Goal: Task Accomplishment & Management: Use online tool/utility

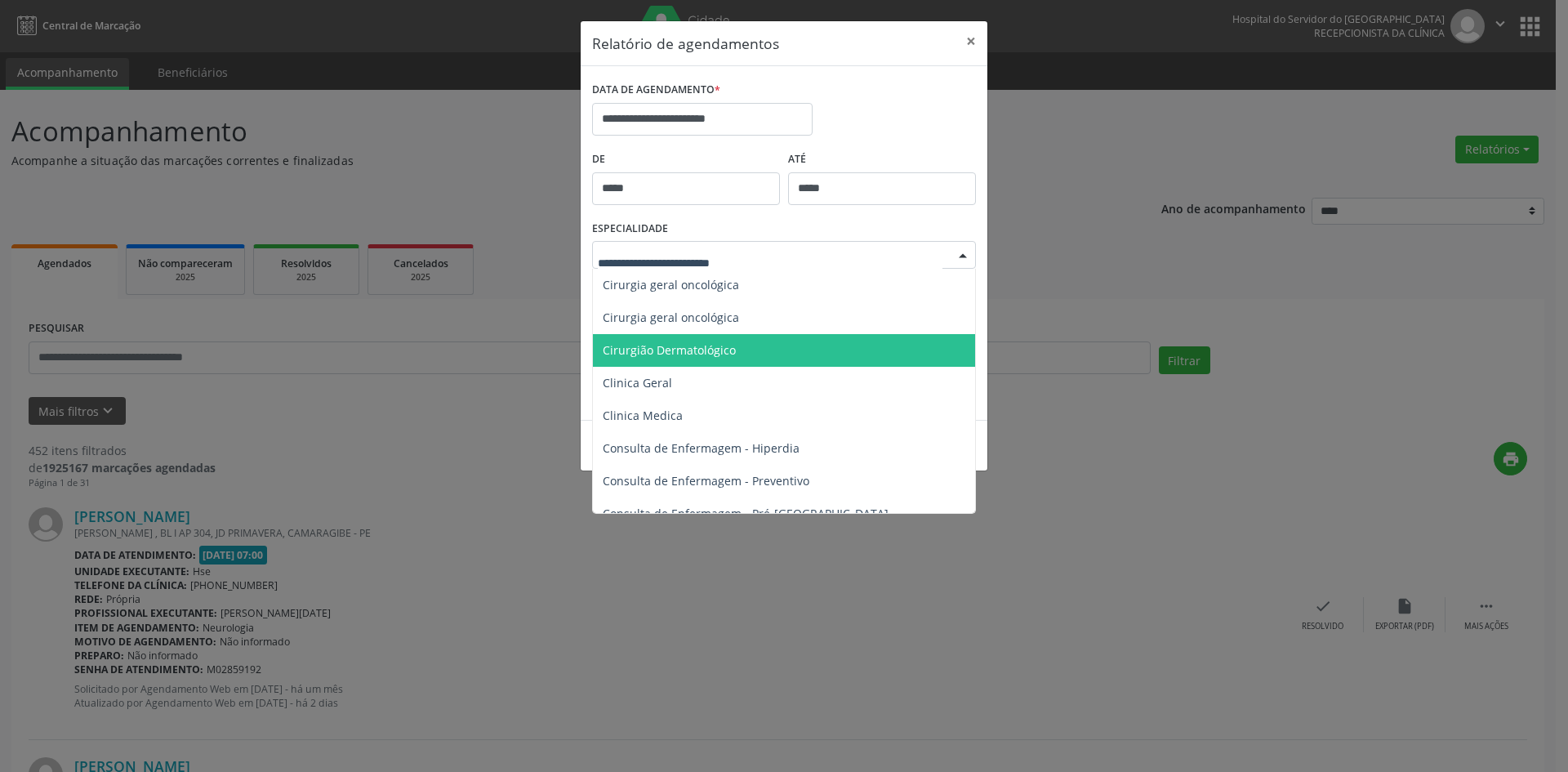
scroll to position [653, 0]
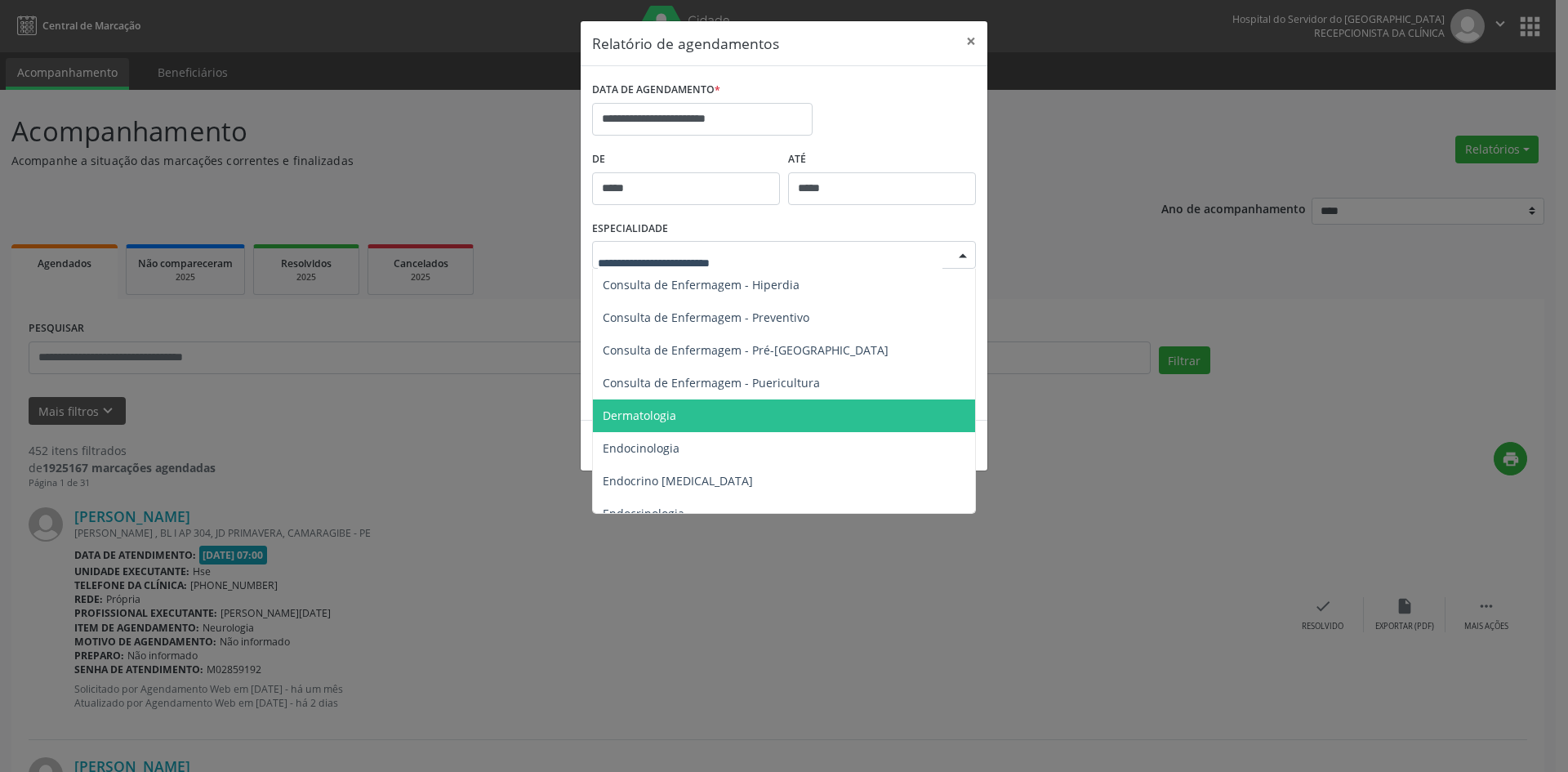
click at [629, 414] on span "Dermatologia" at bounding box center [639, 415] width 73 height 16
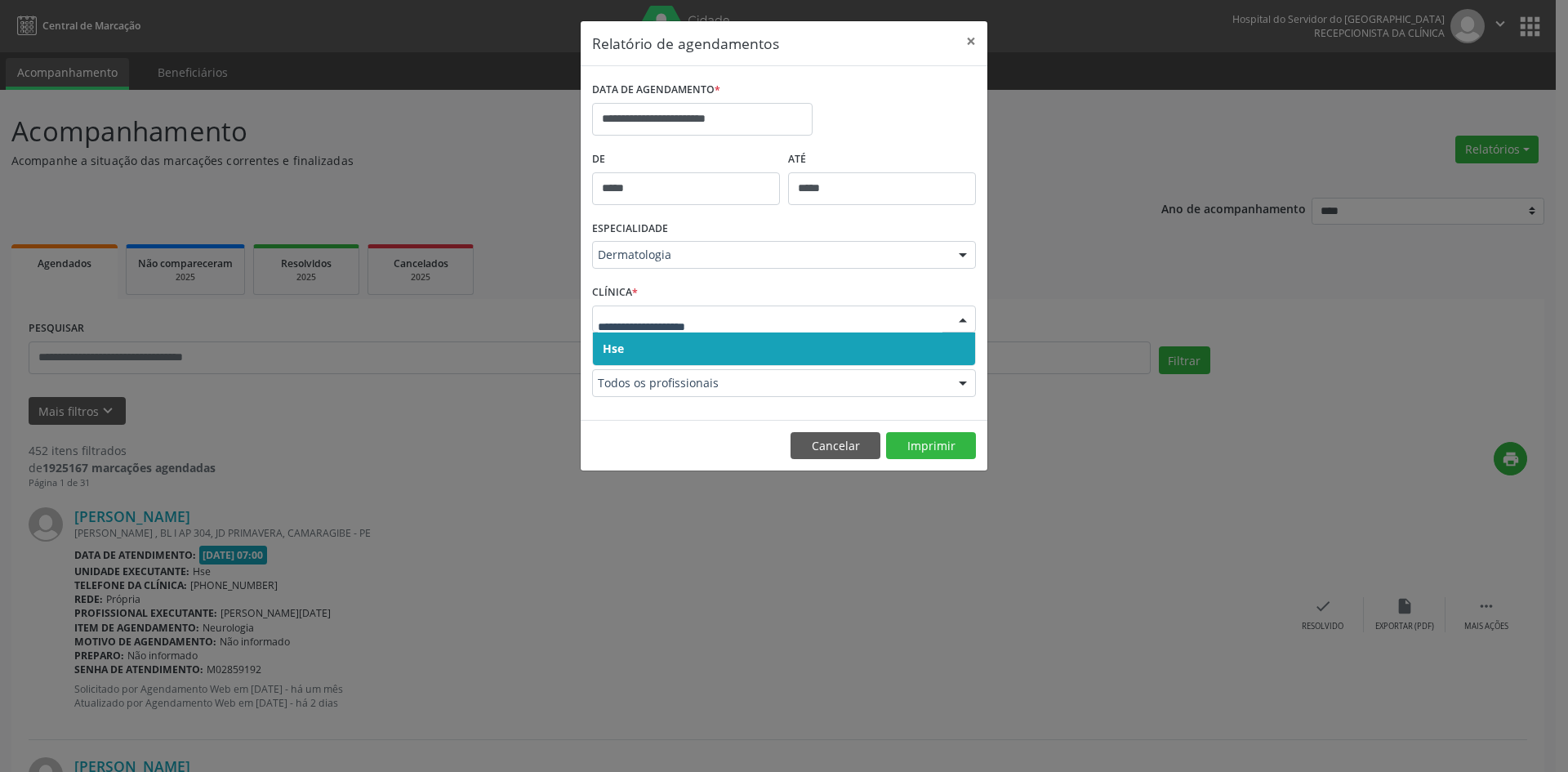
drag, startPoint x: 607, startPoint y: 320, endPoint x: 610, endPoint y: 337, distance: 17.3
drag, startPoint x: 611, startPoint y: 346, endPoint x: 611, endPoint y: 332, distance: 14.0
click at [611, 337] on span "Hse" at bounding box center [784, 348] width 383 height 33
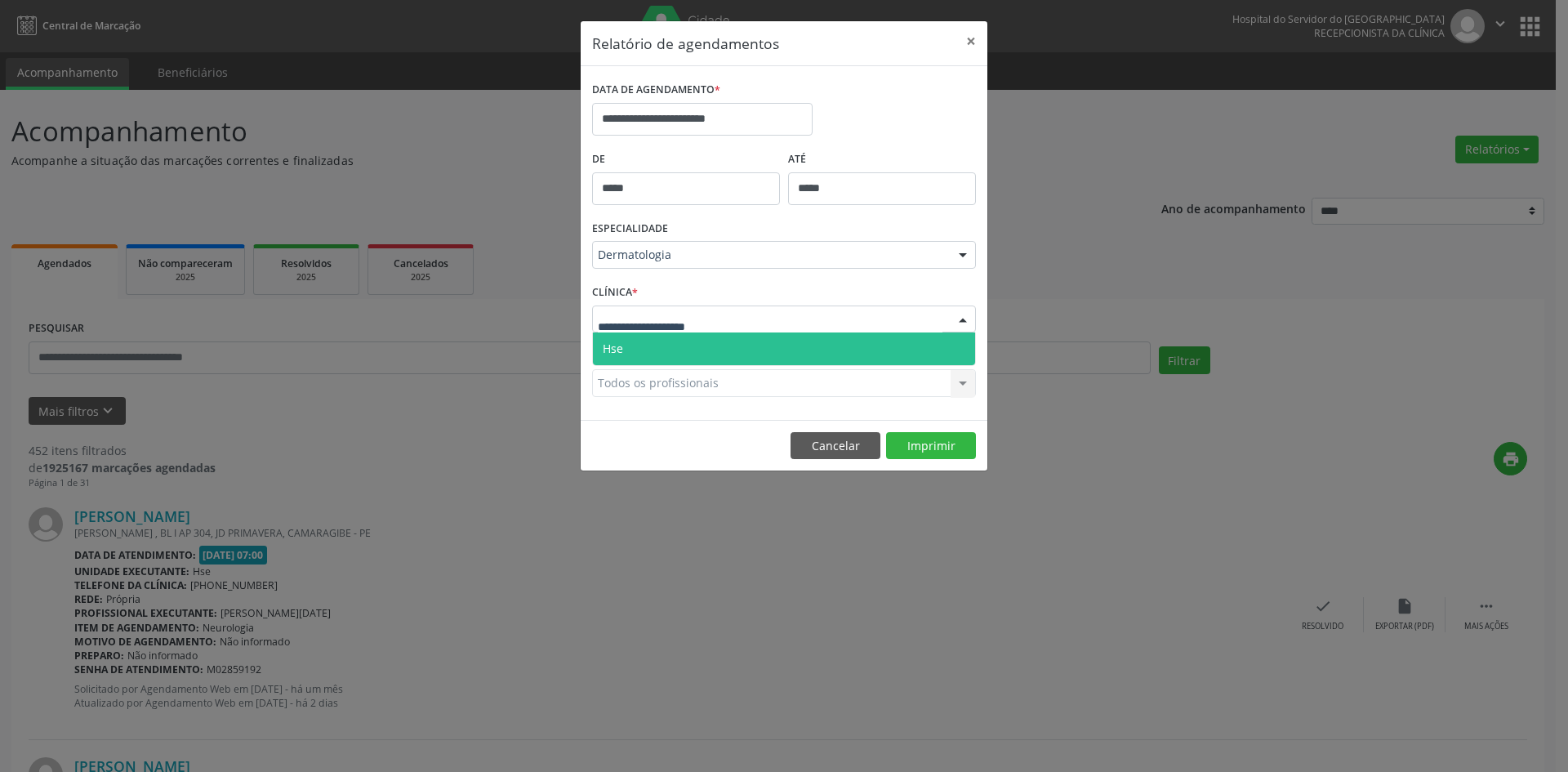
click at [616, 342] on span "Hse" at bounding box center [613, 349] width 21 height 16
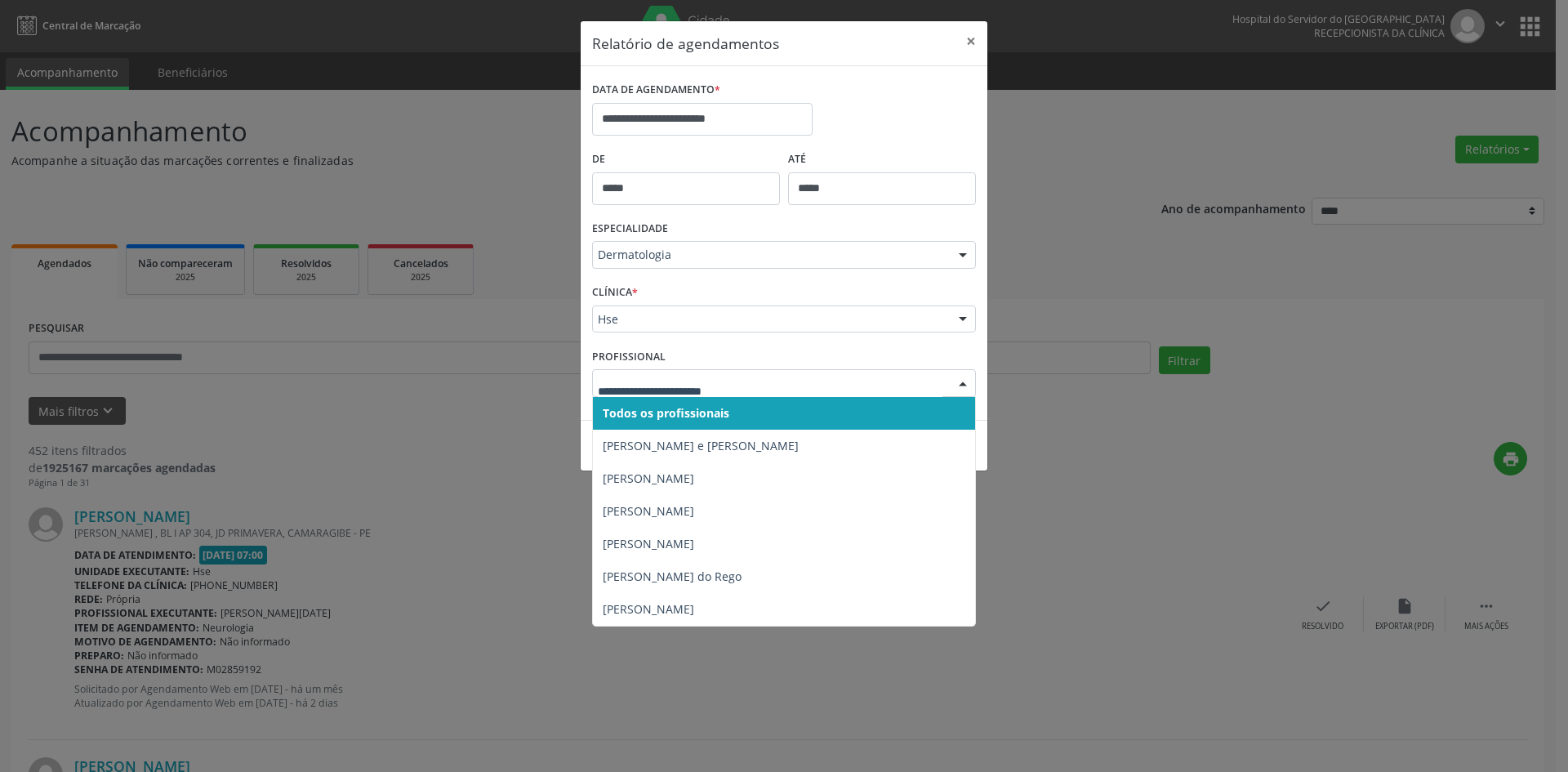
click at [643, 416] on span "Todos os profissionais" at bounding box center [666, 413] width 127 height 16
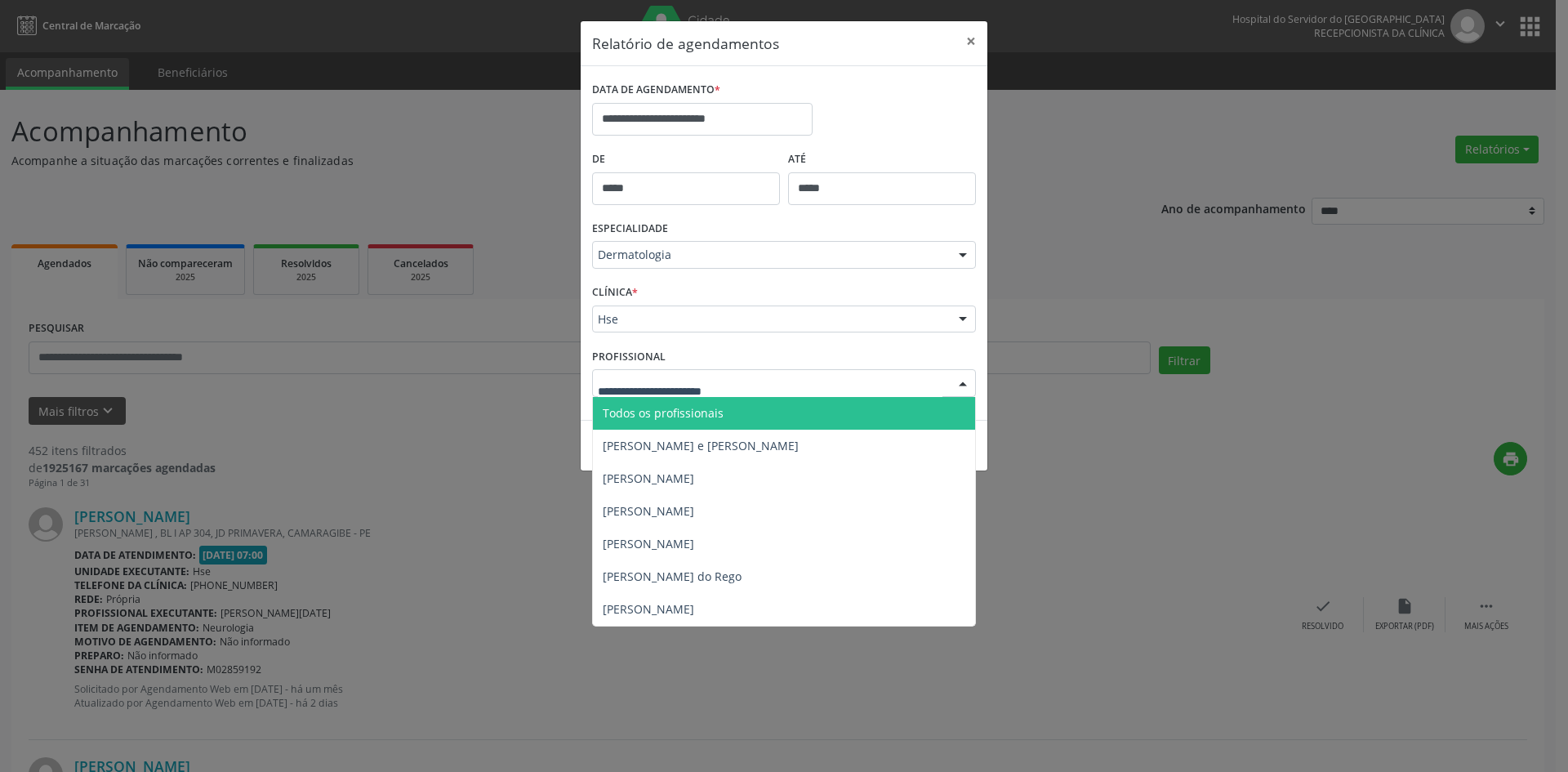
drag, startPoint x: 641, startPoint y: 389, endPoint x: 641, endPoint y: 420, distance: 31.0
click at [641, 420] on span "Todos os profissionais" at bounding box center [663, 413] width 121 height 16
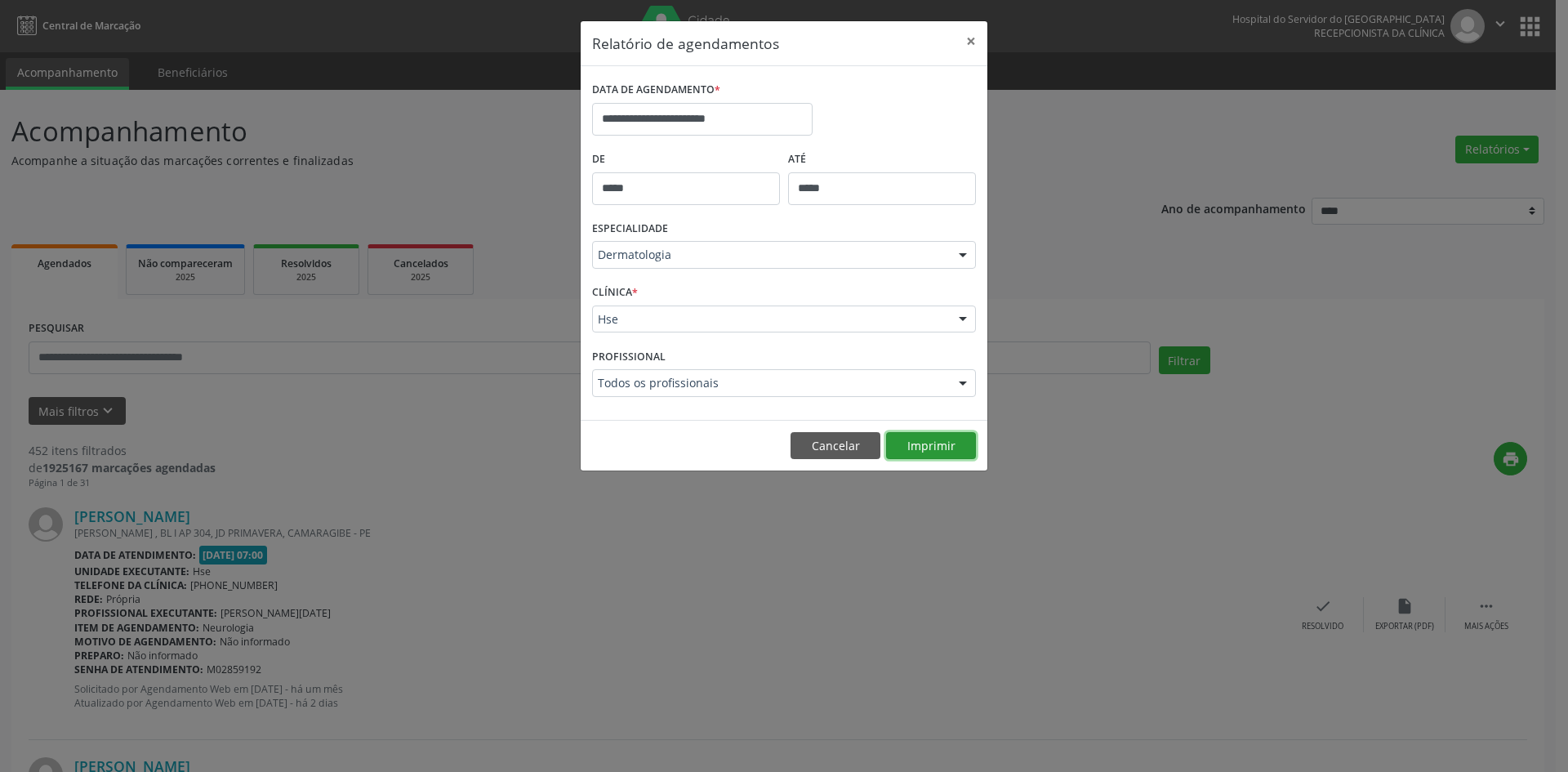
click at [927, 437] on button "Imprimir" at bounding box center [931, 446] width 90 height 28
click at [705, 109] on input "**********" at bounding box center [703, 119] width 221 height 33
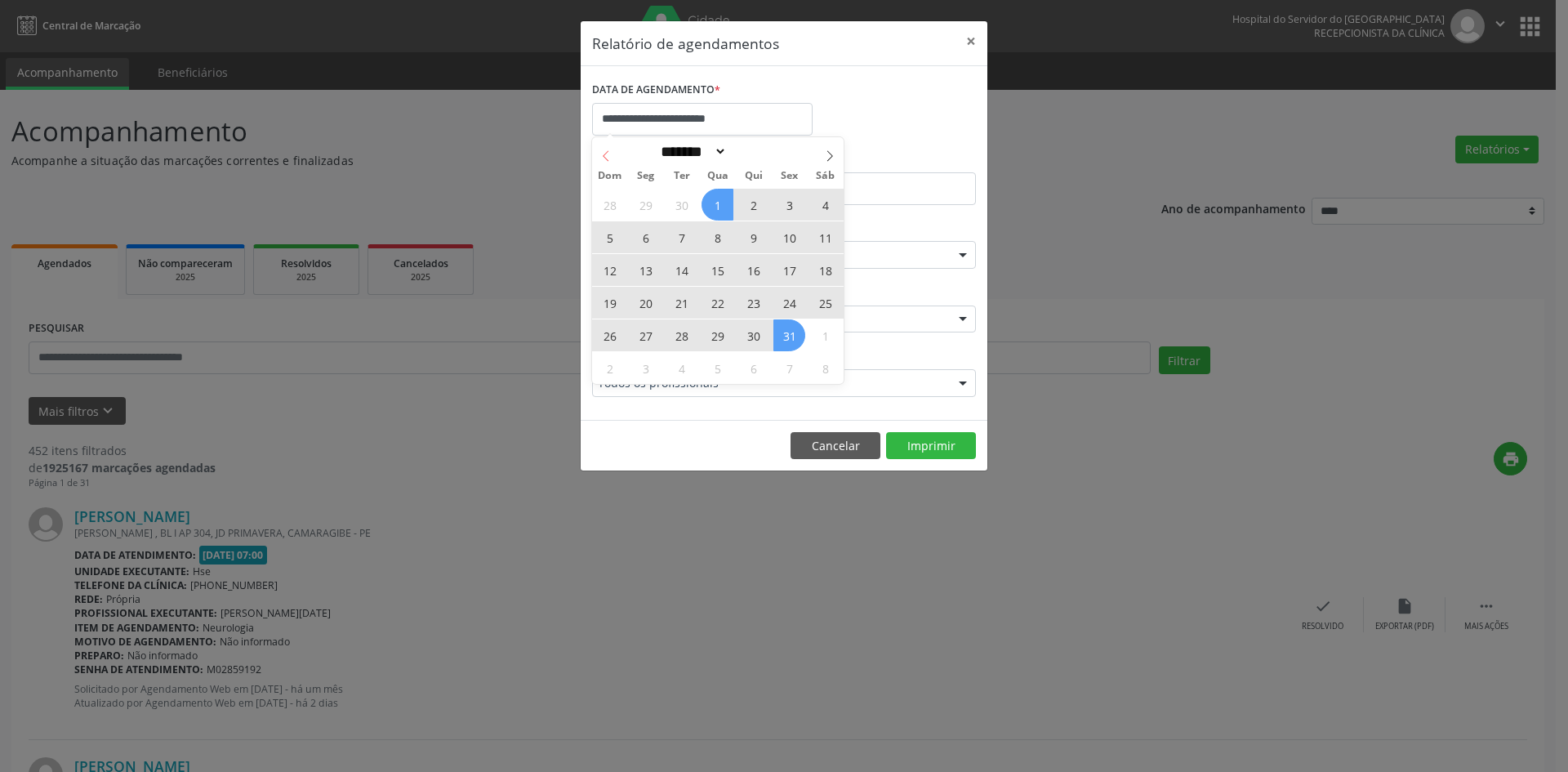
click at [602, 160] on icon at bounding box center [607, 157] width 12 height 12
select select "*"
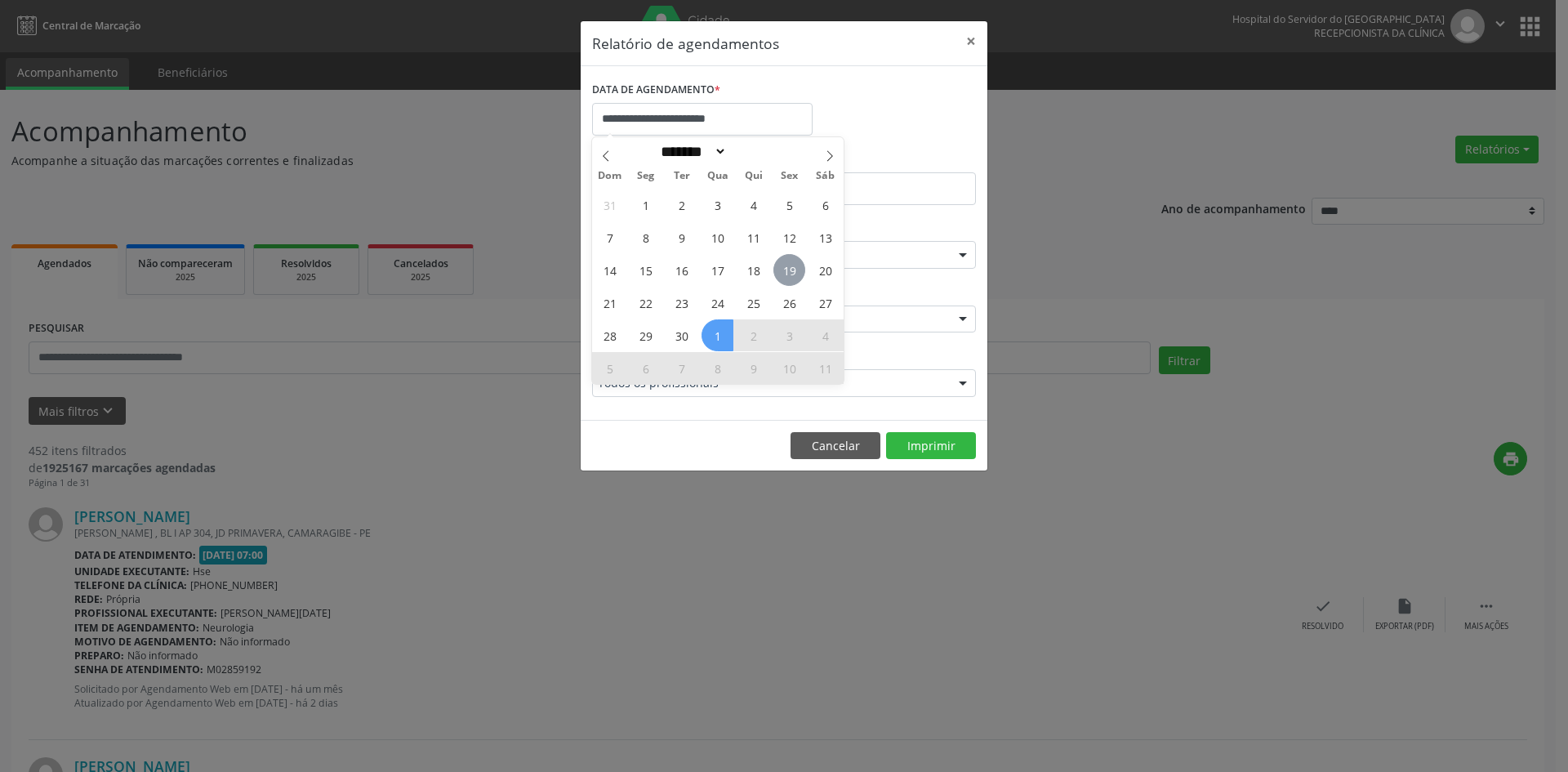
click at [783, 272] on span "19" at bounding box center [790, 270] width 32 height 32
type input "**********"
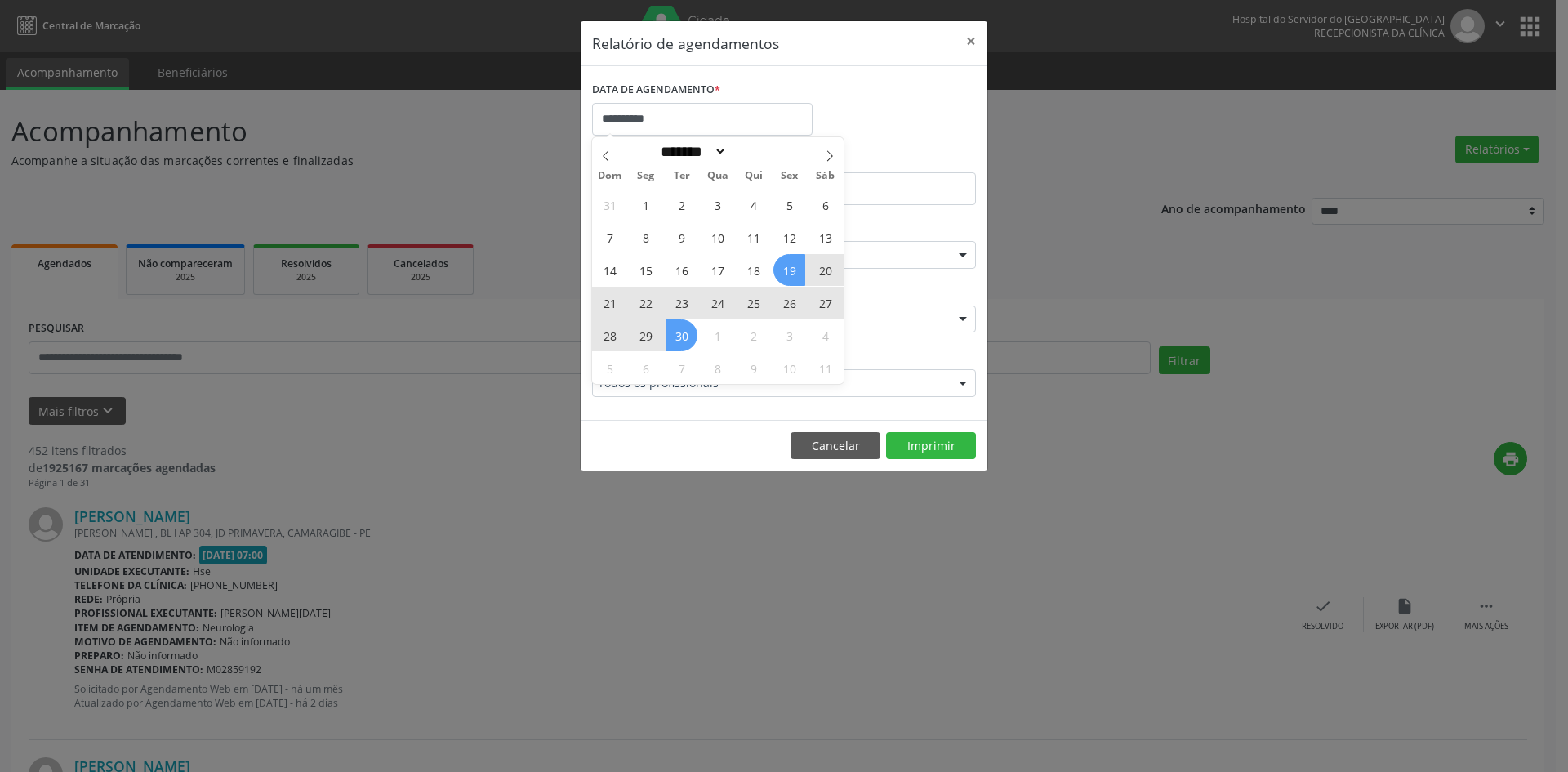
drag, startPoint x: 786, startPoint y: 269, endPoint x: 681, endPoint y: 342, distance: 127.9
click at [681, 342] on div "31 1 2 3 4 5 6 7 8 9 10 11 12 13 14 15 16 17 18 19 20 21 22 23 24 25 26 27 28 2…" at bounding box center [719, 286] width 252 height 196
click at [681, 342] on span "30" at bounding box center [682, 335] width 32 height 32
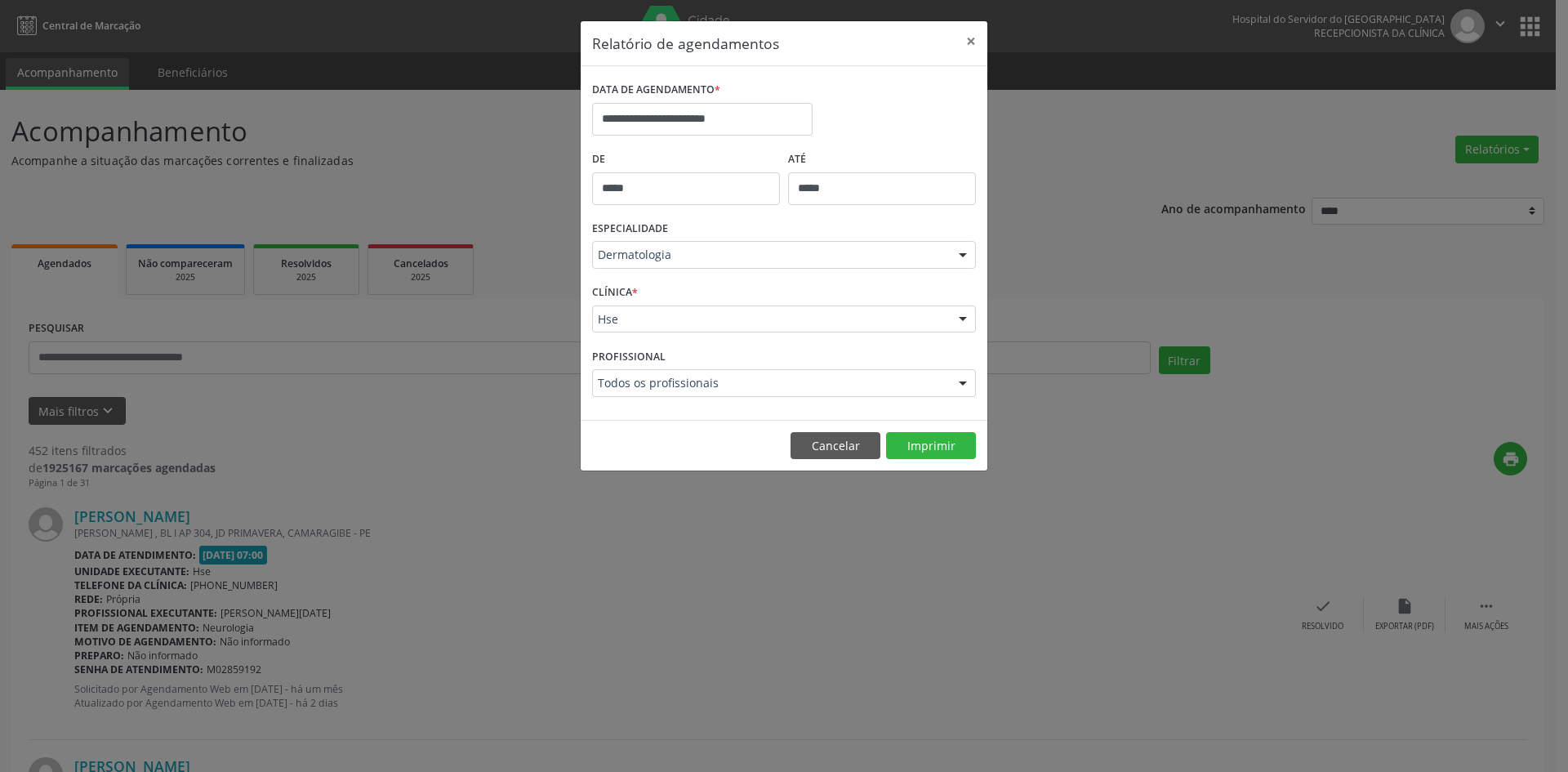
click at [960, 252] on div at bounding box center [962, 256] width 25 height 28
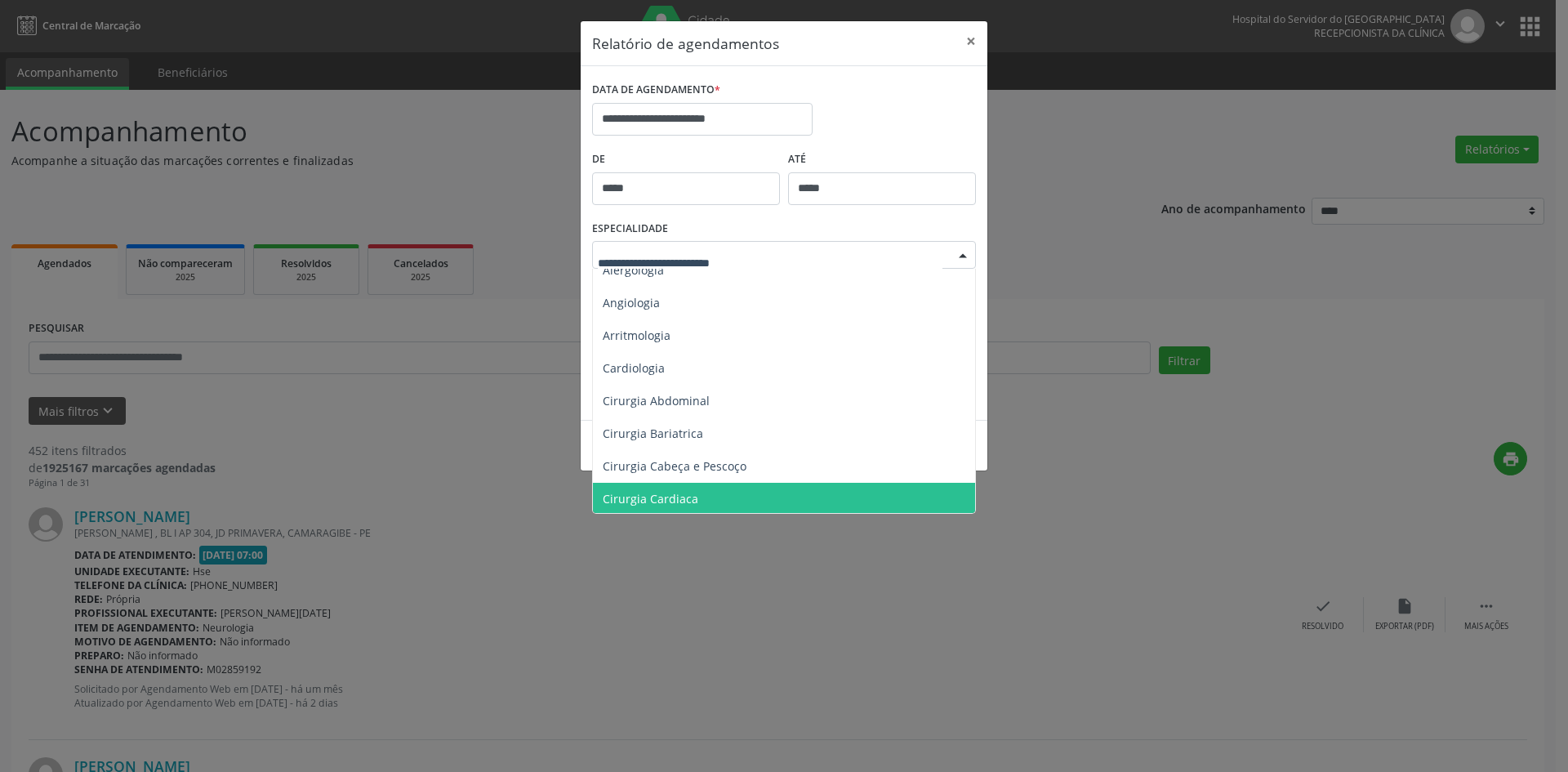
scroll to position [0, 0]
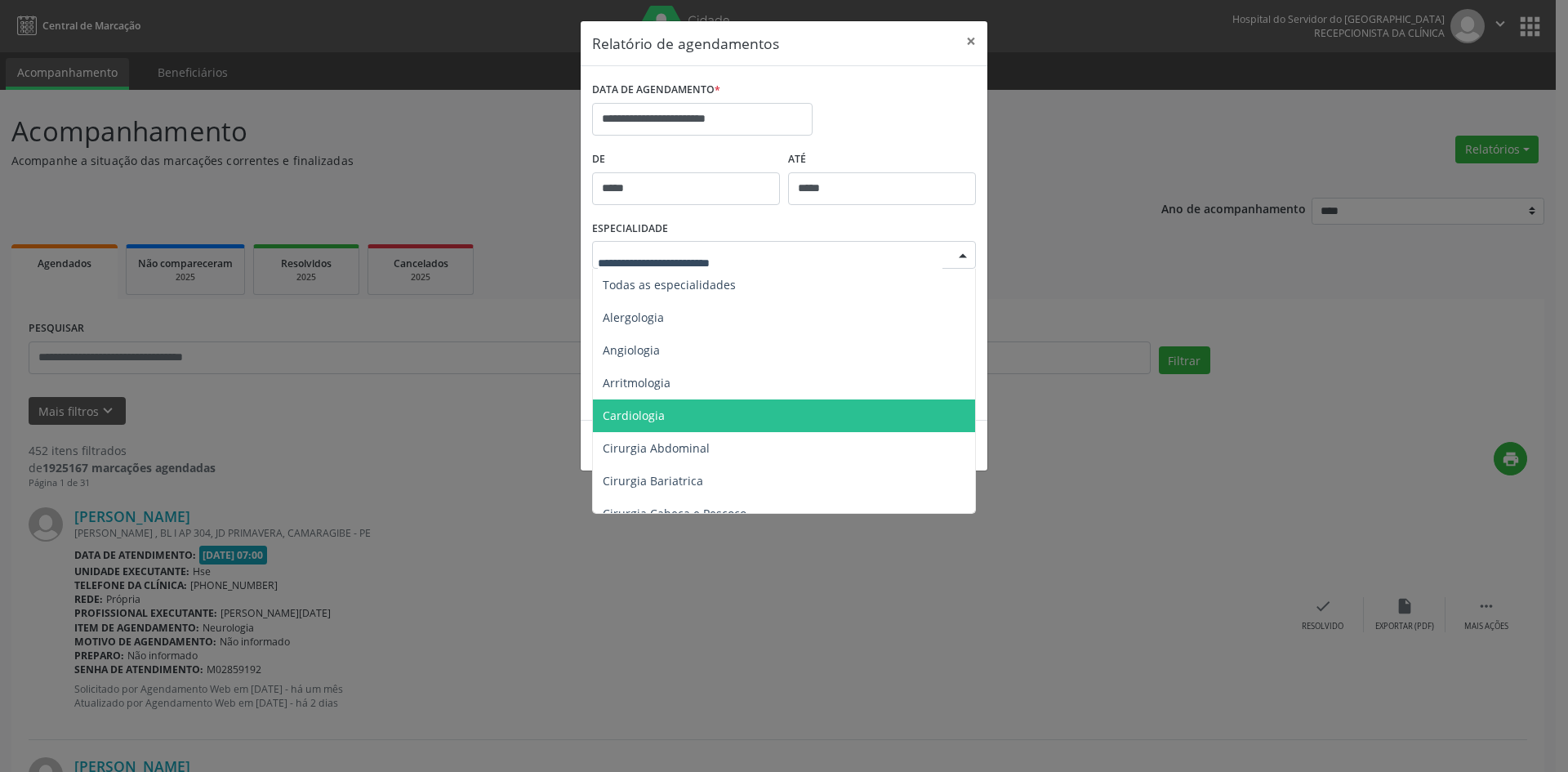
click at [641, 415] on span "Cardiologia" at bounding box center [633, 415] width 62 height 16
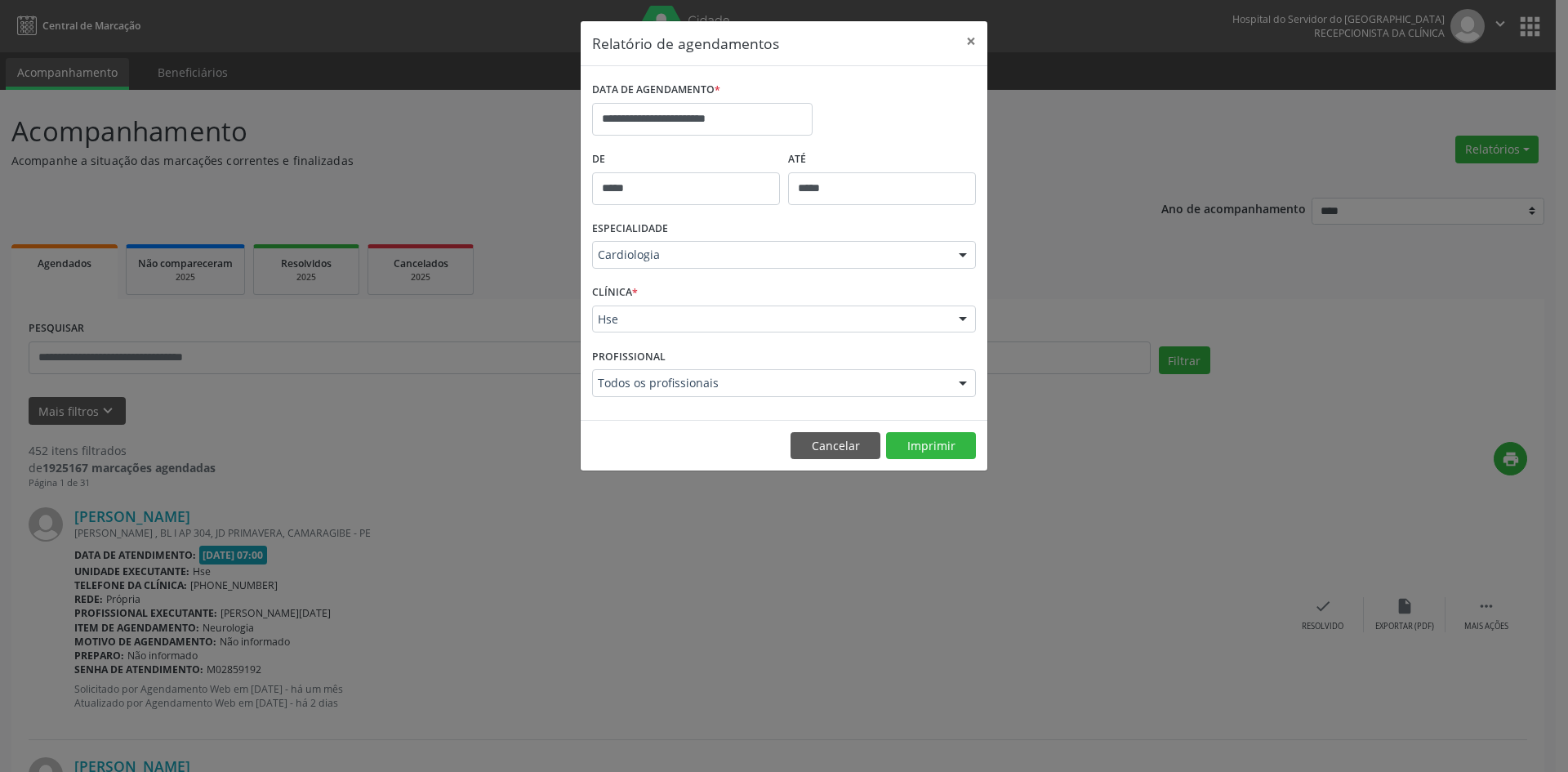
drag, startPoint x: 616, startPoint y: 317, endPoint x: 616, endPoint y: 331, distance: 14.0
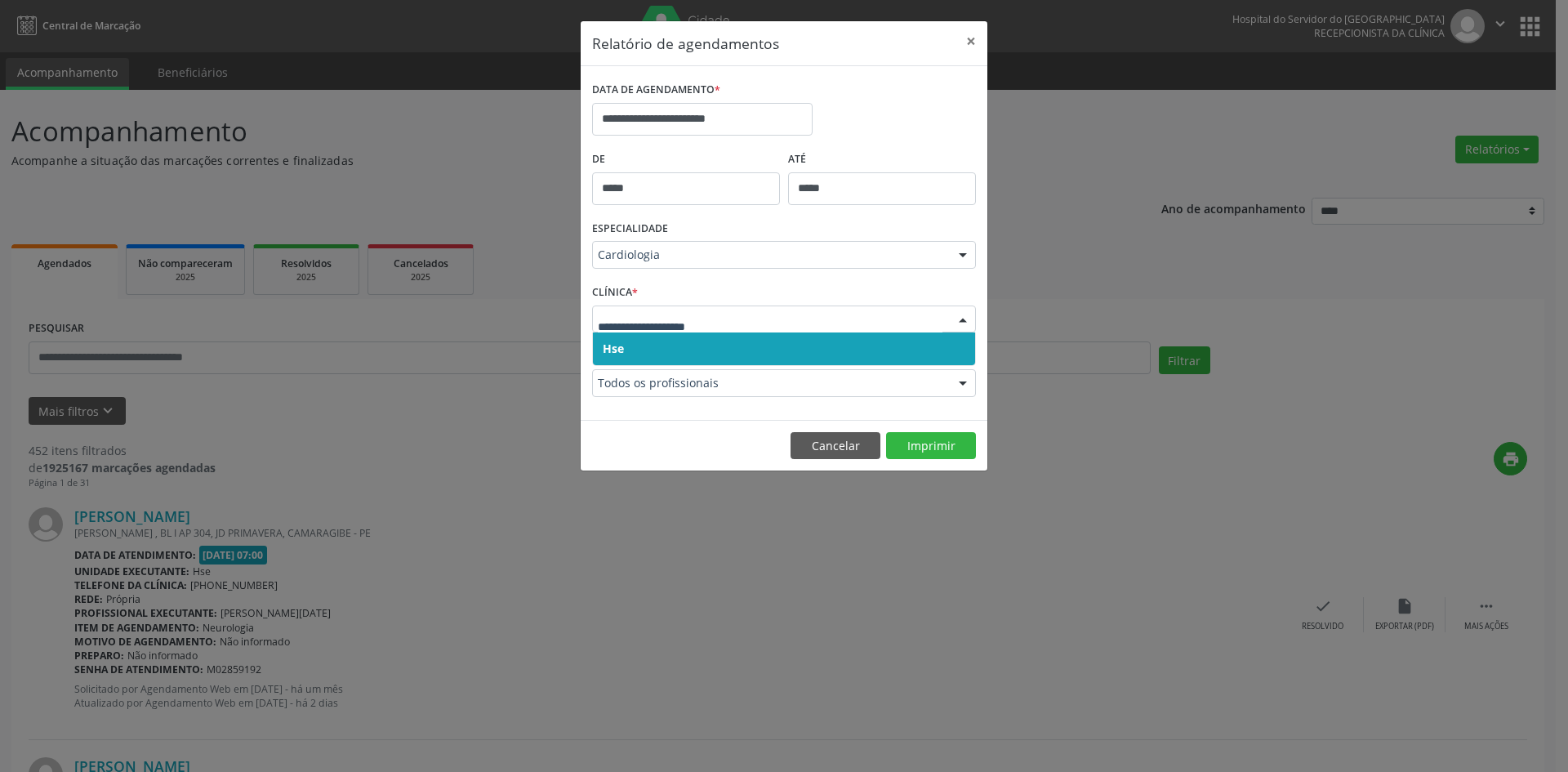
click at [620, 362] on span "Hse" at bounding box center [784, 348] width 383 height 33
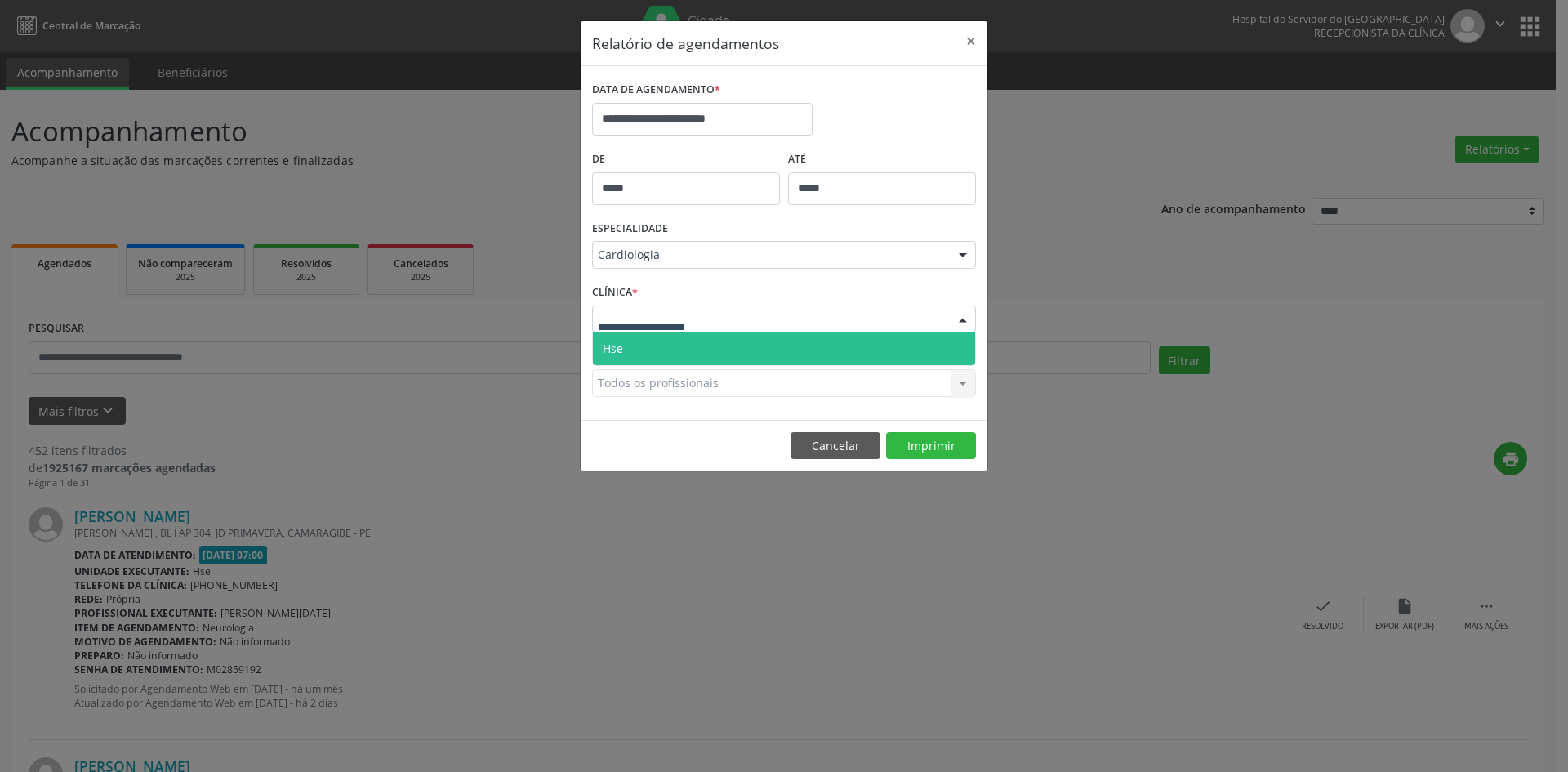
click at [631, 328] on div at bounding box center [784, 319] width 384 height 28
click at [633, 341] on span "Hse" at bounding box center [784, 348] width 383 height 33
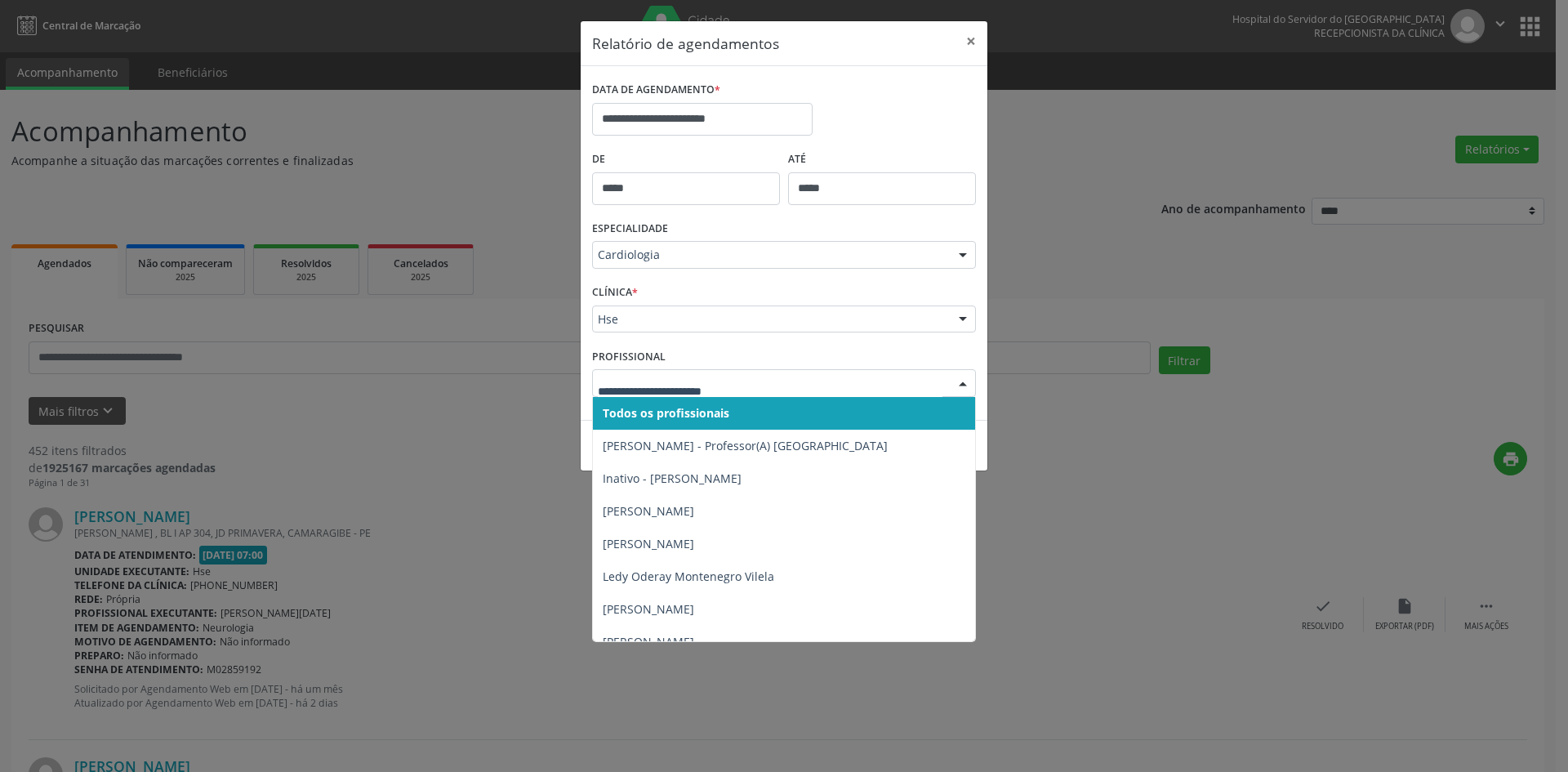
click at [664, 415] on span "Todos os profissionais" at bounding box center [666, 413] width 127 height 16
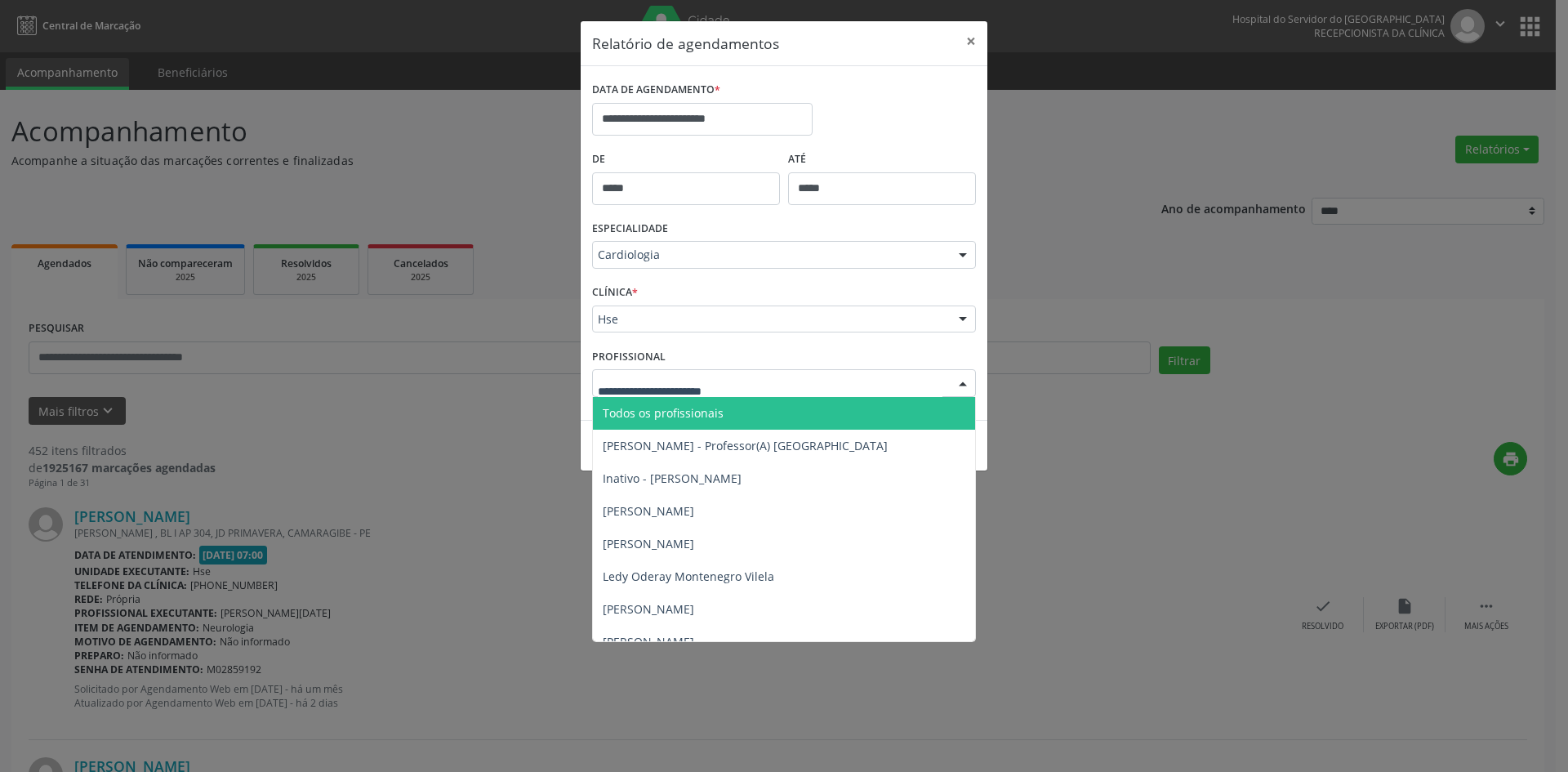
click at [657, 399] on span "Todos os profissionais" at bounding box center [784, 413] width 383 height 33
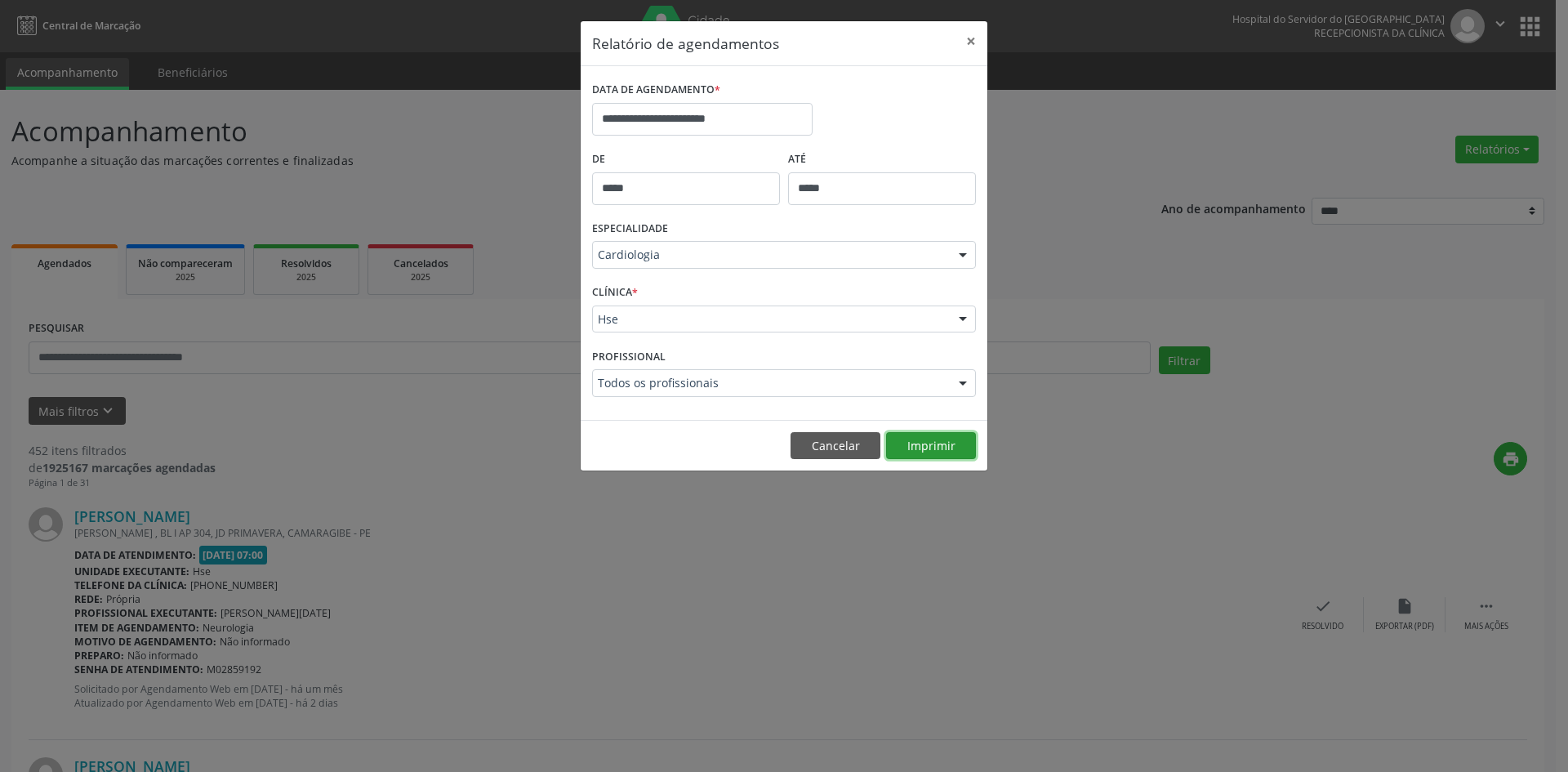
click at [945, 447] on button "Imprimir" at bounding box center [931, 446] width 90 height 28
click at [728, 119] on input "**********" at bounding box center [703, 119] width 221 height 33
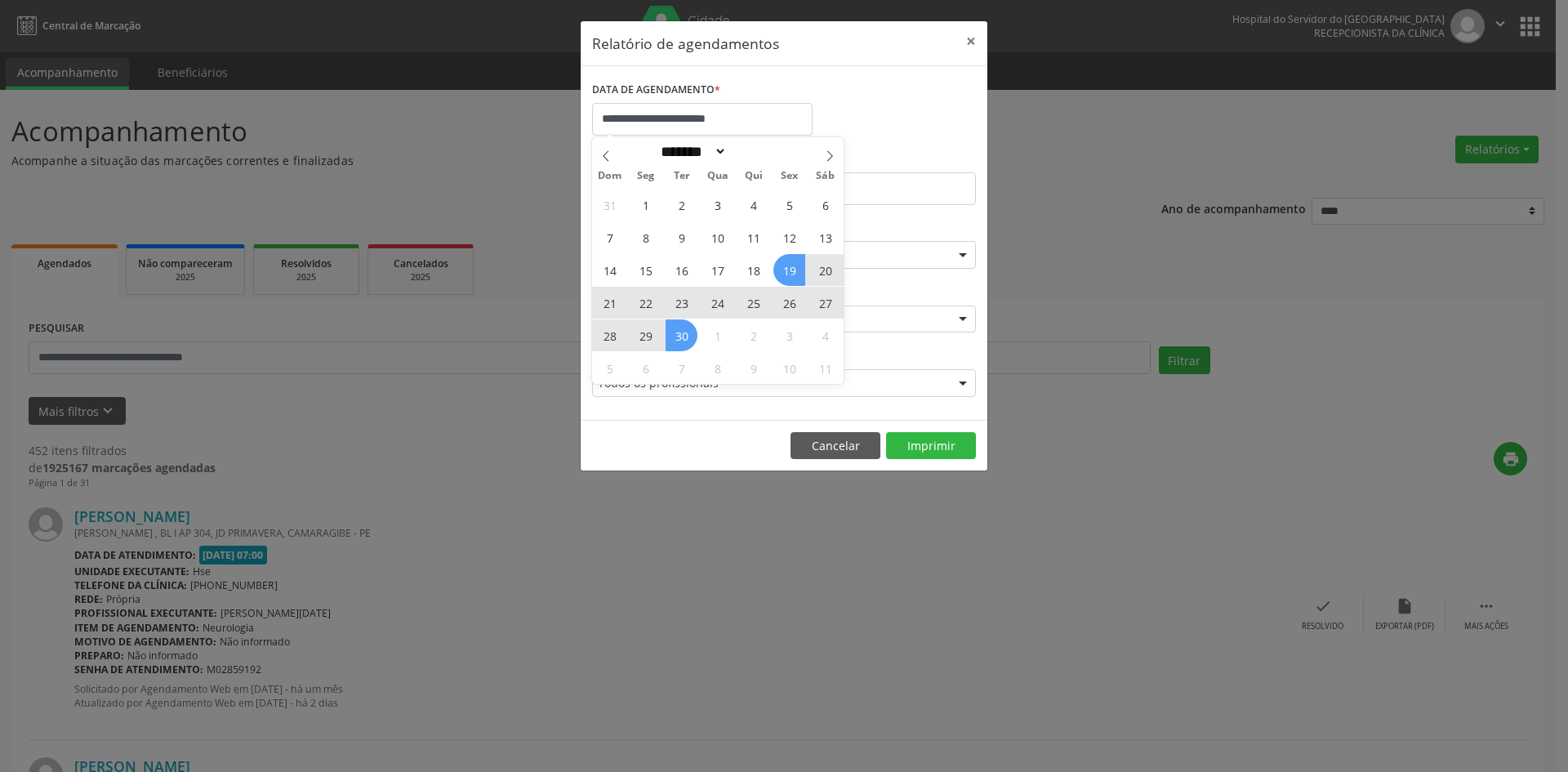
click at [712, 553] on div "**********" at bounding box center [784, 386] width 1568 height 772
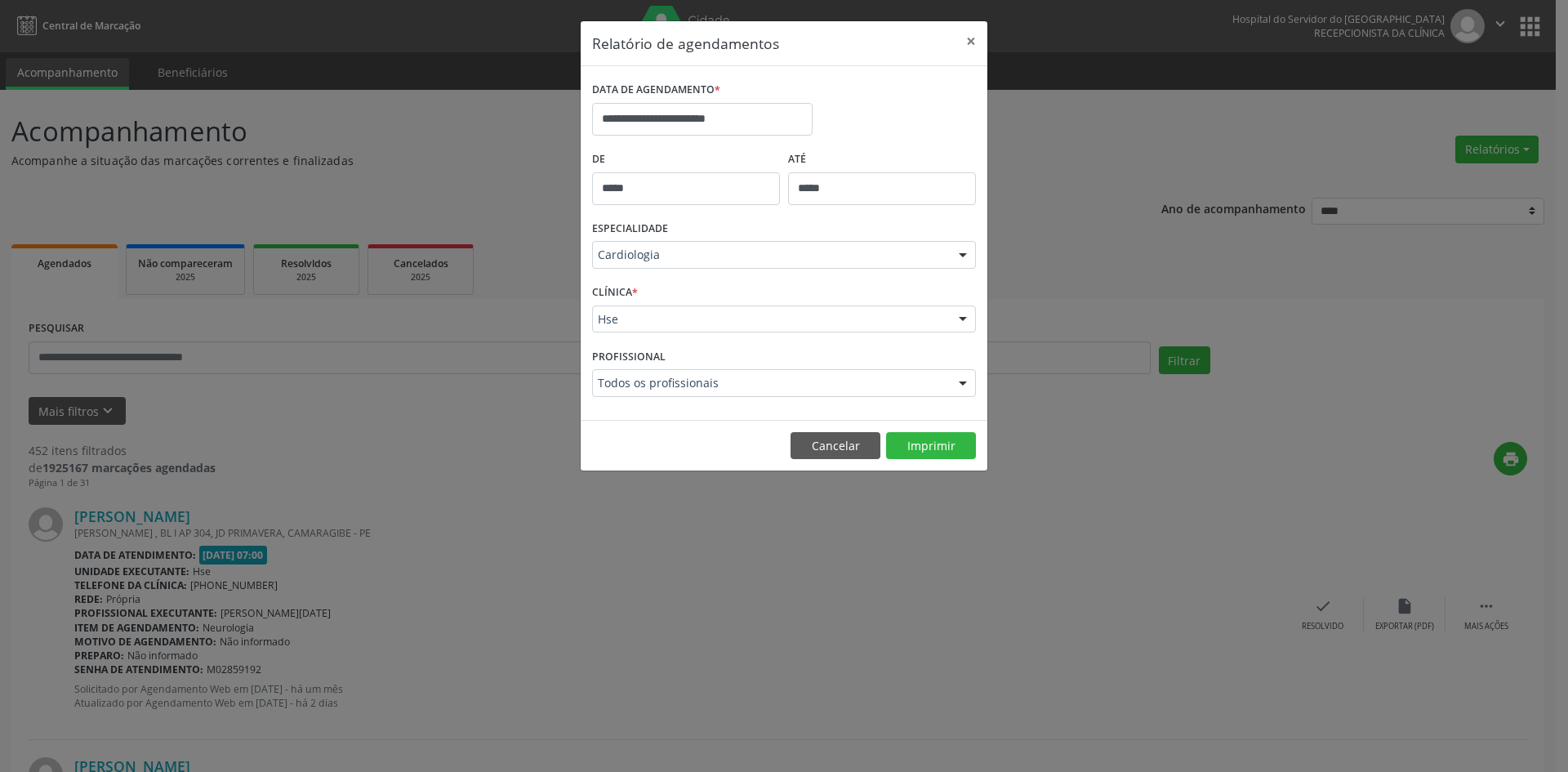
click at [959, 255] on div at bounding box center [962, 256] width 25 height 28
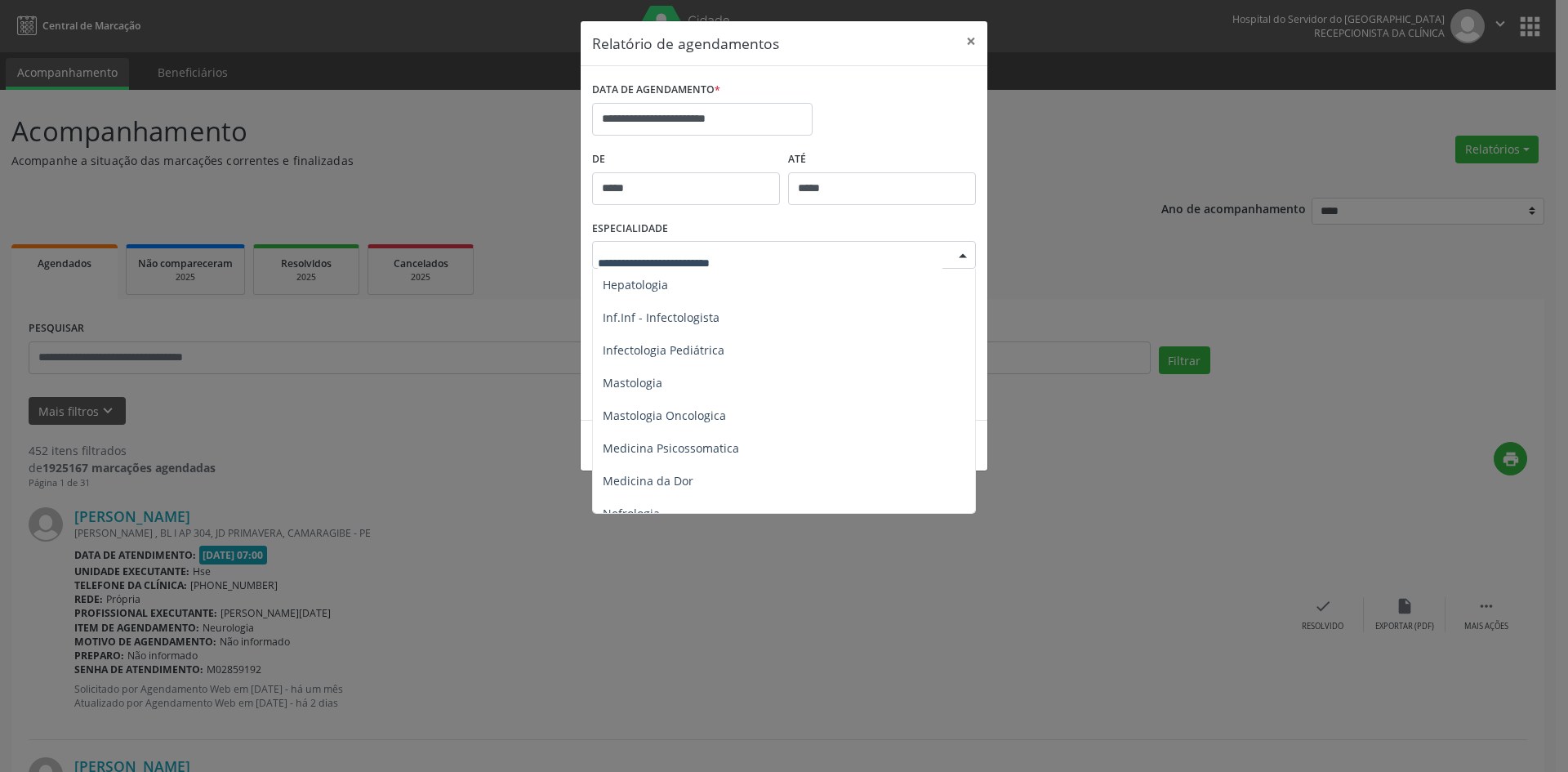
scroll to position [1388, 0]
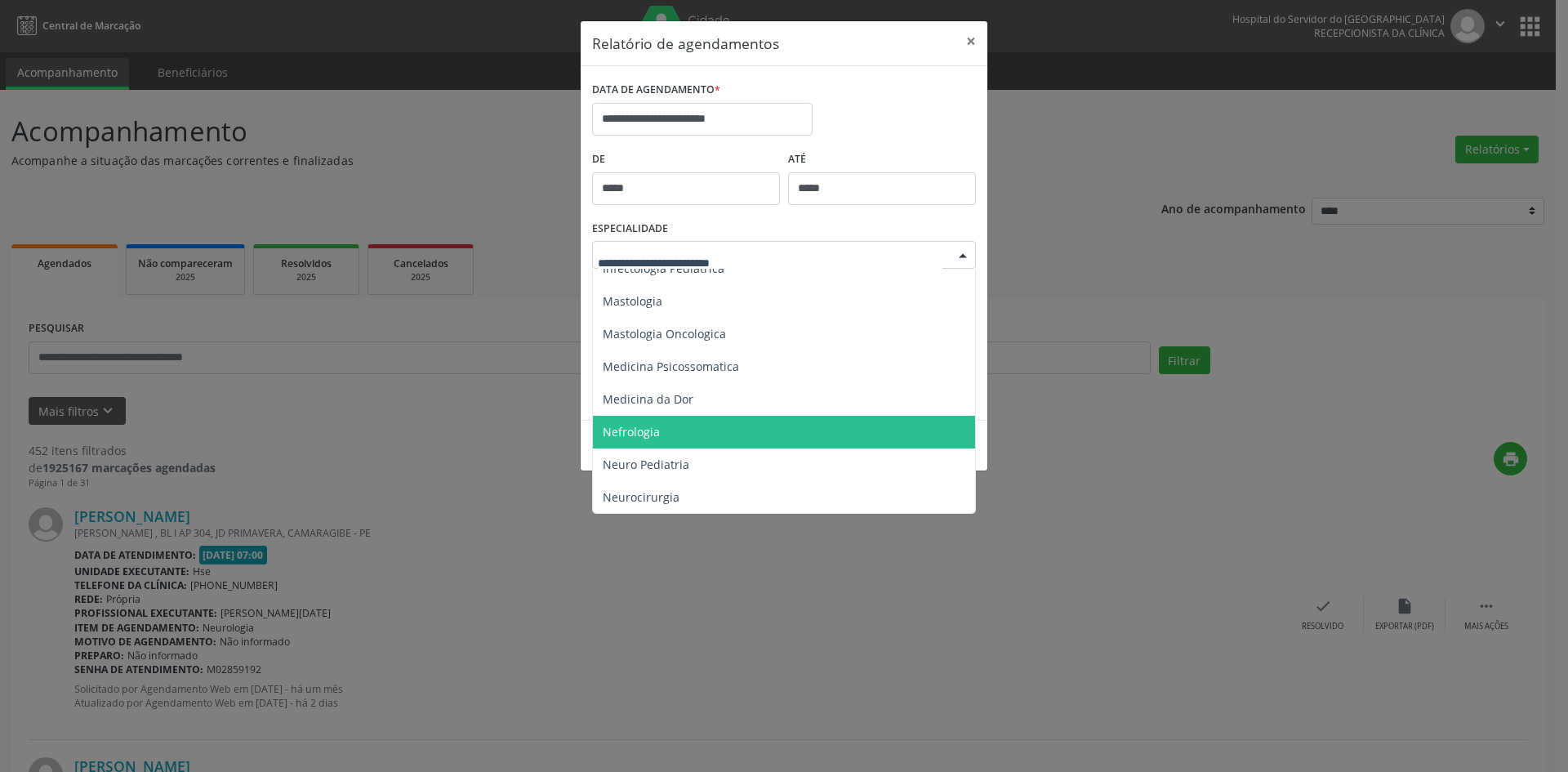
click at [627, 426] on span "Nefrologia" at bounding box center [631, 432] width 57 height 16
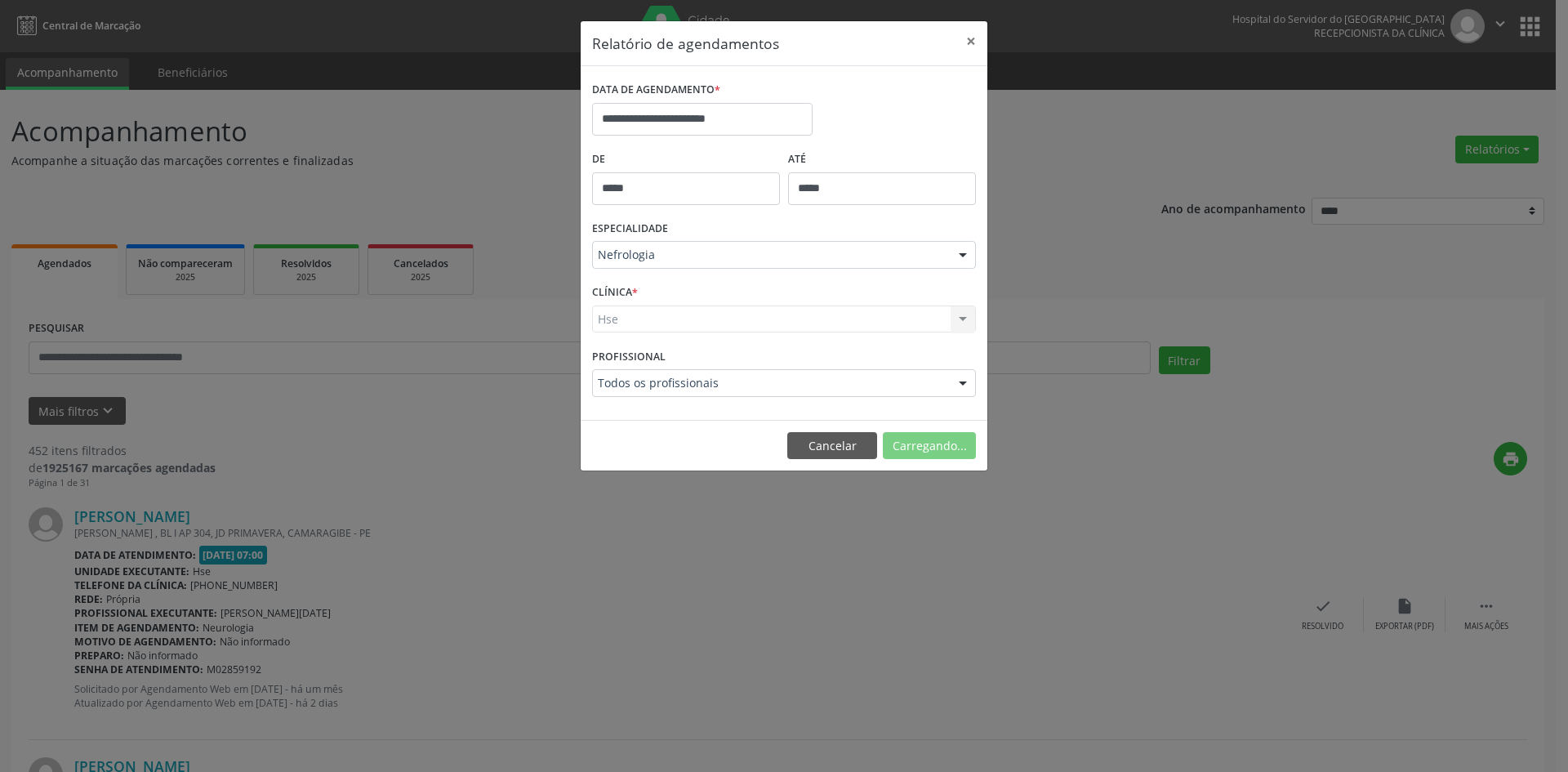
drag, startPoint x: 605, startPoint y: 320, endPoint x: 637, endPoint y: 347, distance: 41.9
click at [609, 328] on div "Hse Hse Nenhum resultado encontrado para: " " Não há nenhuma opção para ser exi…" at bounding box center [784, 319] width 384 height 28
click at [620, 322] on div "Hse Hse Nenhum resultado encontrado para: " " Não há nenhuma opção para ser exi…" at bounding box center [784, 319] width 384 height 28
click at [620, 321] on div "Hse Hse Nenhum resultado encontrado para: " " Não há nenhuma opção para ser exi…" at bounding box center [784, 319] width 384 height 28
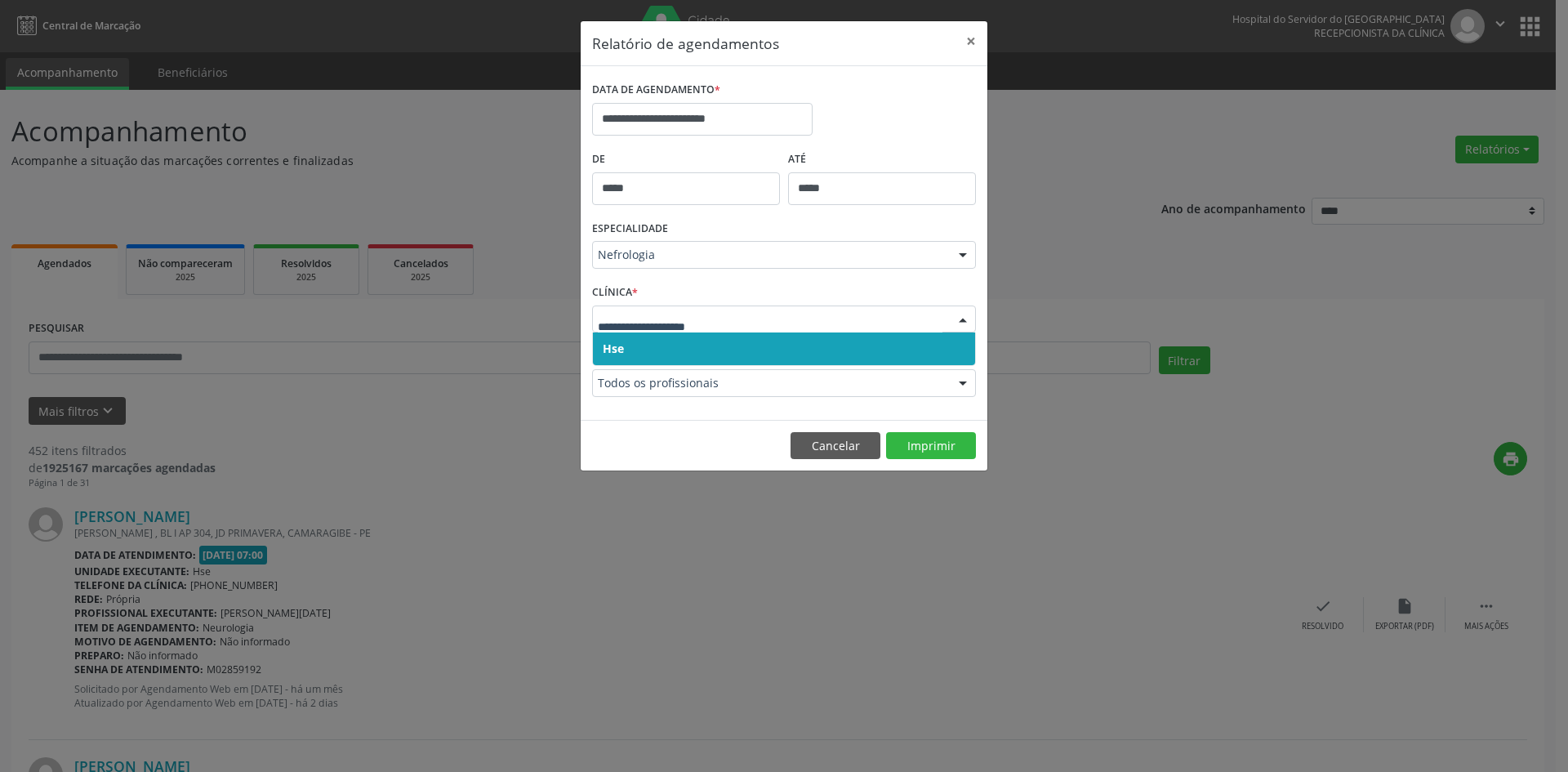
click at [619, 345] on span "Hse" at bounding box center [613, 349] width 21 height 16
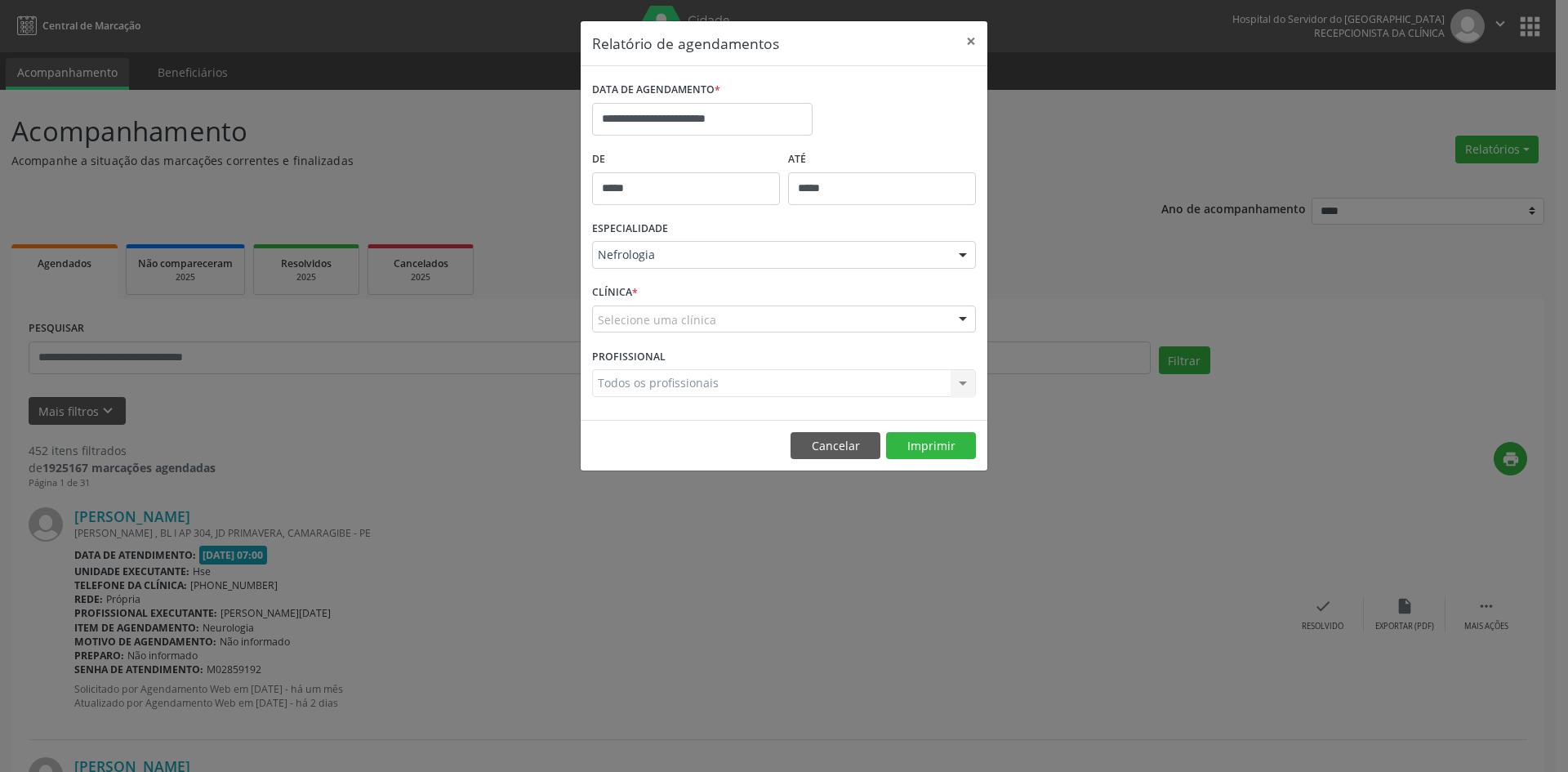
drag, startPoint x: 619, startPoint y: 323, endPoint x: 619, endPoint y: 337, distance: 14.0
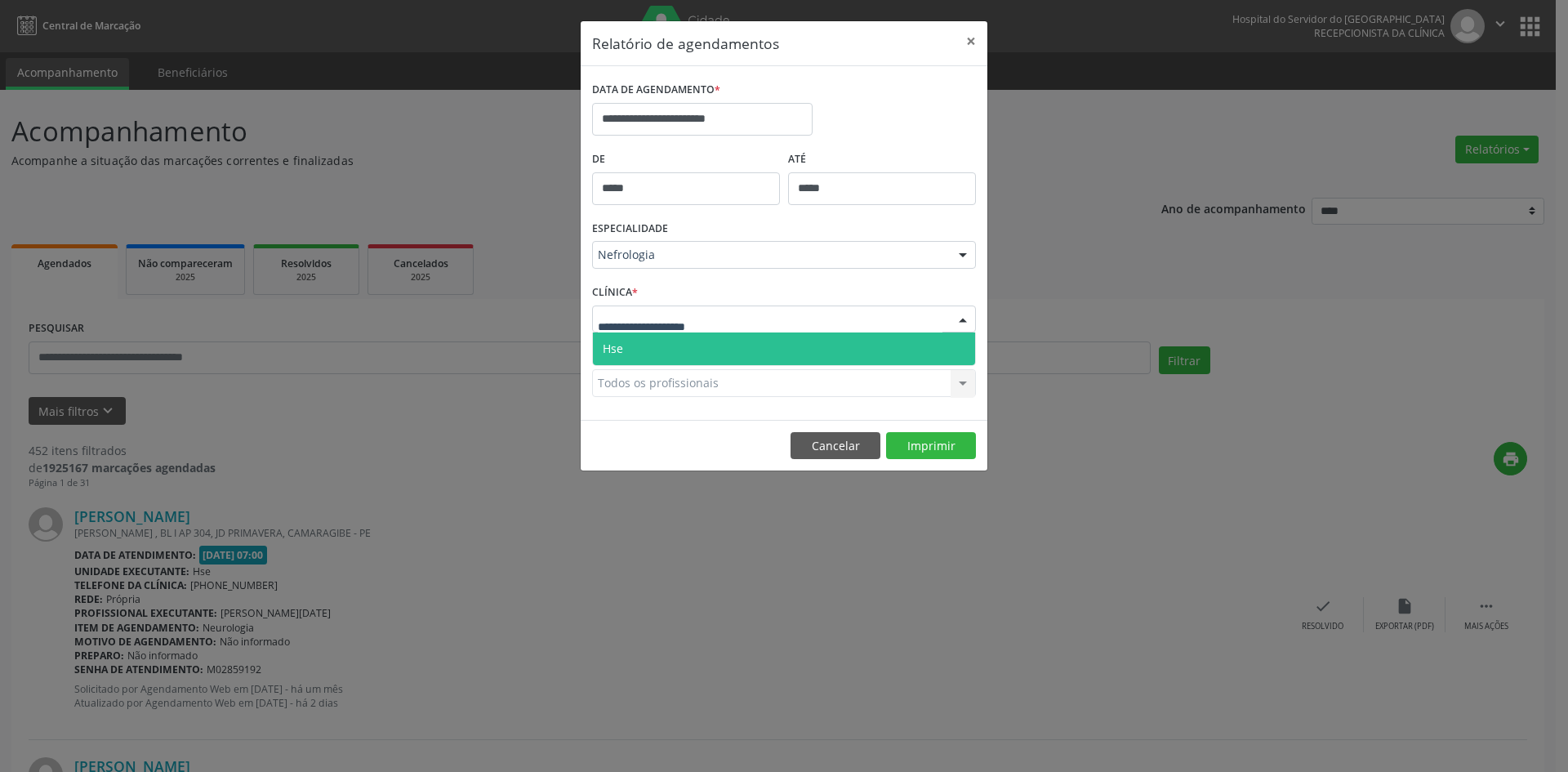
click at [619, 338] on span "Hse" at bounding box center [784, 348] width 383 height 33
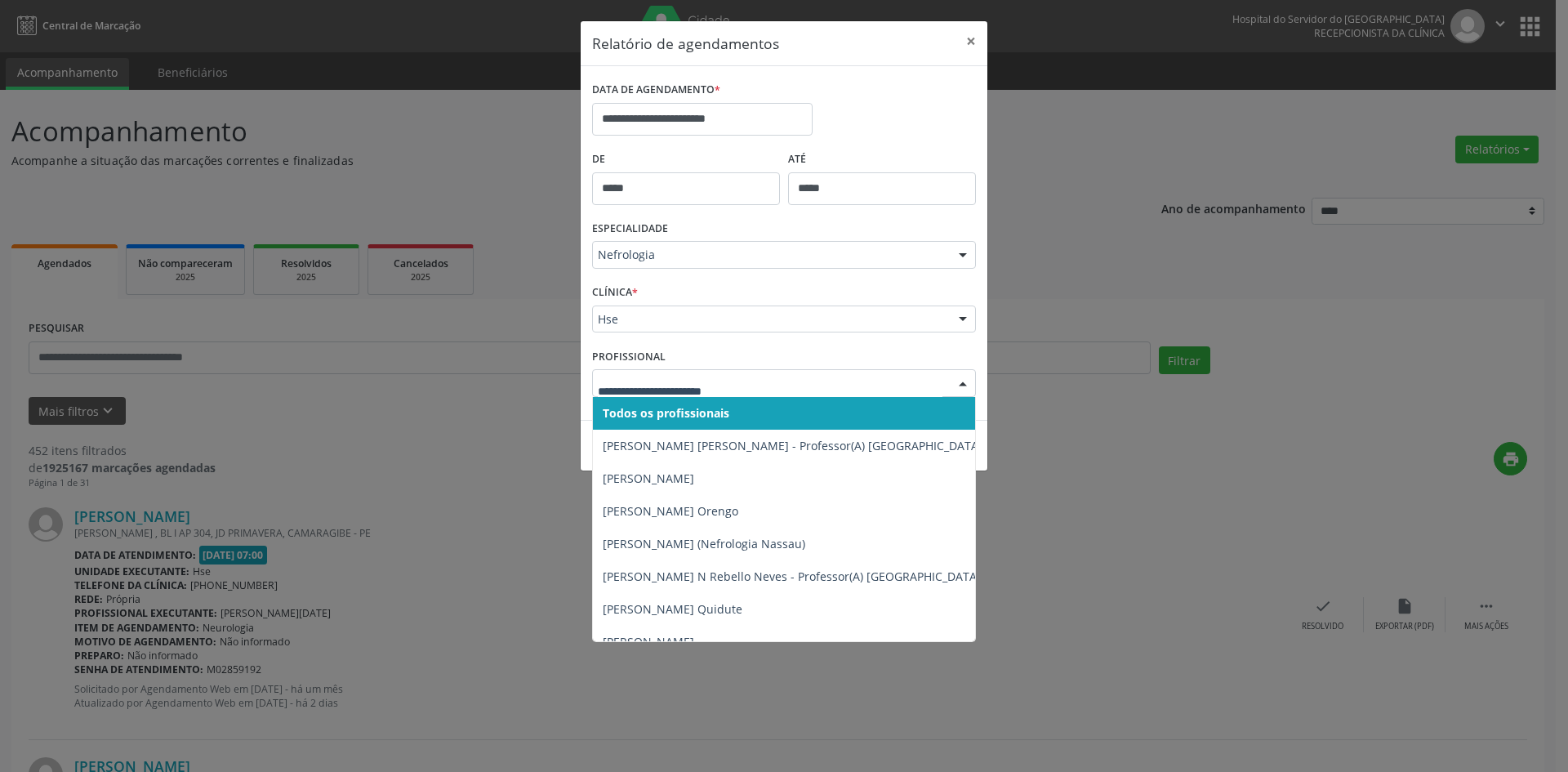
click at [618, 412] on span "Todos os profissionais" at bounding box center [666, 413] width 127 height 16
drag, startPoint x: 620, startPoint y: 384, endPoint x: 635, endPoint y: 403, distance: 24.2
click at [637, 410] on span "Todos os profissionais" at bounding box center [663, 413] width 121 height 16
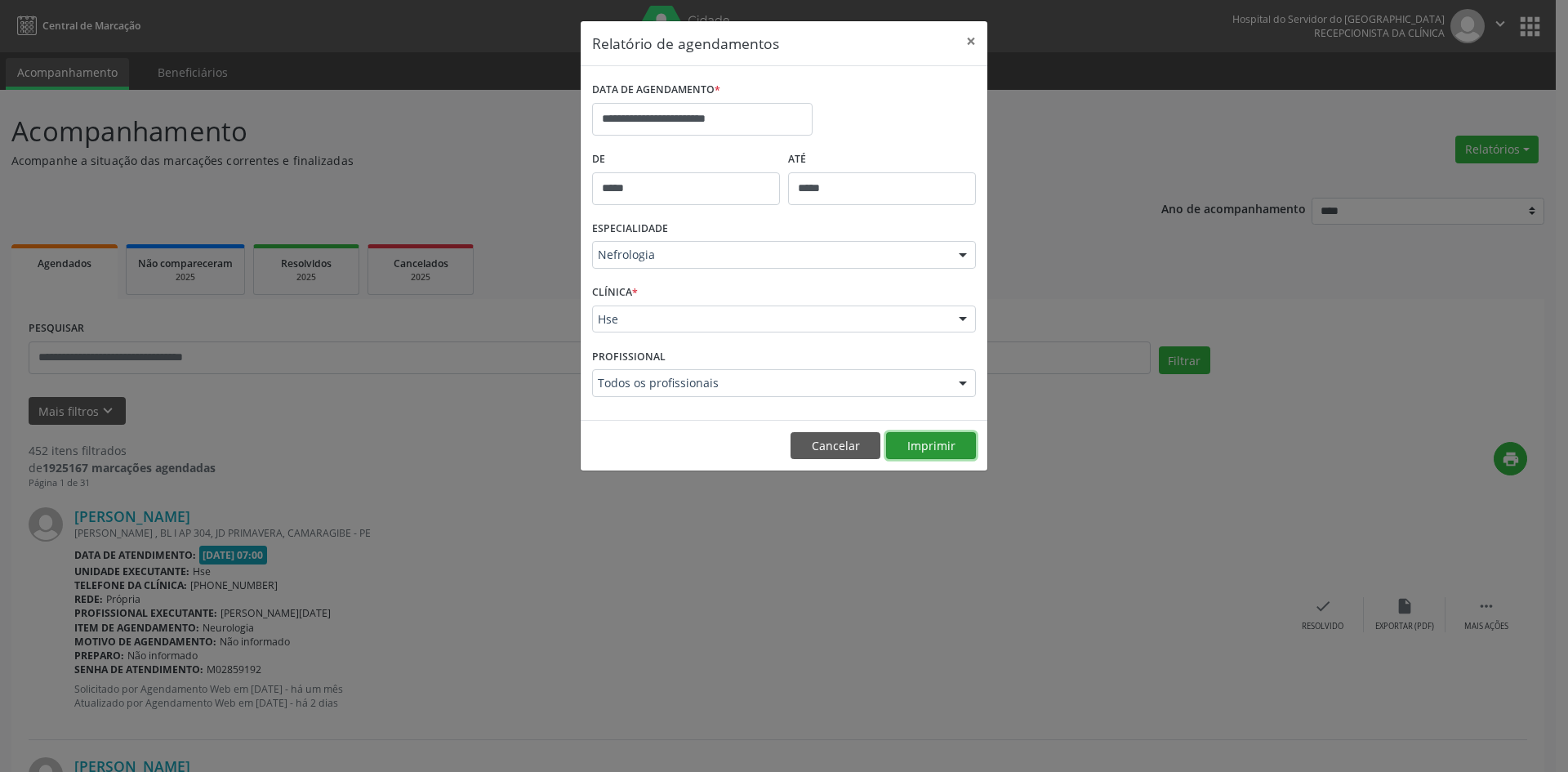
click at [932, 446] on button "Imprimir" at bounding box center [931, 446] width 90 height 28
click at [962, 254] on div at bounding box center [962, 256] width 25 height 28
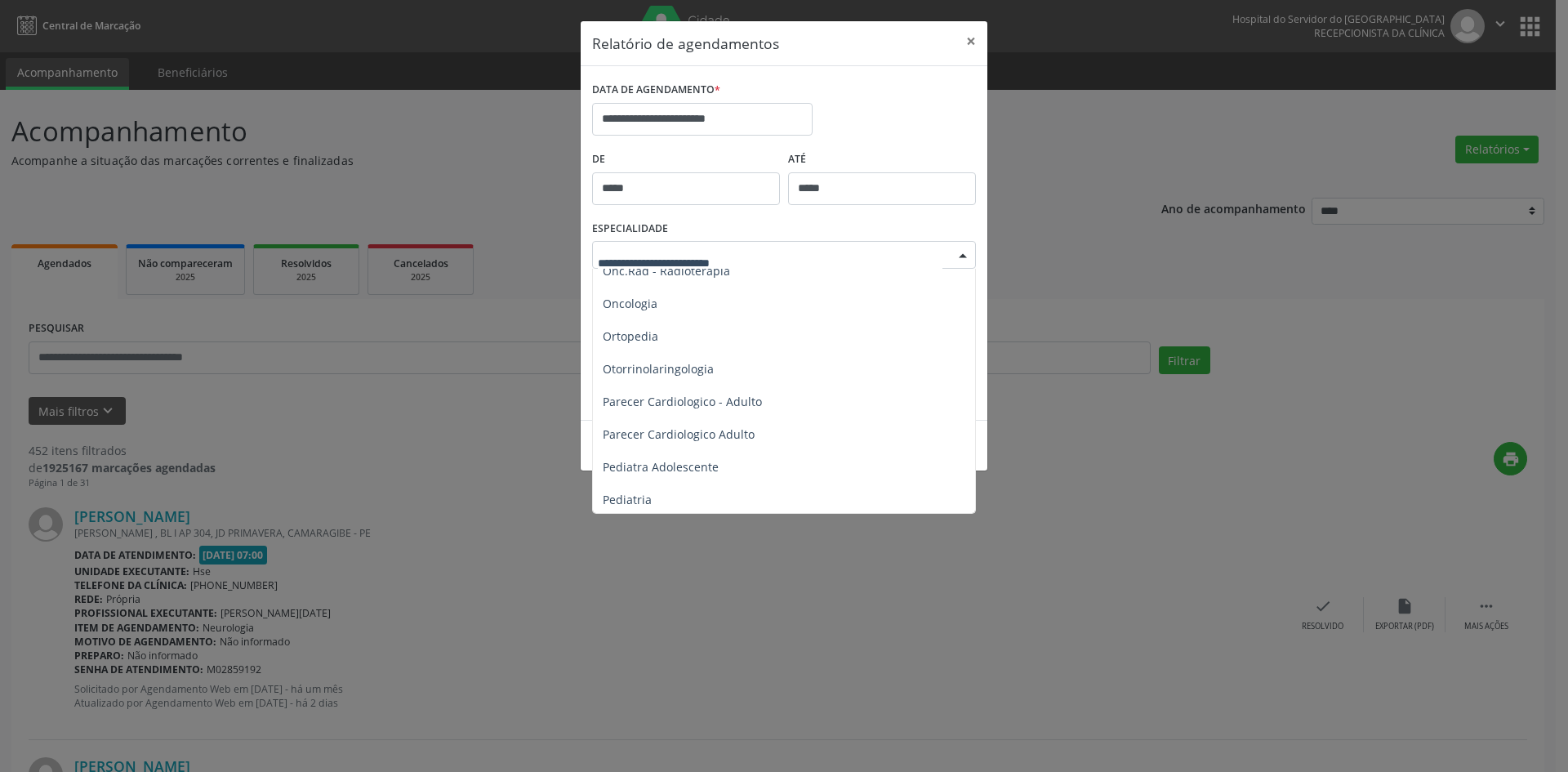
scroll to position [2287, 0]
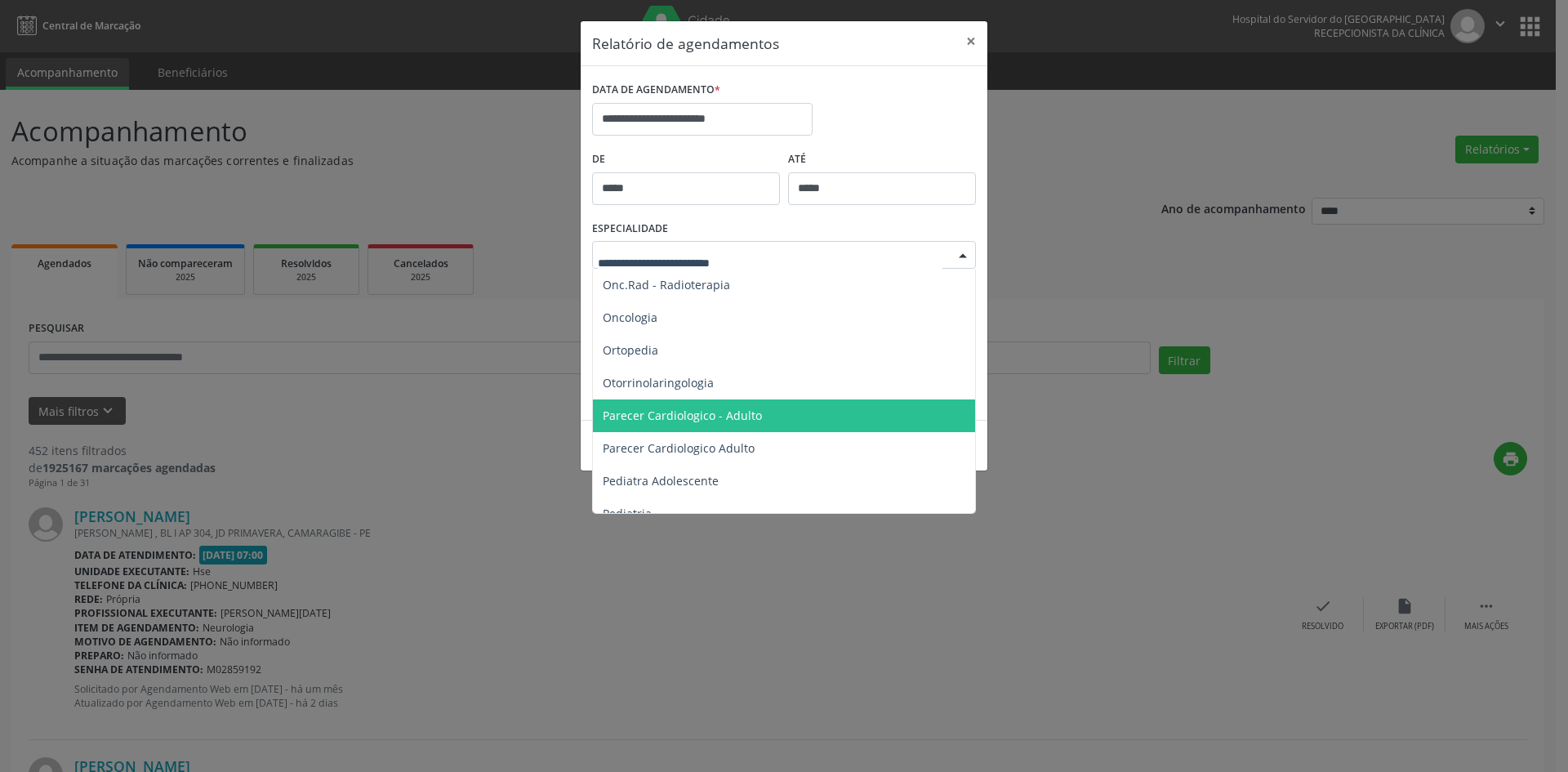
click at [749, 409] on span "Parecer Cardiologico - Adulto" at bounding box center [682, 415] width 160 height 16
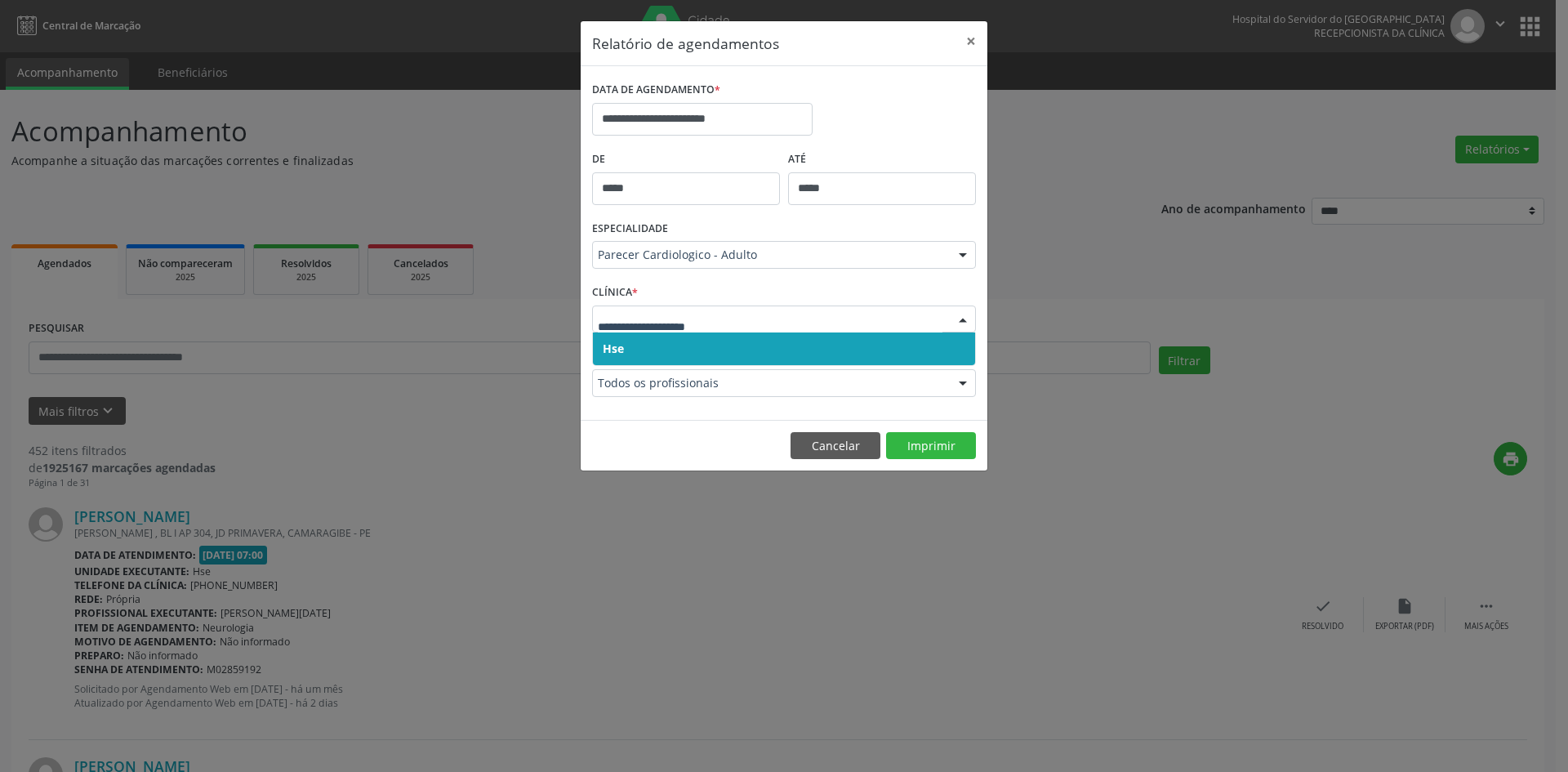
drag, startPoint x: 609, startPoint y: 319, endPoint x: 616, endPoint y: 349, distance: 30.8
click at [616, 352] on span "Hse" at bounding box center [613, 349] width 21 height 16
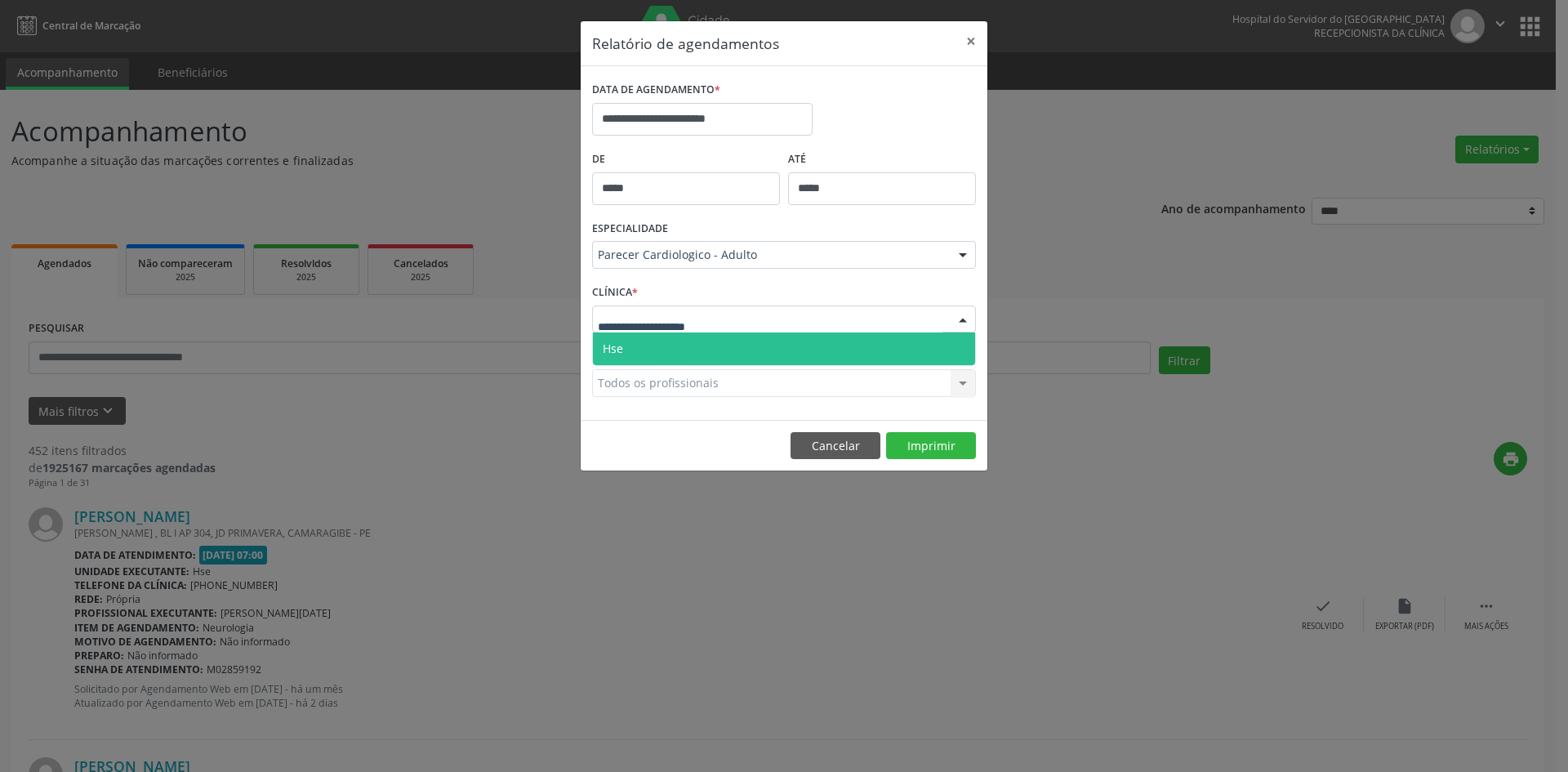
drag, startPoint x: 617, startPoint y: 328, endPoint x: 621, endPoint y: 351, distance: 23.3
click at [617, 329] on div at bounding box center [784, 319] width 384 height 28
click at [621, 351] on span "Hse" at bounding box center [613, 349] width 21 height 16
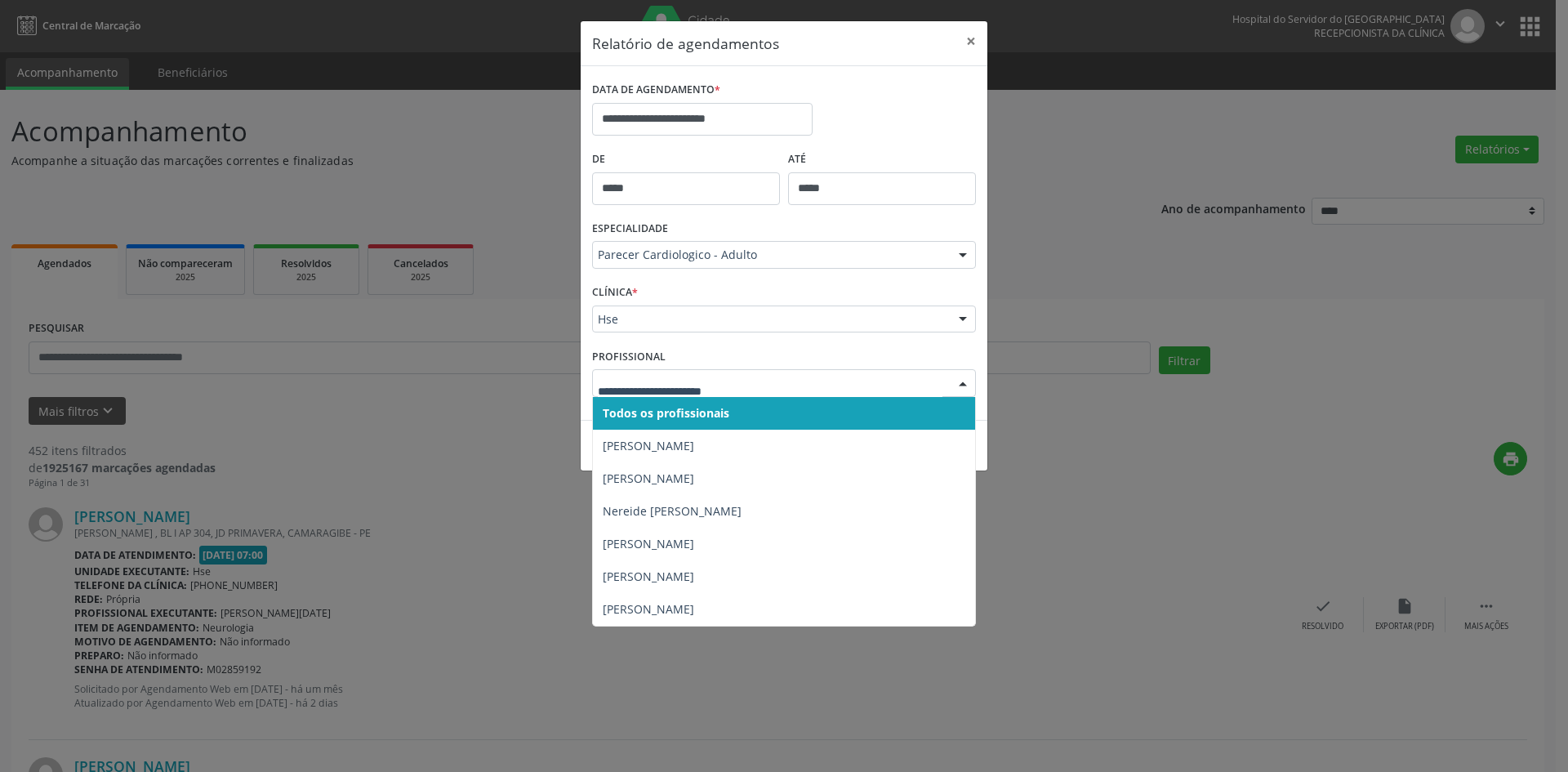
drag, startPoint x: 621, startPoint y: 380, endPoint x: 629, endPoint y: 407, distance: 28.2
click at [629, 407] on span "Todos os profissionais" at bounding box center [666, 413] width 127 height 16
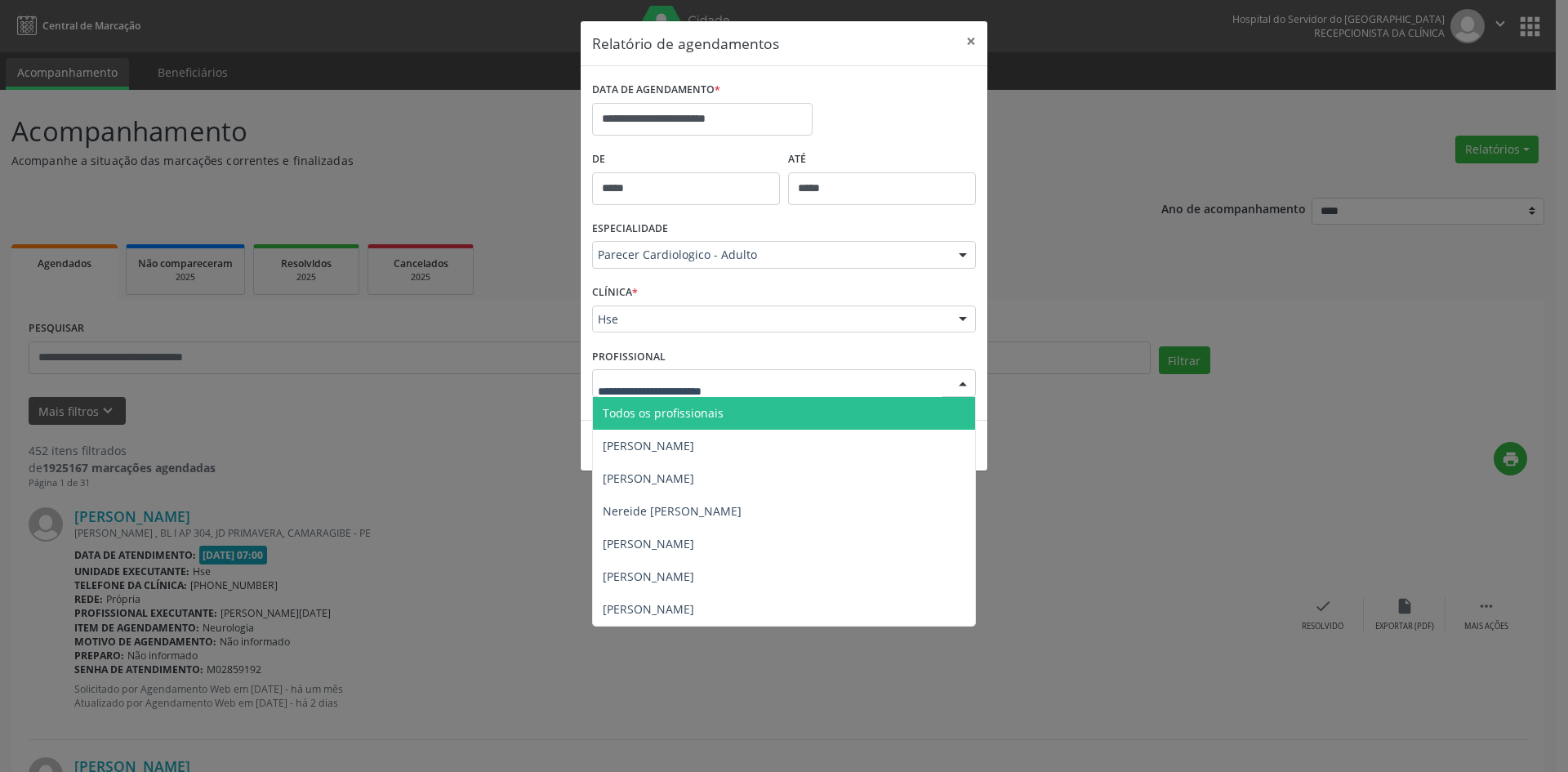
click at [646, 409] on span "Todos os profissionais" at bounding box center [663, 413] width 121 height 16
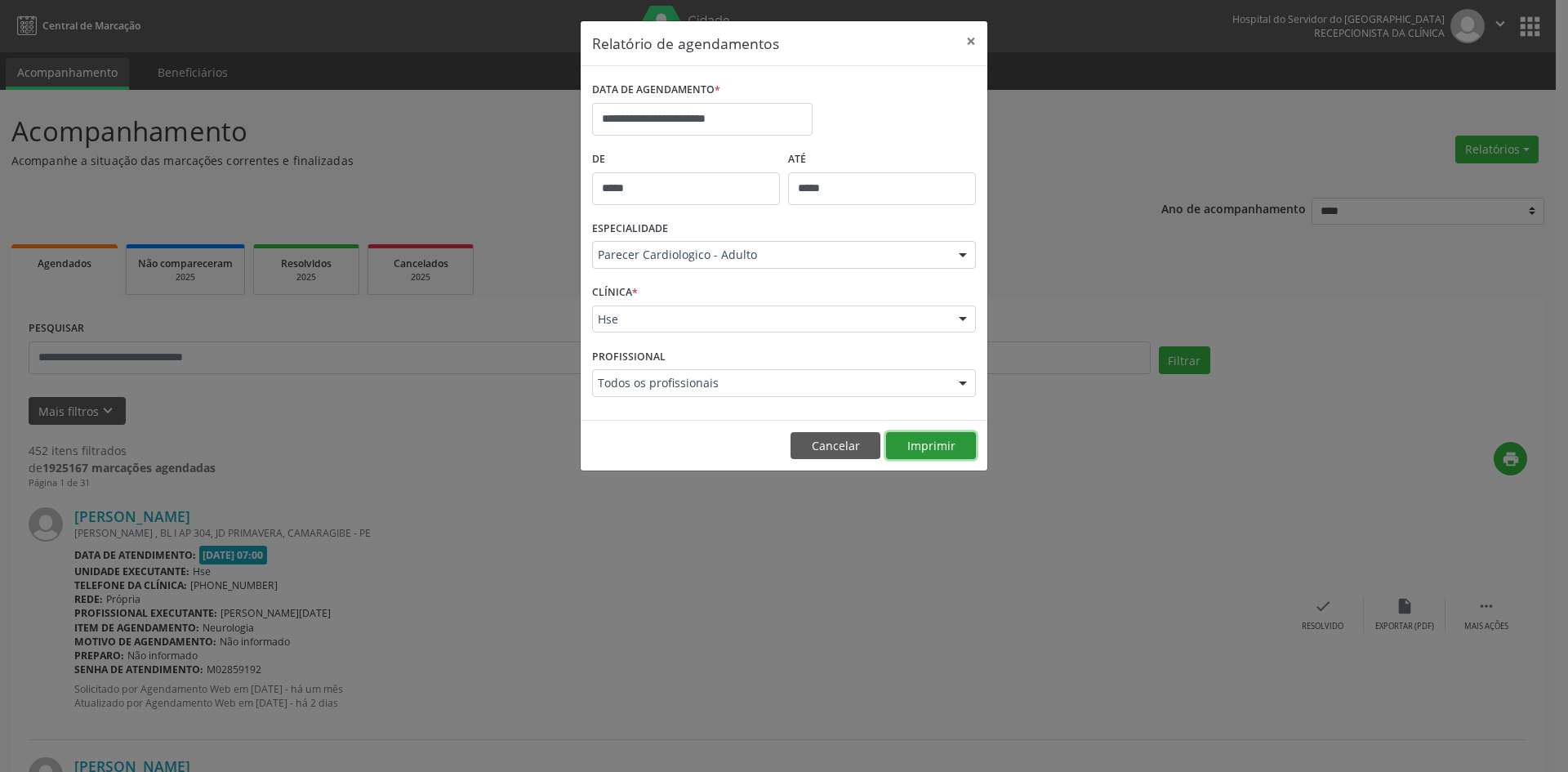
click at [932, 444] on button "Imprimir" at bounding box center [931, 446] width 90 height 28
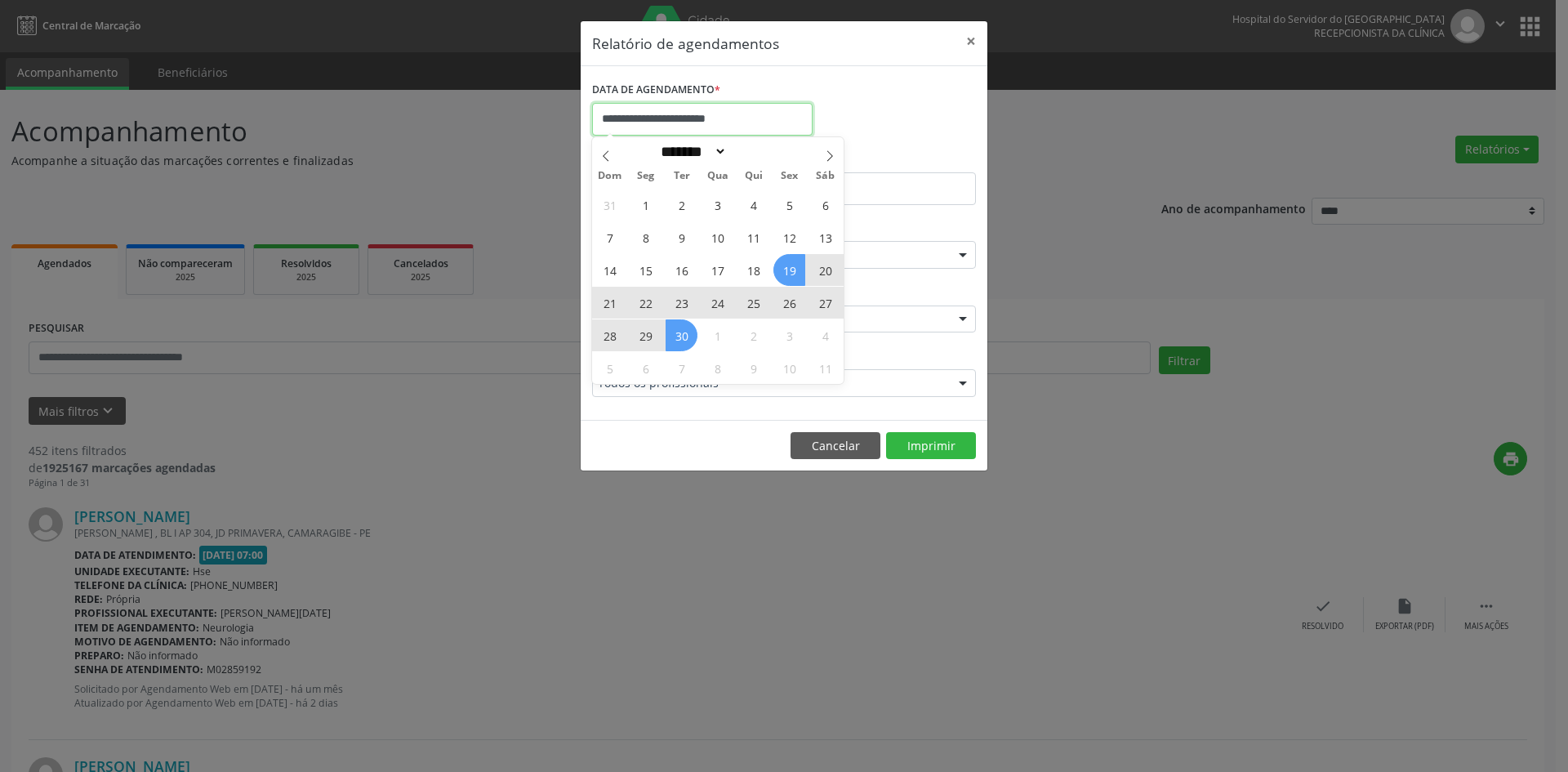
click at [745, 114] on input "**********" at bounding box center [703, 119] width 221 height 33
click at [827, 154] on icon at bounding box center [831, 157] width 12 height 12
select select "*"
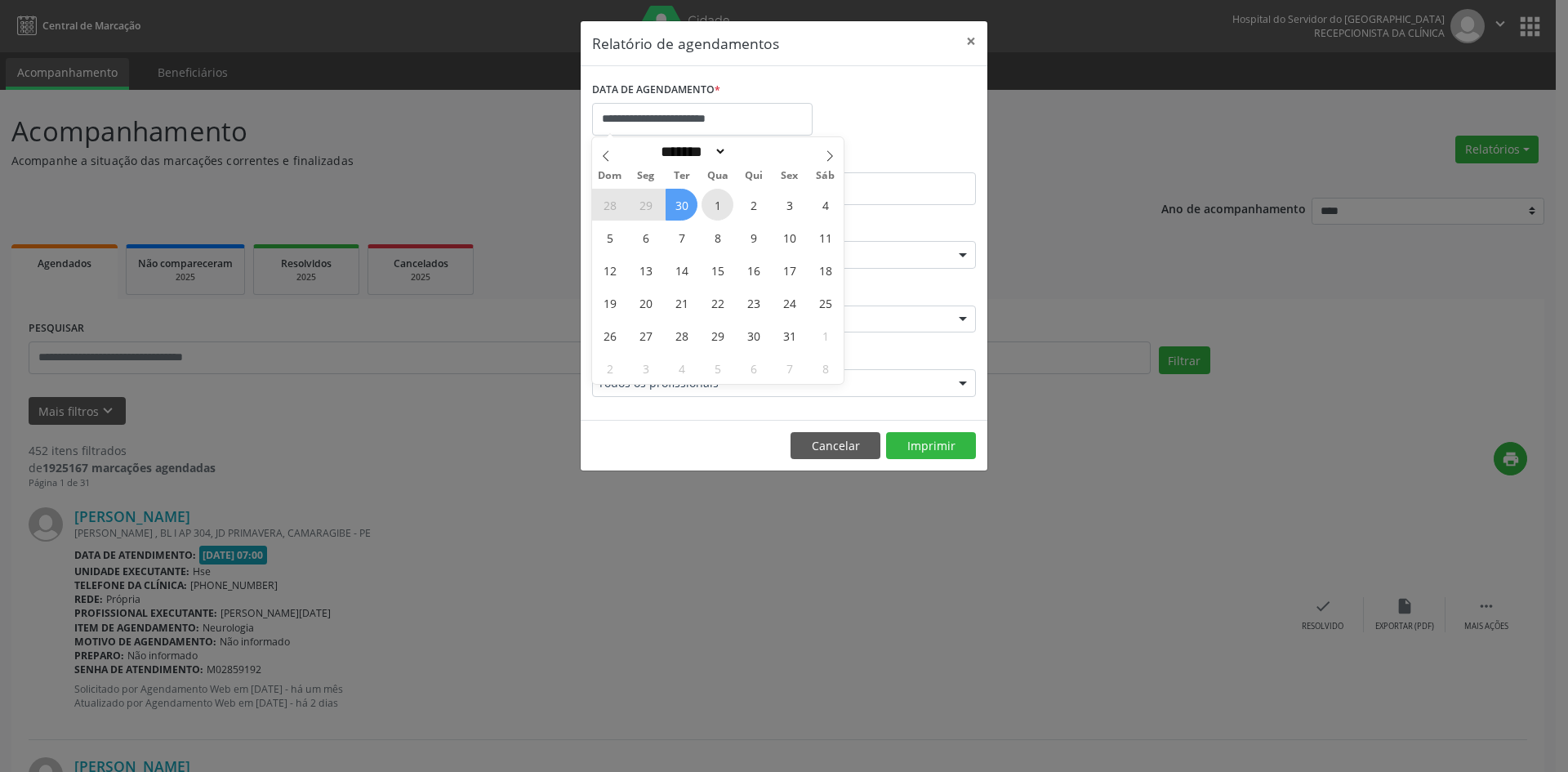
click at [709, 206] on span "1" at bounding box center [718, 204] width 32 height 32
type input "**********"
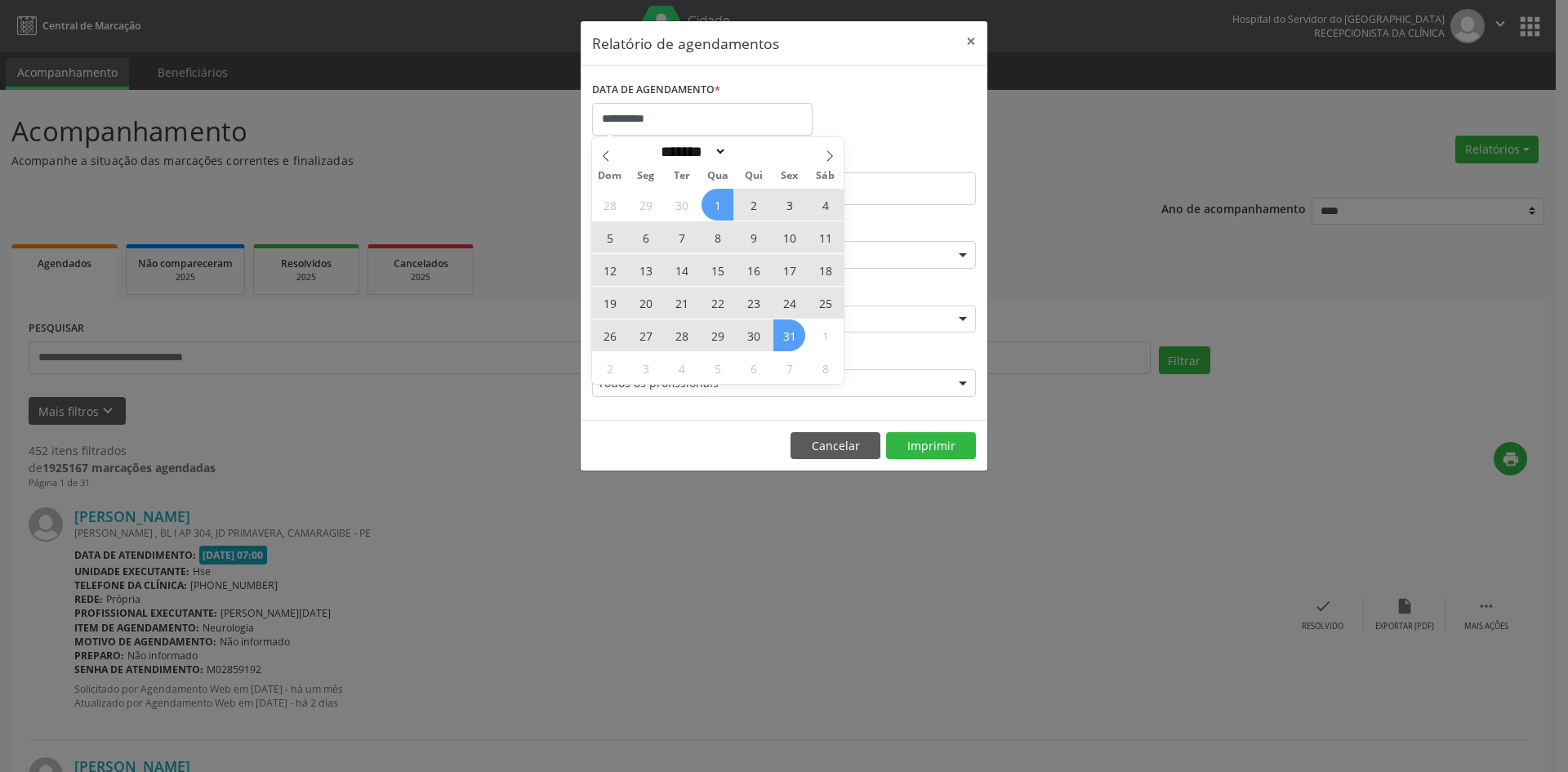
drag, startPoint x: 711, startPoint y: 205, endPoint x: 771, endPoint y: 338, distance: 145.9
click at [771, 338] on div "28 29 30 1 2 3 4 5 6 7 8 9 10 11 12 13 14 15 16 17 18 19 20 21 22 23 24 25 26 2…" at bounding box center [719, 286] width 252 height 196
click at [781, 337] on span "31" at bounding box center [790, 335] width 32 height 32
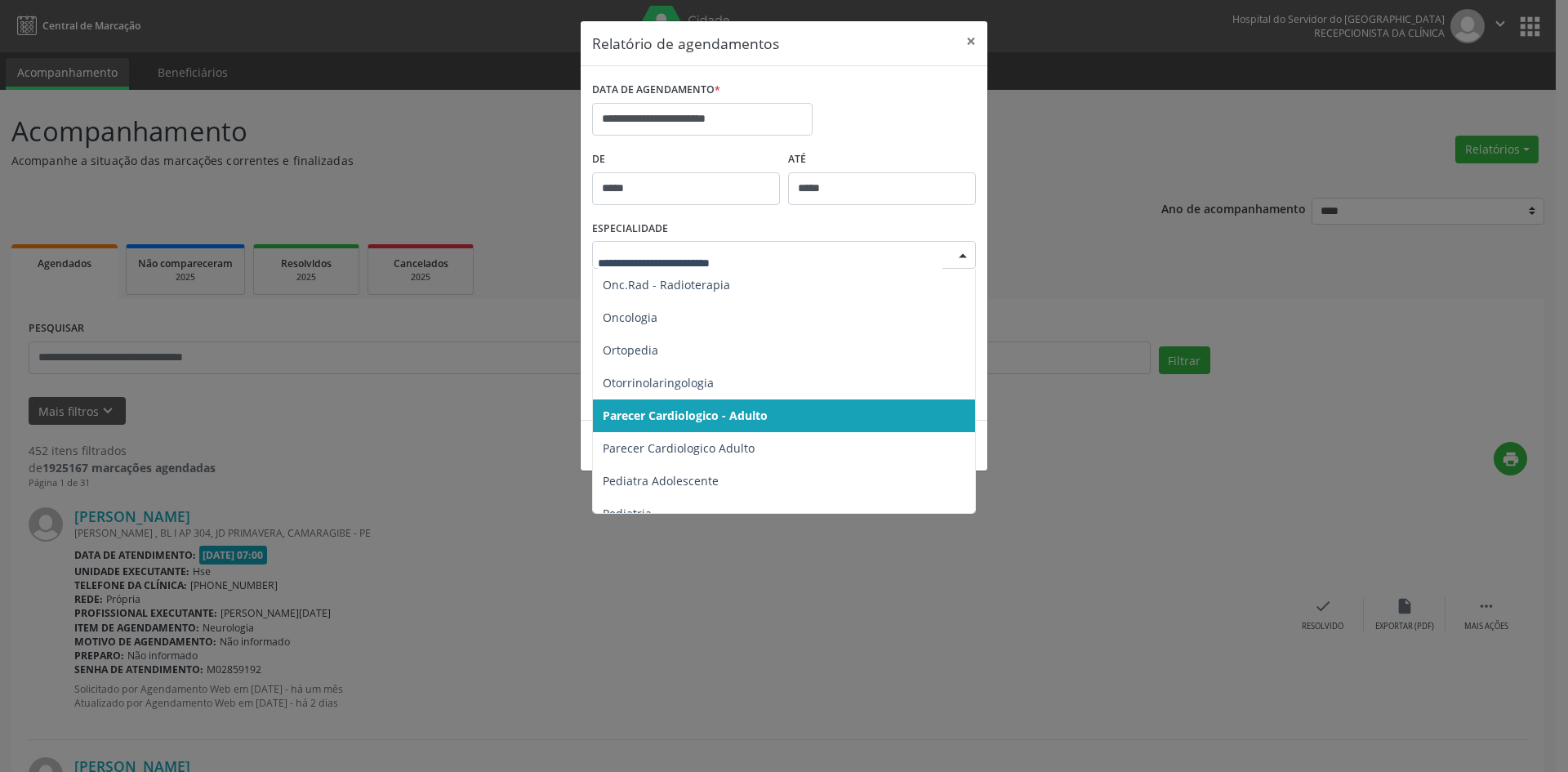
click at [963, 253] on div at bounding box center [962, 256] width 25 height 28
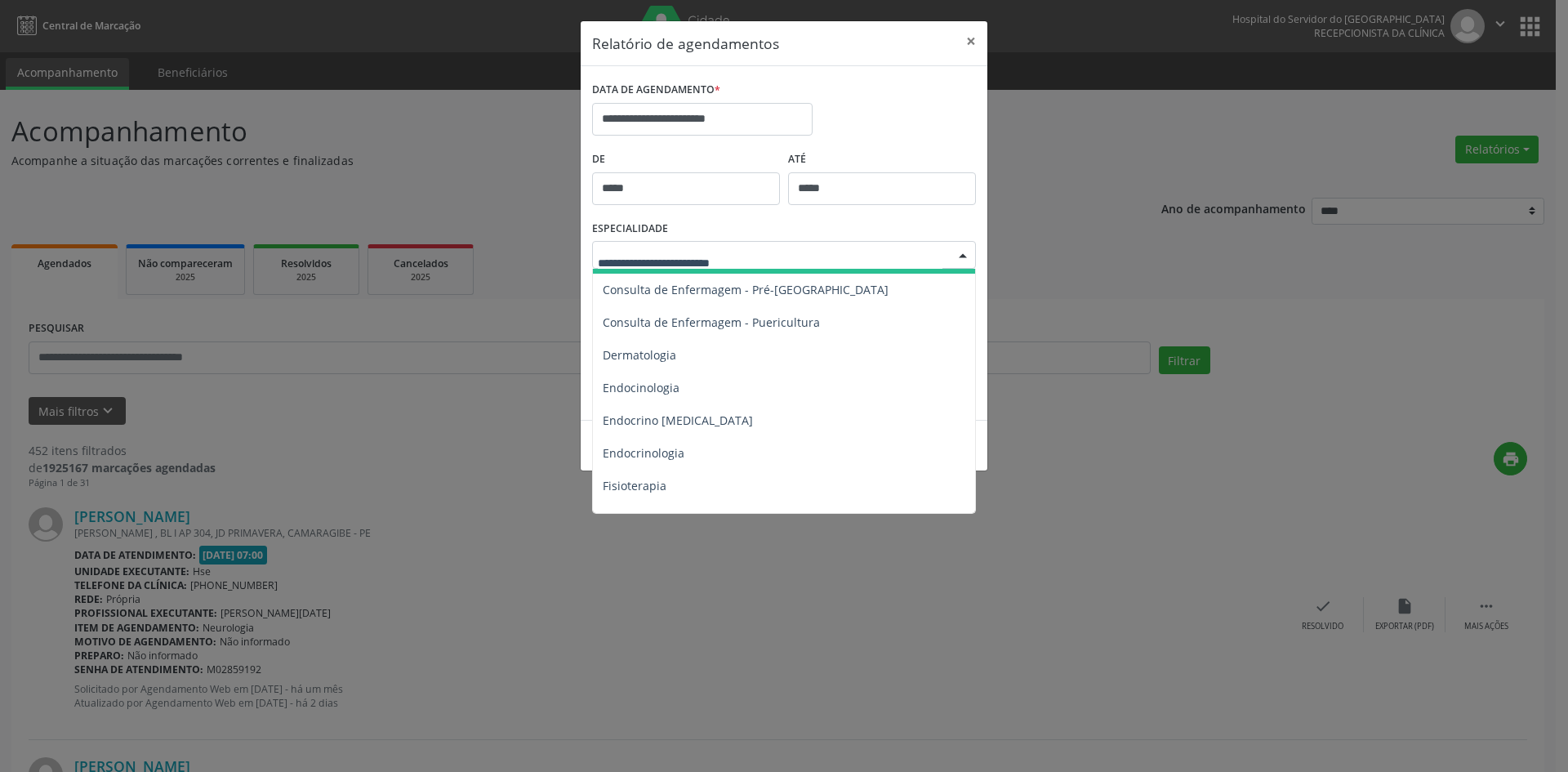
scroll to position [735, 0]
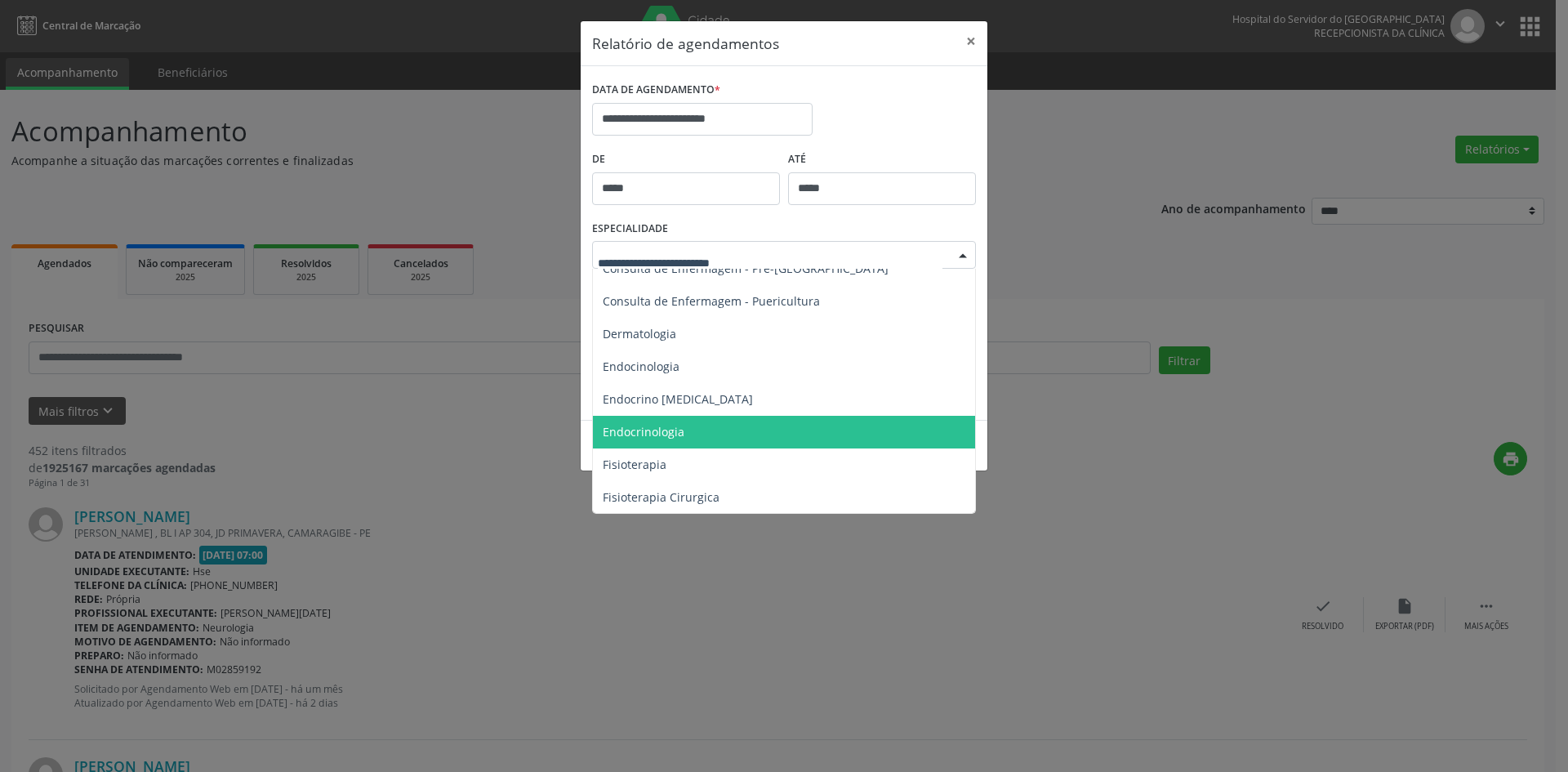
click at [657, 435] on span "Endocrinologia" at bounding box center [643, 432] width 81 height 16
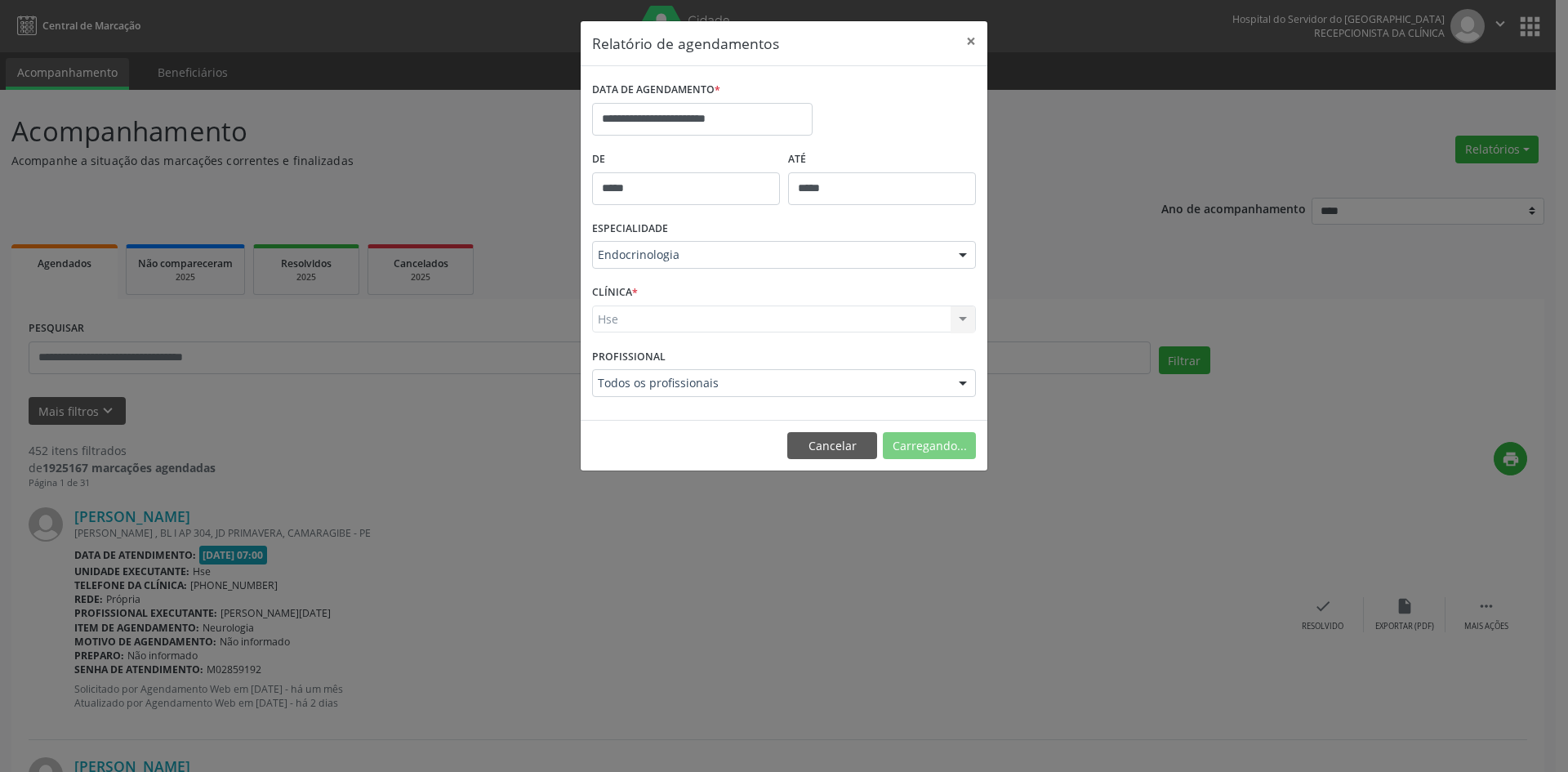
click at [616, 318] on div "Hse Hse Nenhum resultado encontrado para: " " Não há nenhuma opção para ser exi…" at bounding box center [784, 319] width 384 height 28
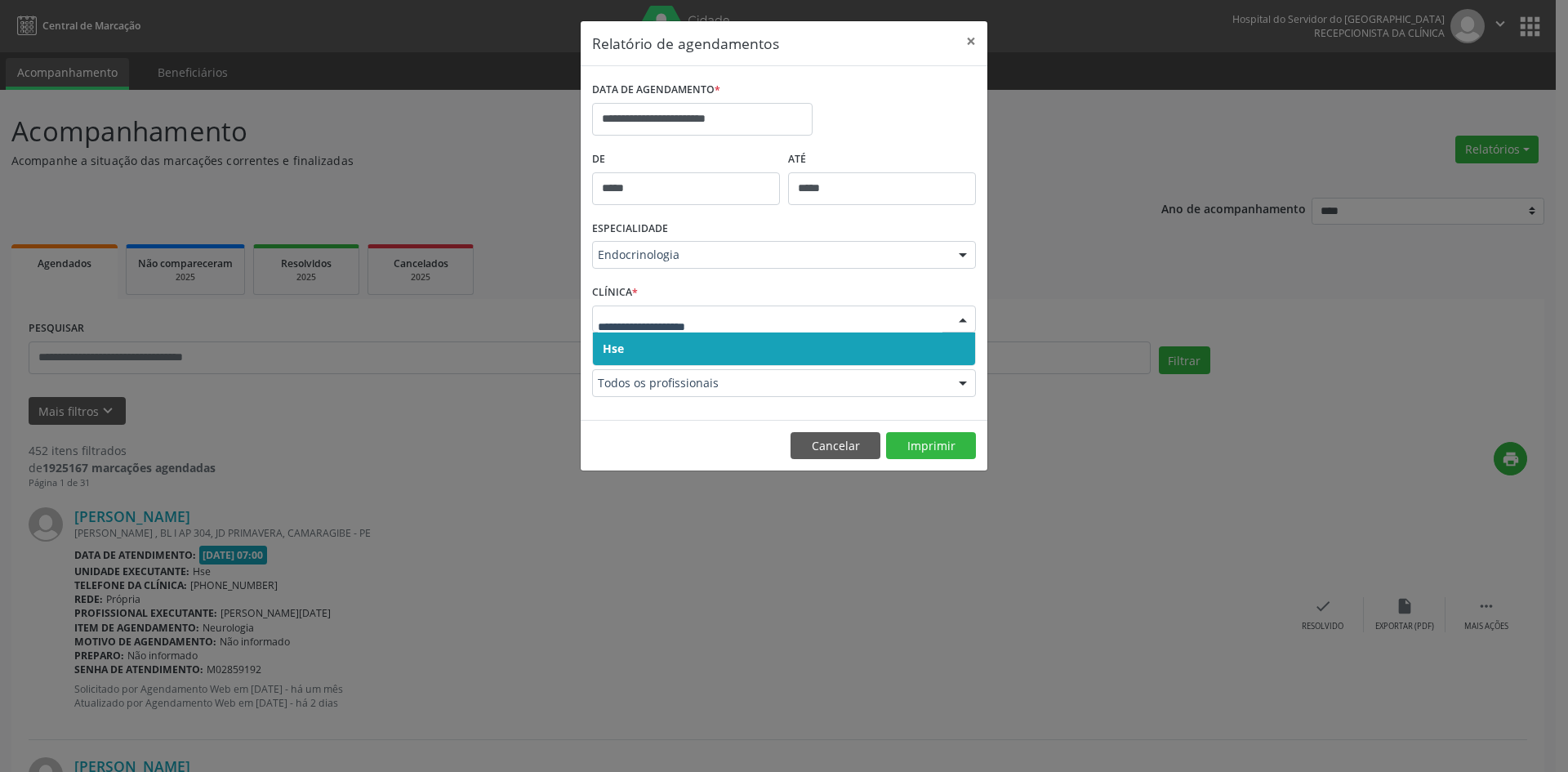
click at [618, 346] on span "Hse" at bounding box center [613, 349] width 21 height 16
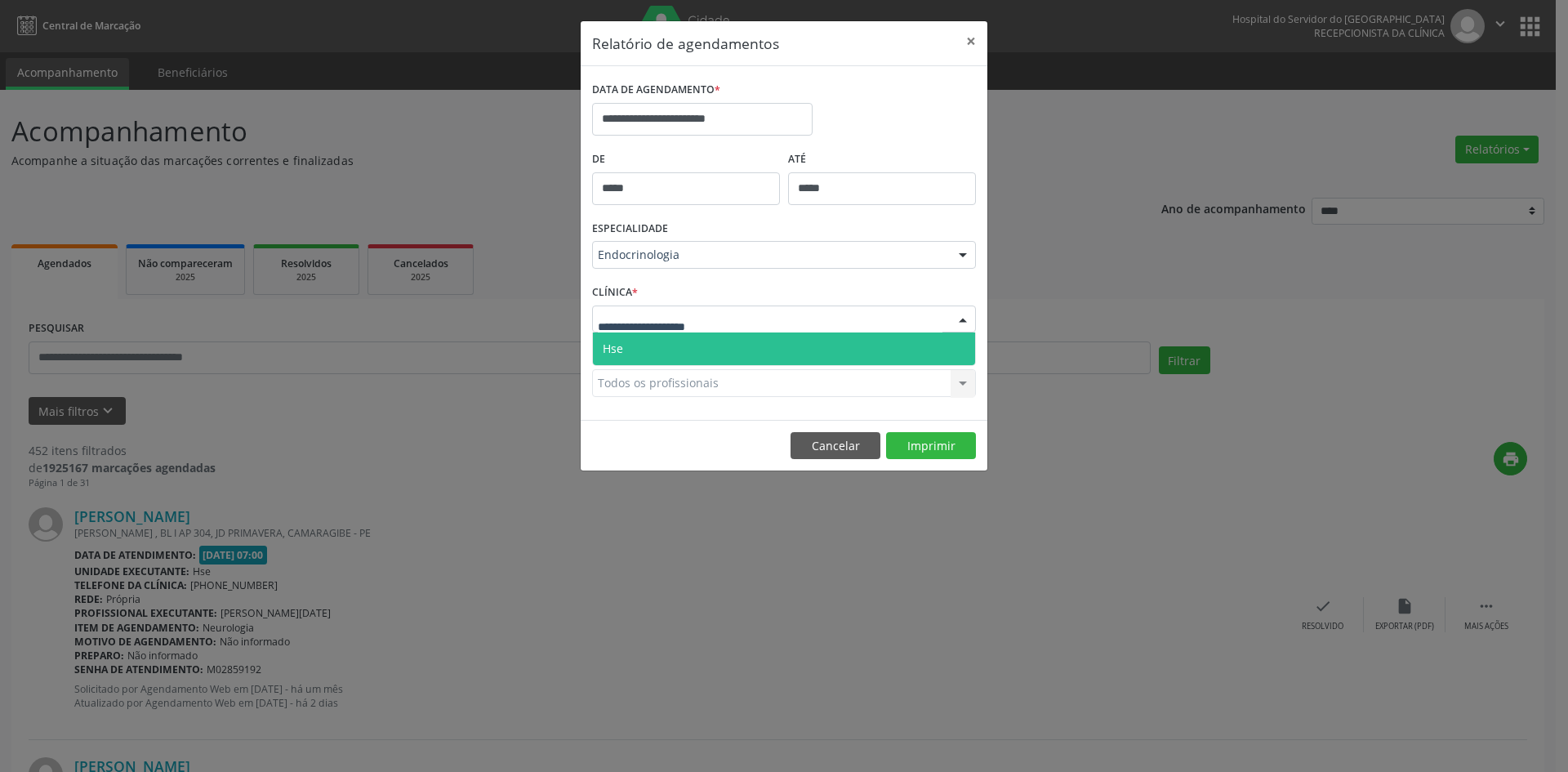
click at [622, 351] on span "Hse" at bounding box center [613, 349] width 21 height 16
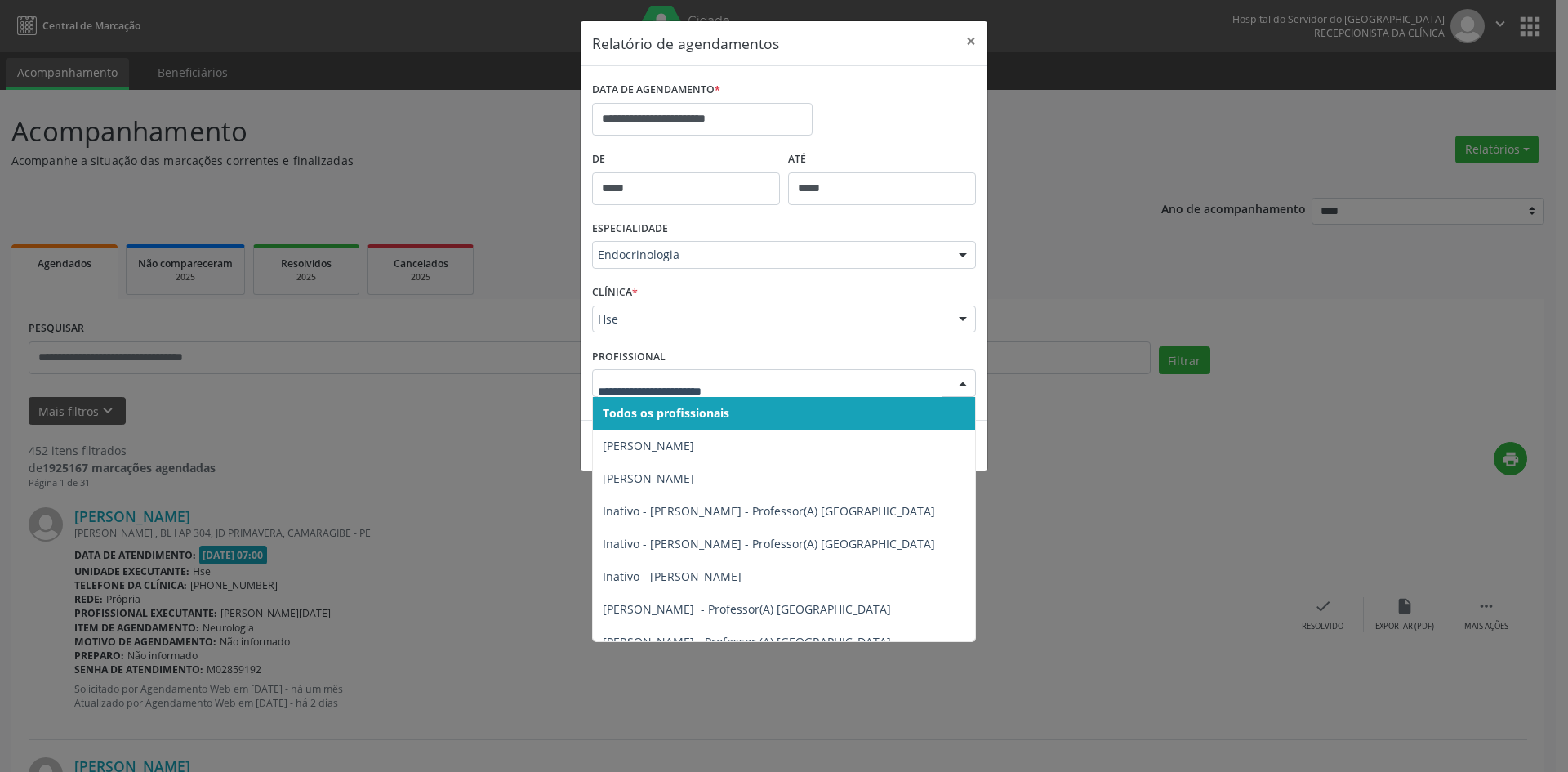
click at [657, 412] on span "Todos os profissionais" at bounding box center [666, 413] width 127 height 16
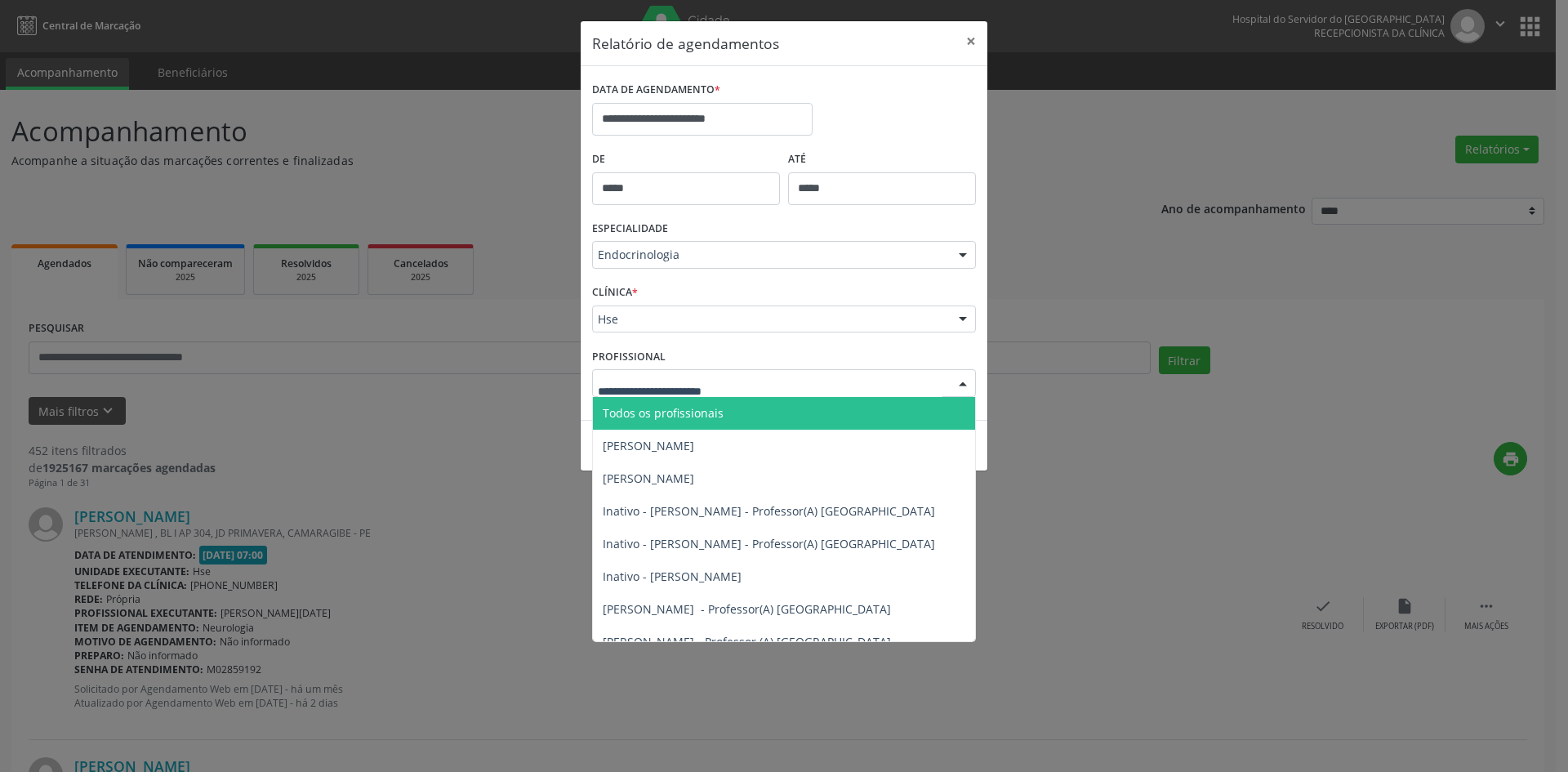
click at [634, 412] on span "Todos os profissionais" at bounding box center [663, 413] width 121 height 16
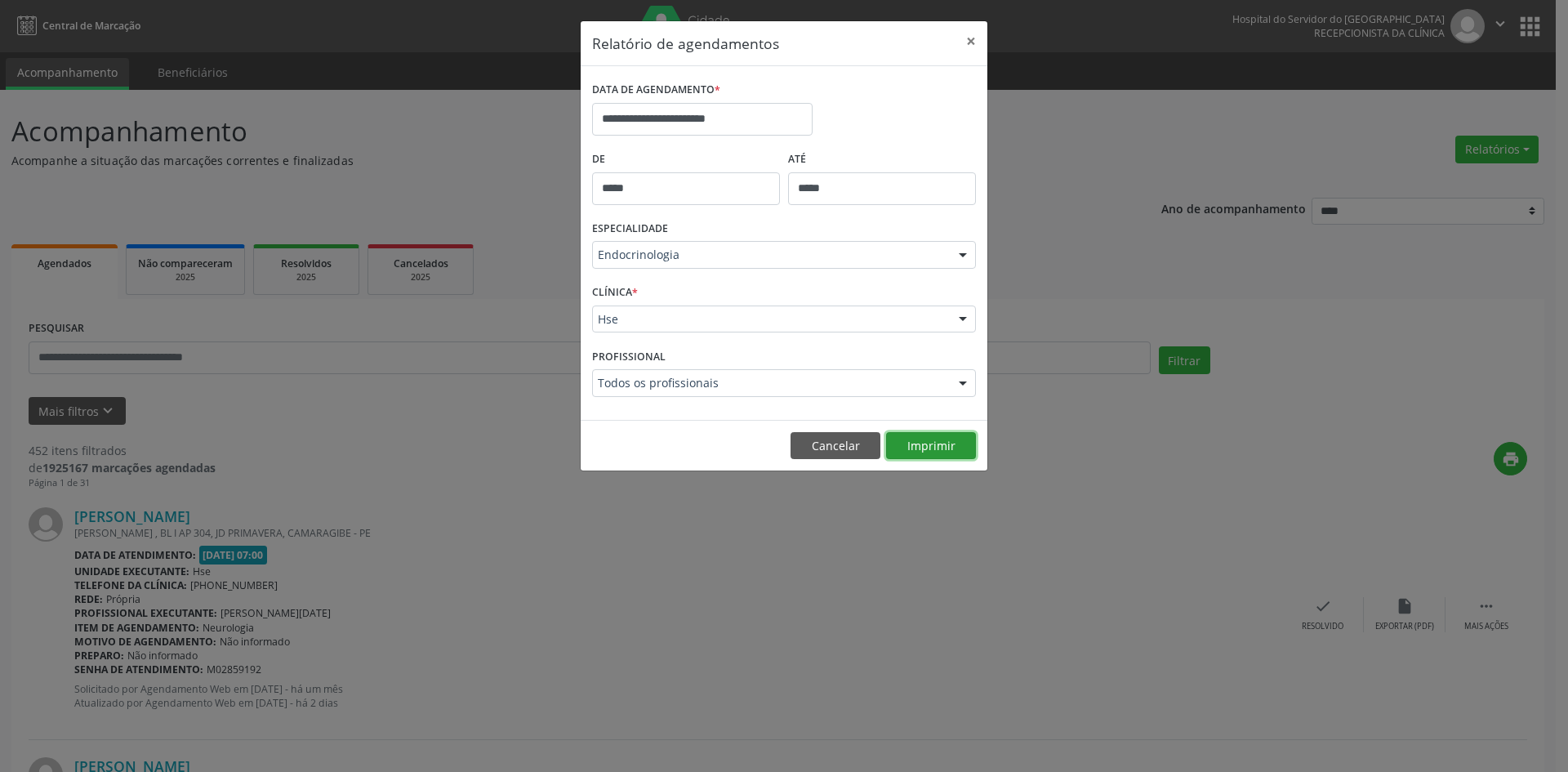
click at [941, 448] on button "Imprimir" at bounding box center [931, 446] width 90 height 28
click at [959, 258] on div at bounding box center [962, 256] width 25 height 28
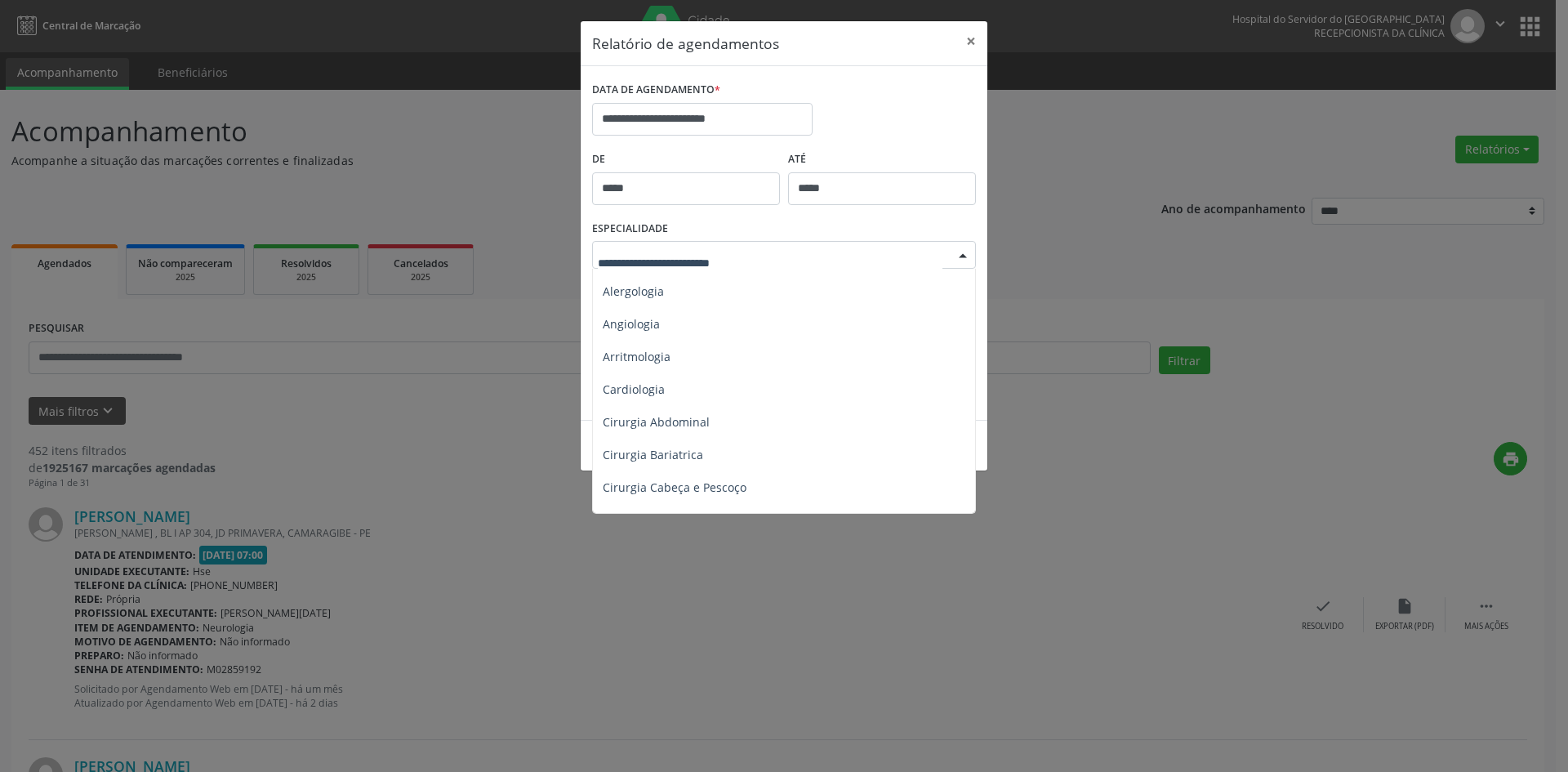
scroll to position [0, 0]
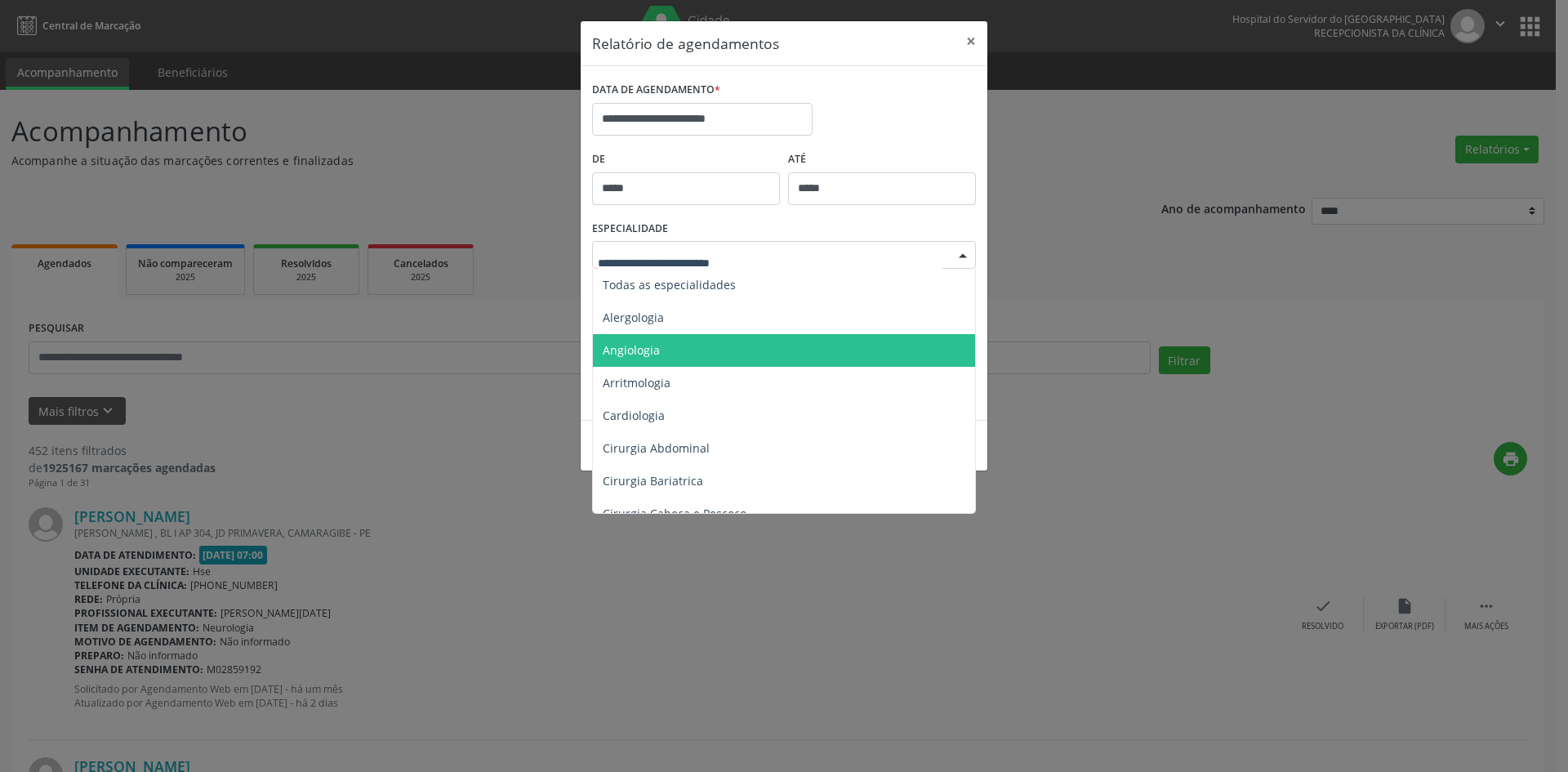
click at [710, 337] on span "Angiologia" at bounding box center [785, 350] width 385 height 33
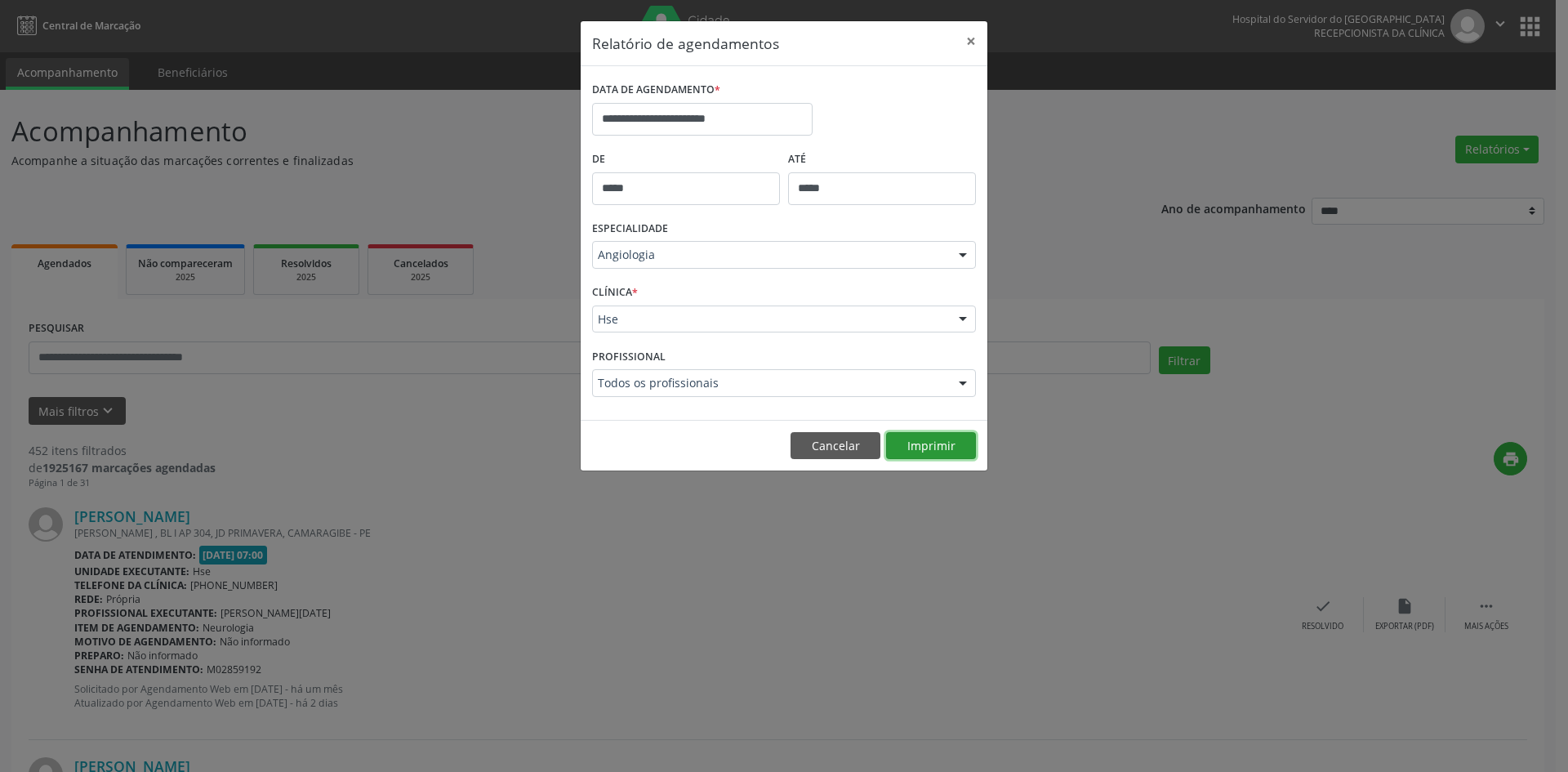
click at [937, 447] on button "Imprimir" at bounding box center [931, 446] width 90 height 28
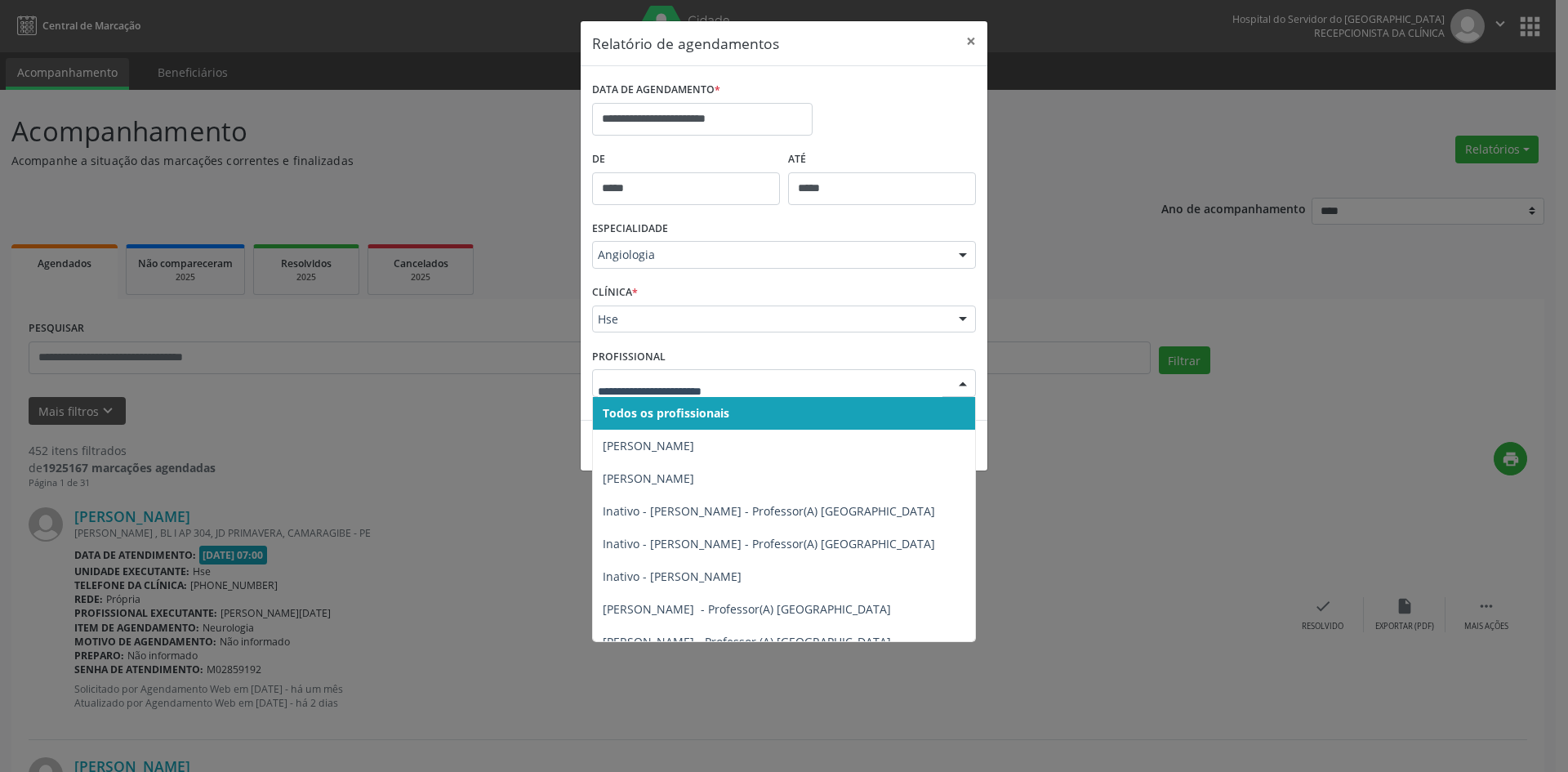
click at [959, 387] on div at bounding box center [962, 384] width 25 height 28
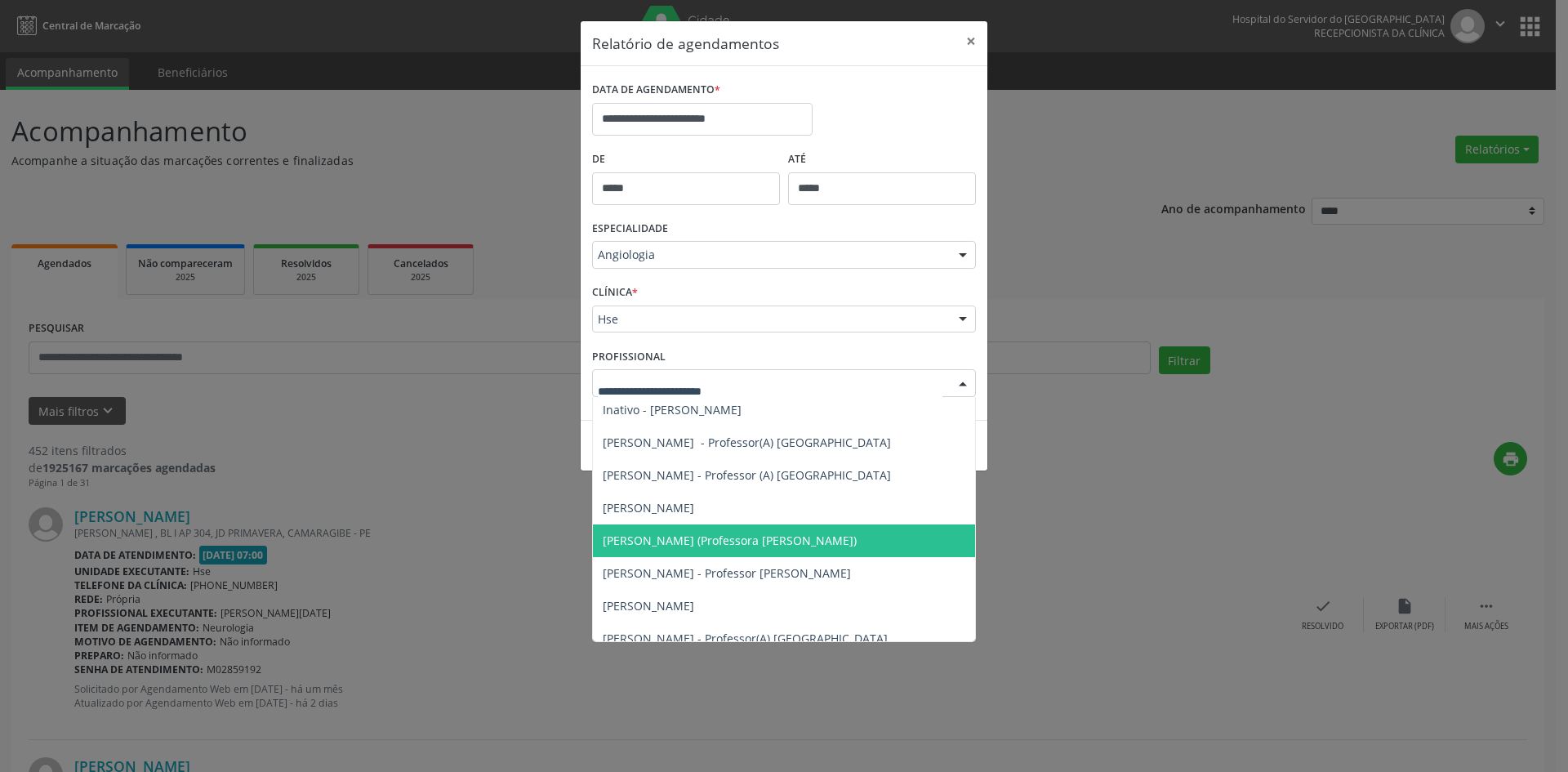
scroll to position [144, 0]
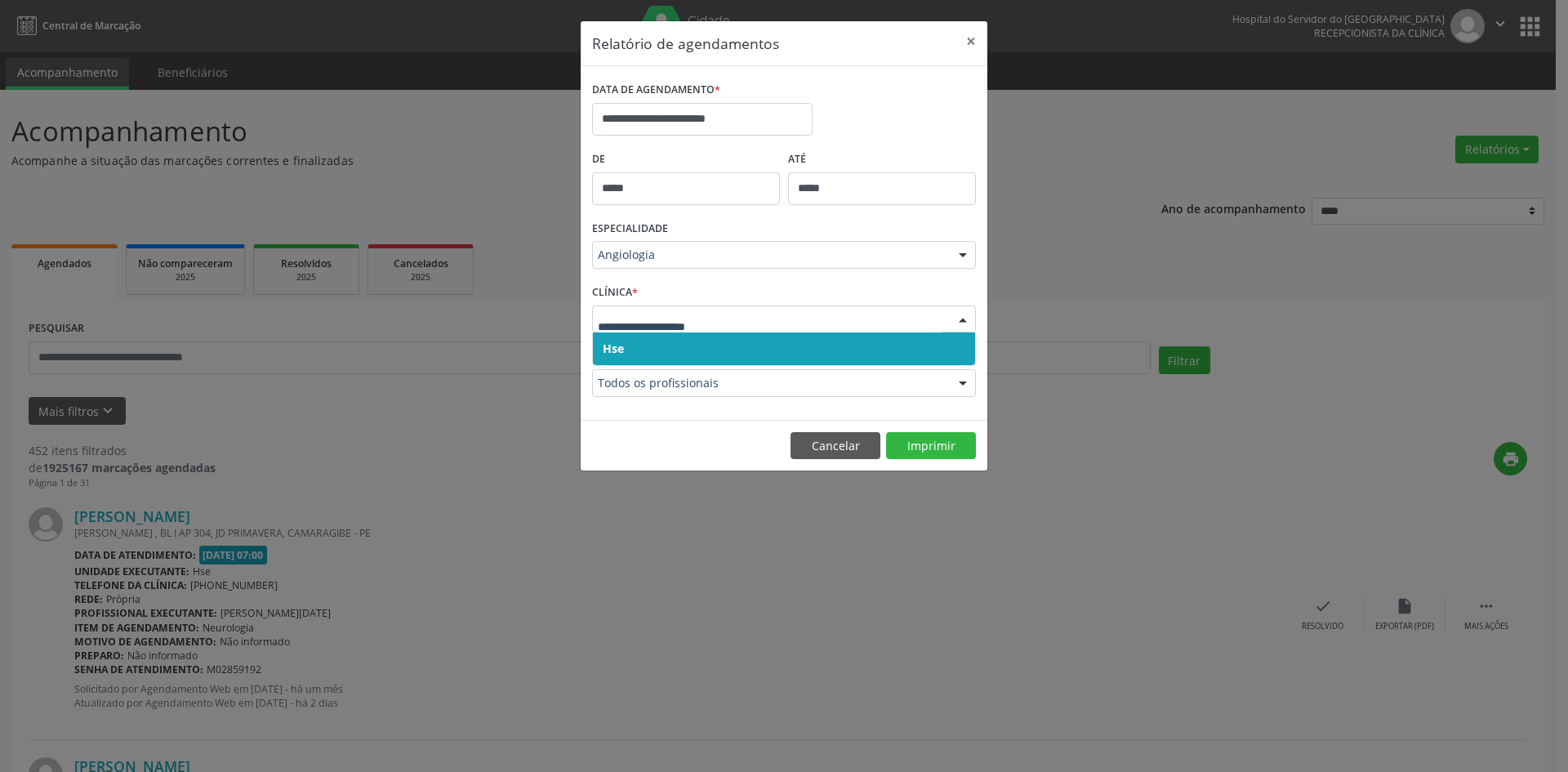
click at [625, 344] on span "Hse" at bounding box center [784, 348] width 383 height 33
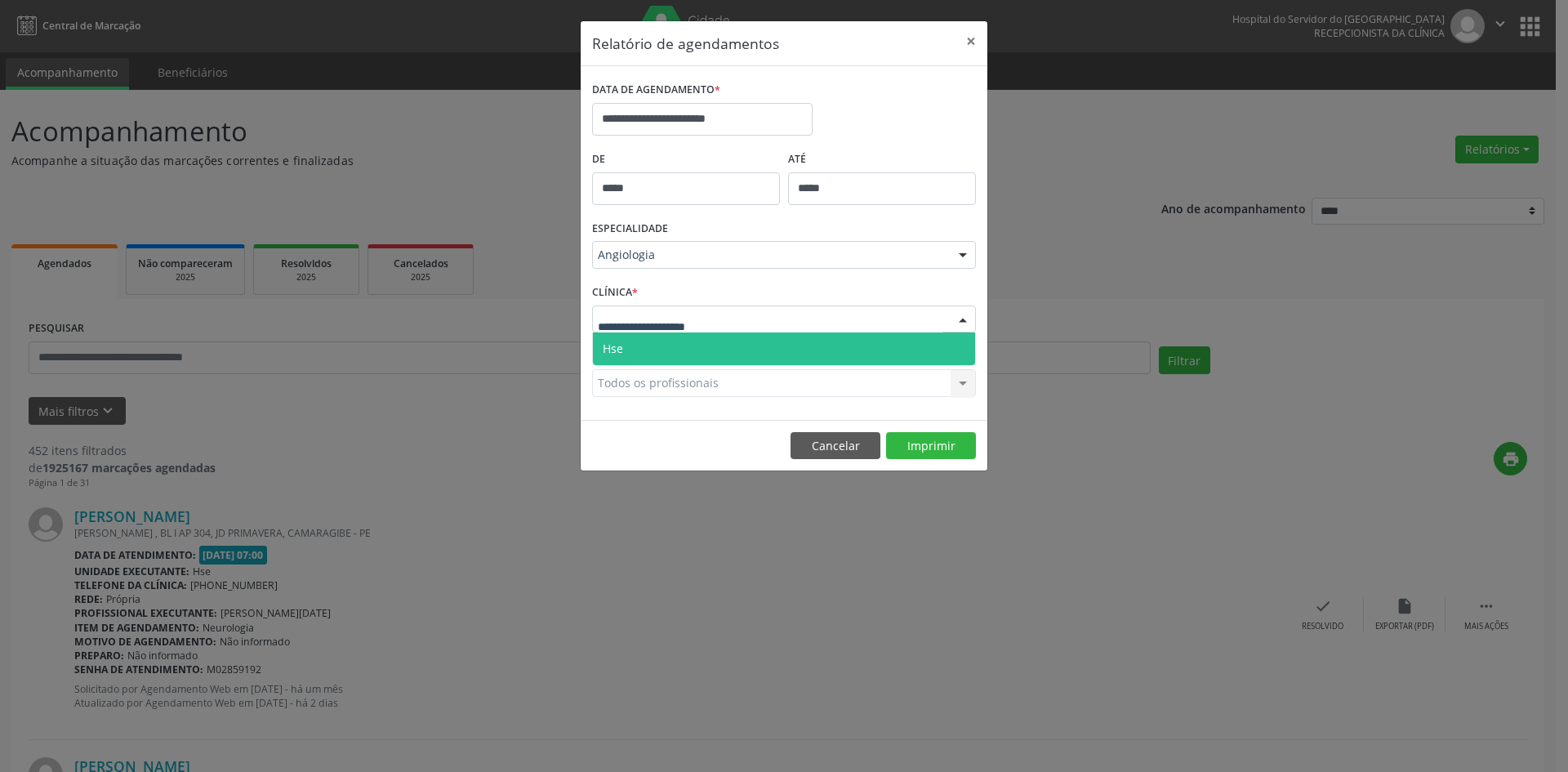
click at [624, 341] on span "Hse" at bounding box center [784, 348] width 383 height 33
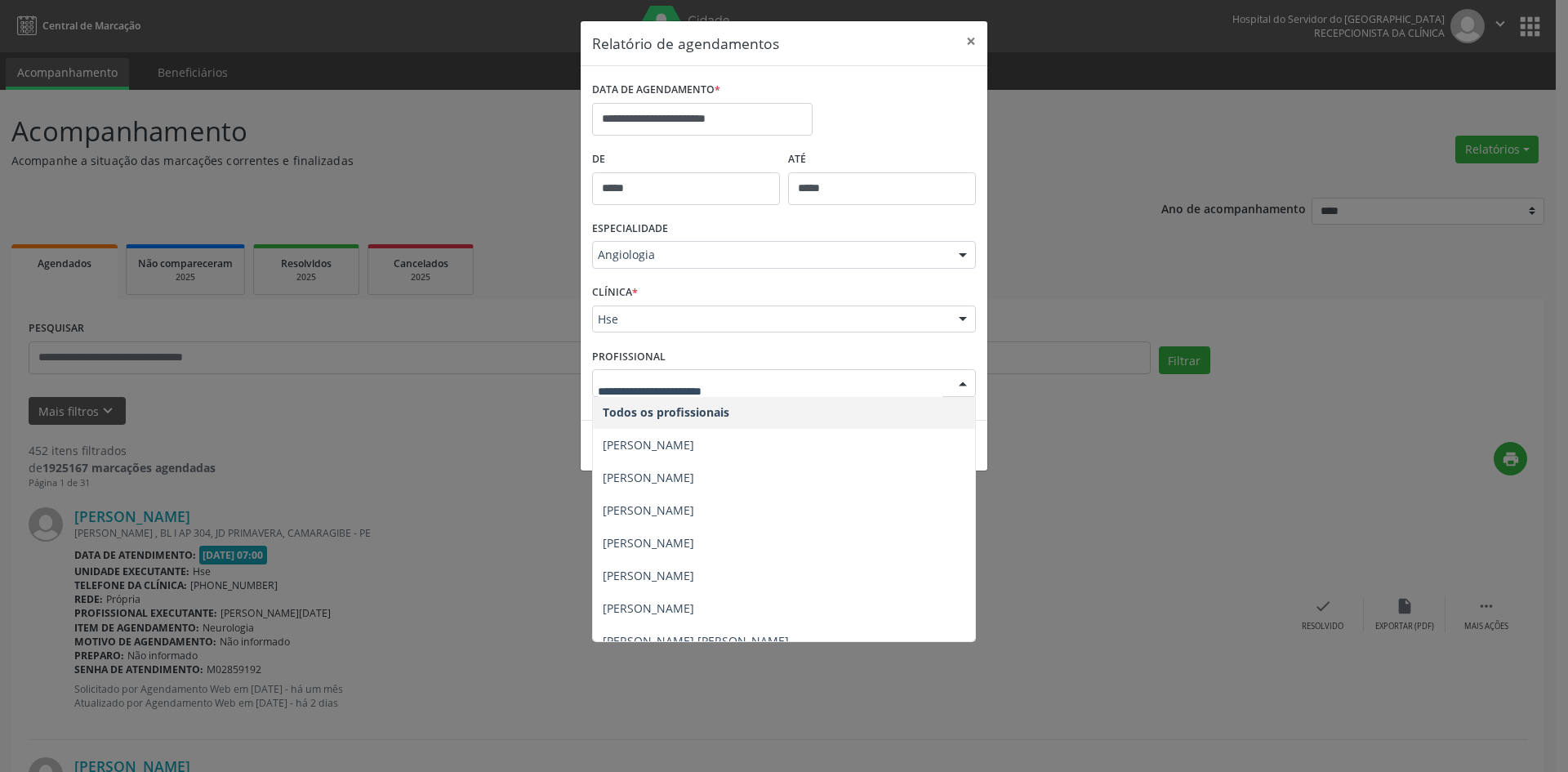
scroll to position [0, 0]
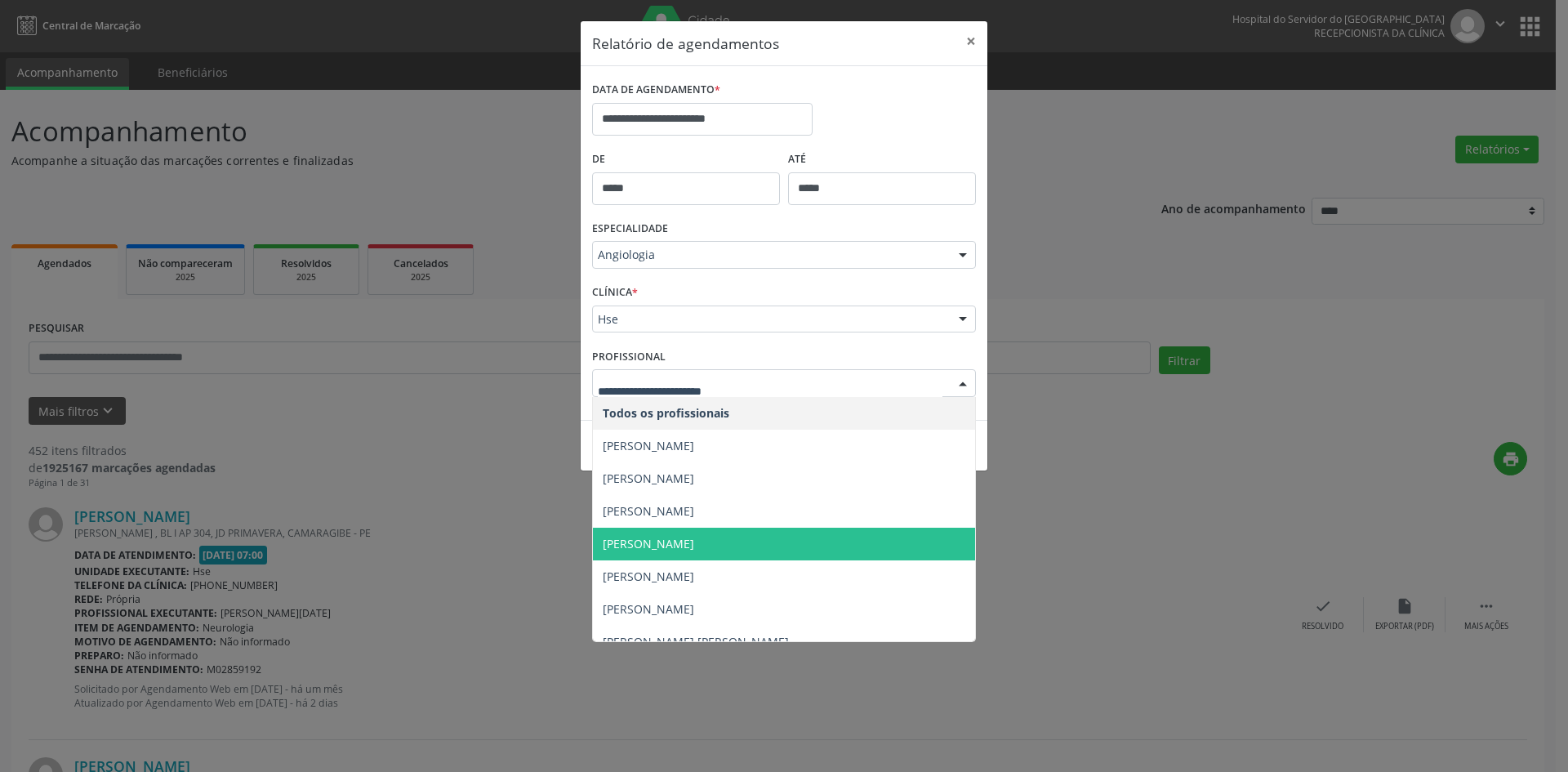
click at [695, 545] on span "[PERSON_NAME]" at bounding box center [648, 544] width 91 height 16
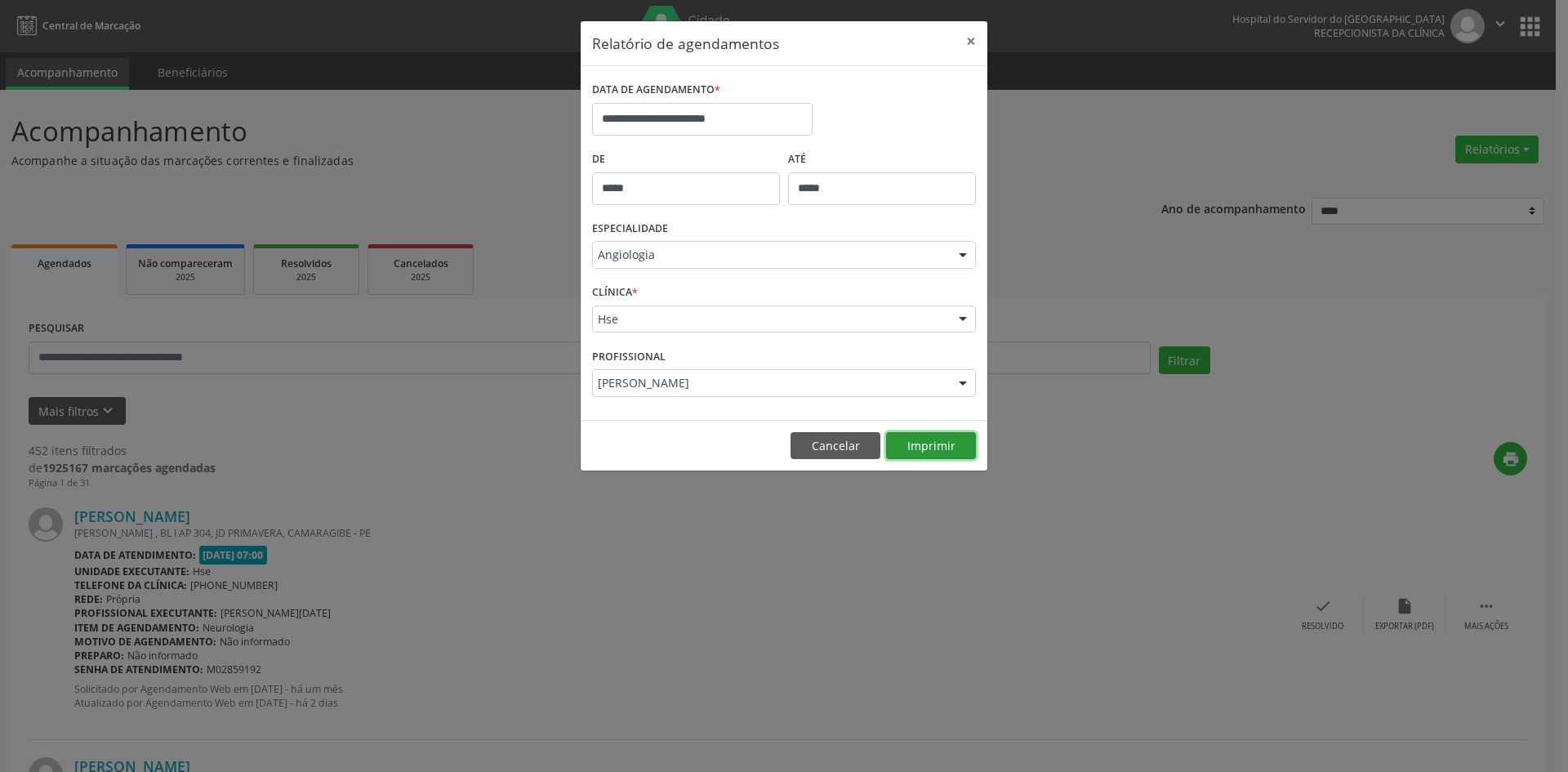
click at [927, 438] on button "Imprimir" at bounding box center [931, 446] width 90 height 28
